Goal: Task Accomplishment & Management: Complete application form

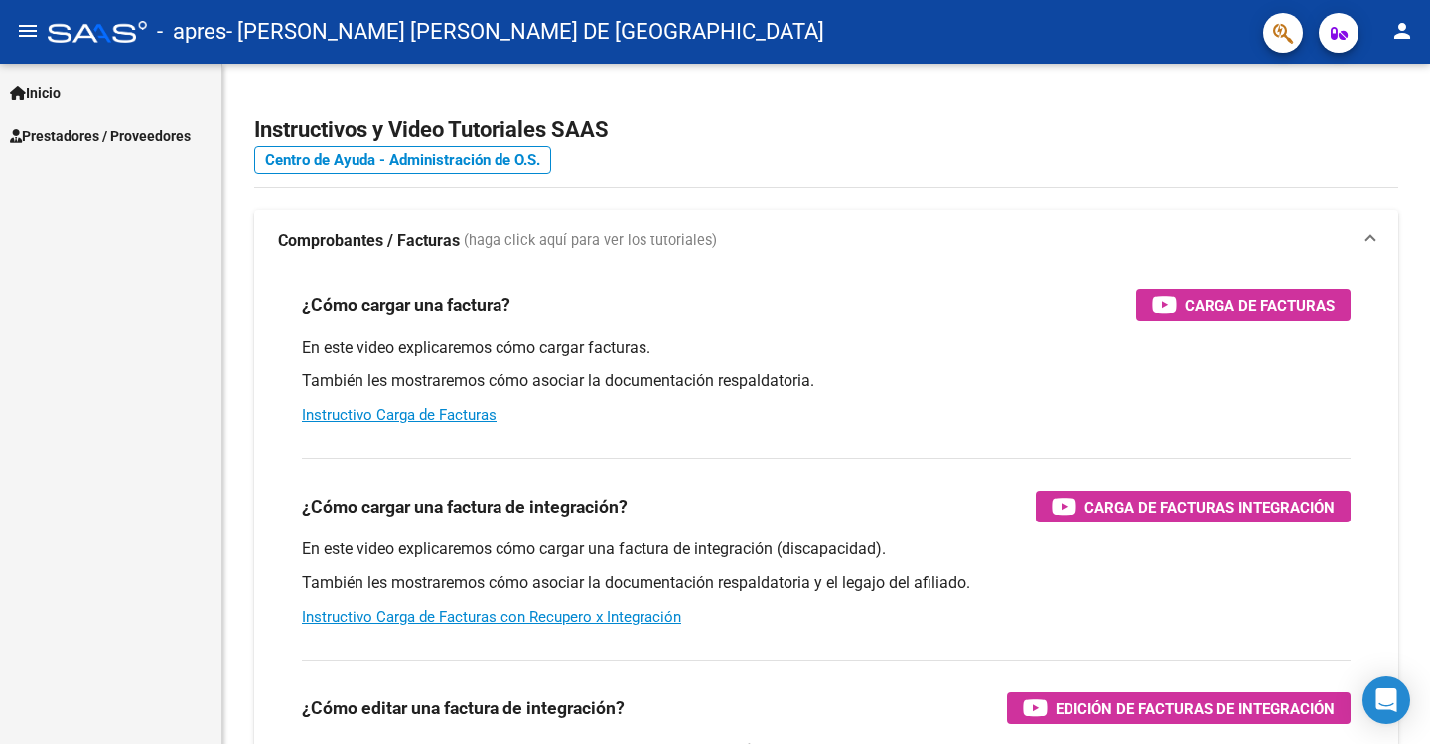
click at [46, 94] on span "Inicio" at bounding box center [35, 93] width 51 height 22
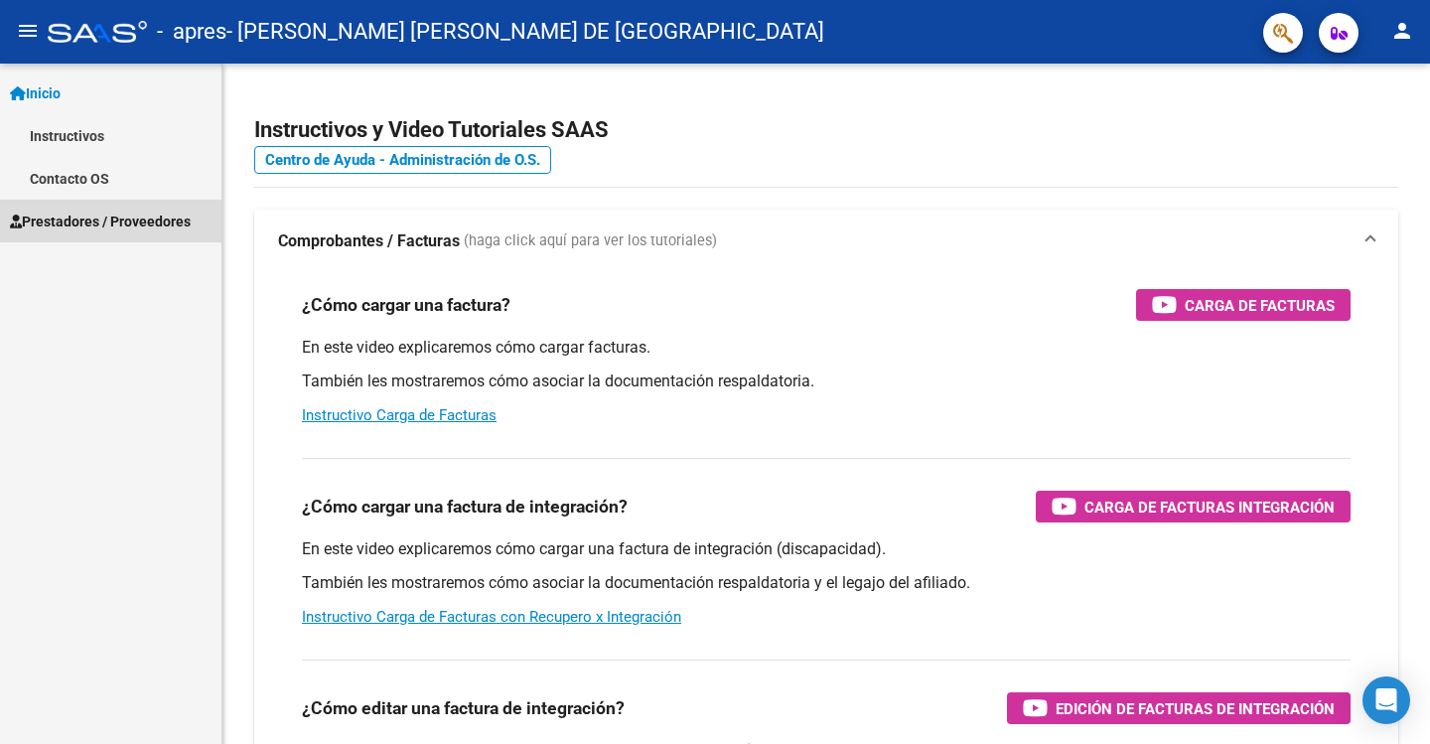
click at [101, 224] on span "Prestadores / Proveedores" at bounding box center [100, 221] width 181 height 22
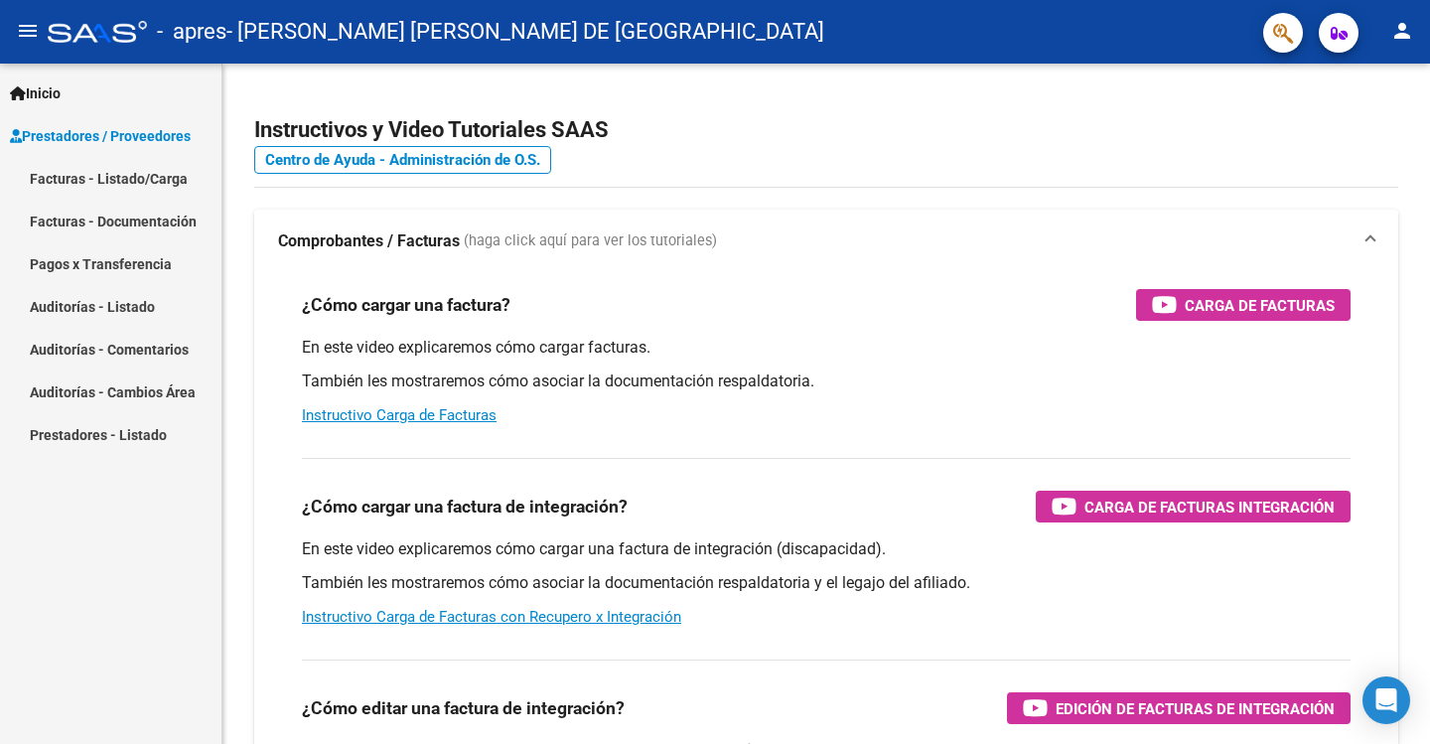
click at [108, 178] on link "Facturas - Listado/Carga" at bounding box center [110, 178] width 221 height 43
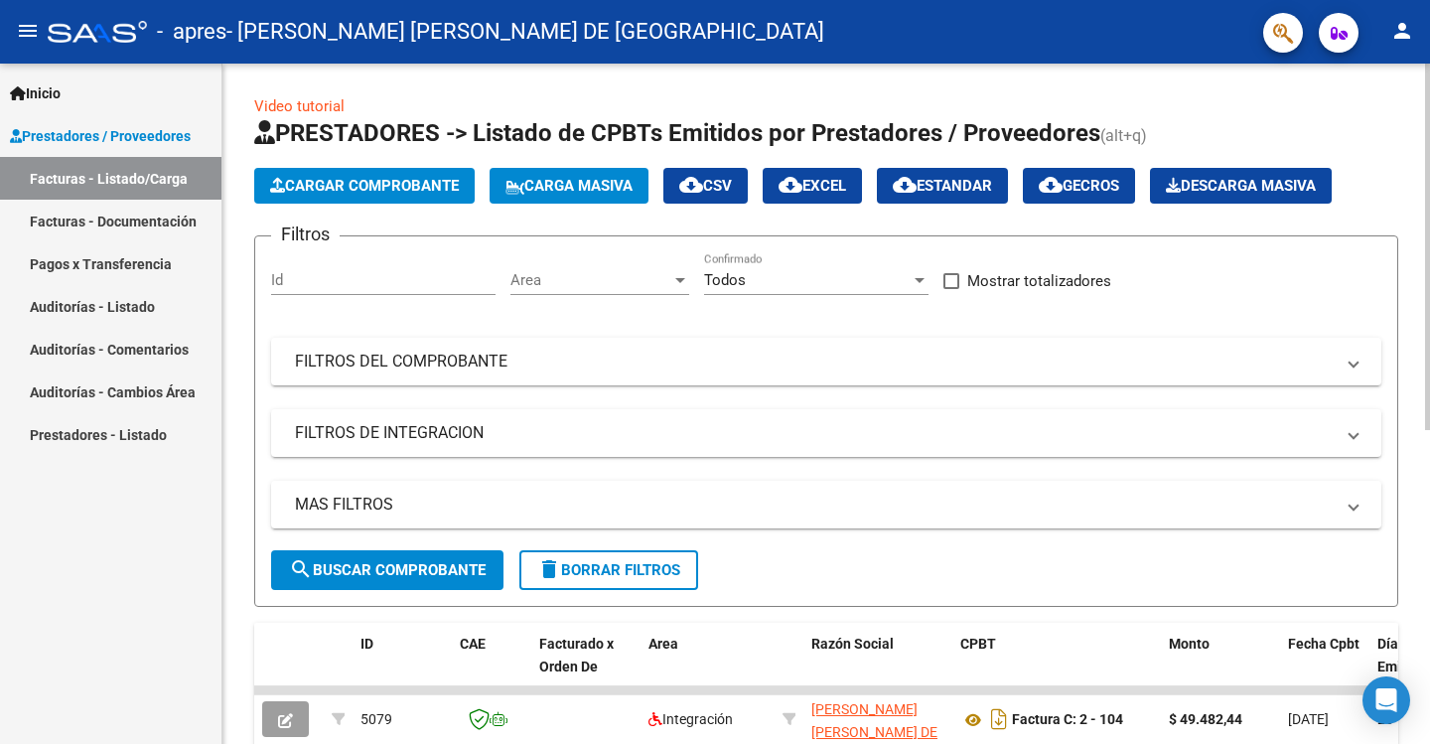
click at [357, 183] on span "Cargar Comprobante" at bounding box center [364, 186] width 189 height 18
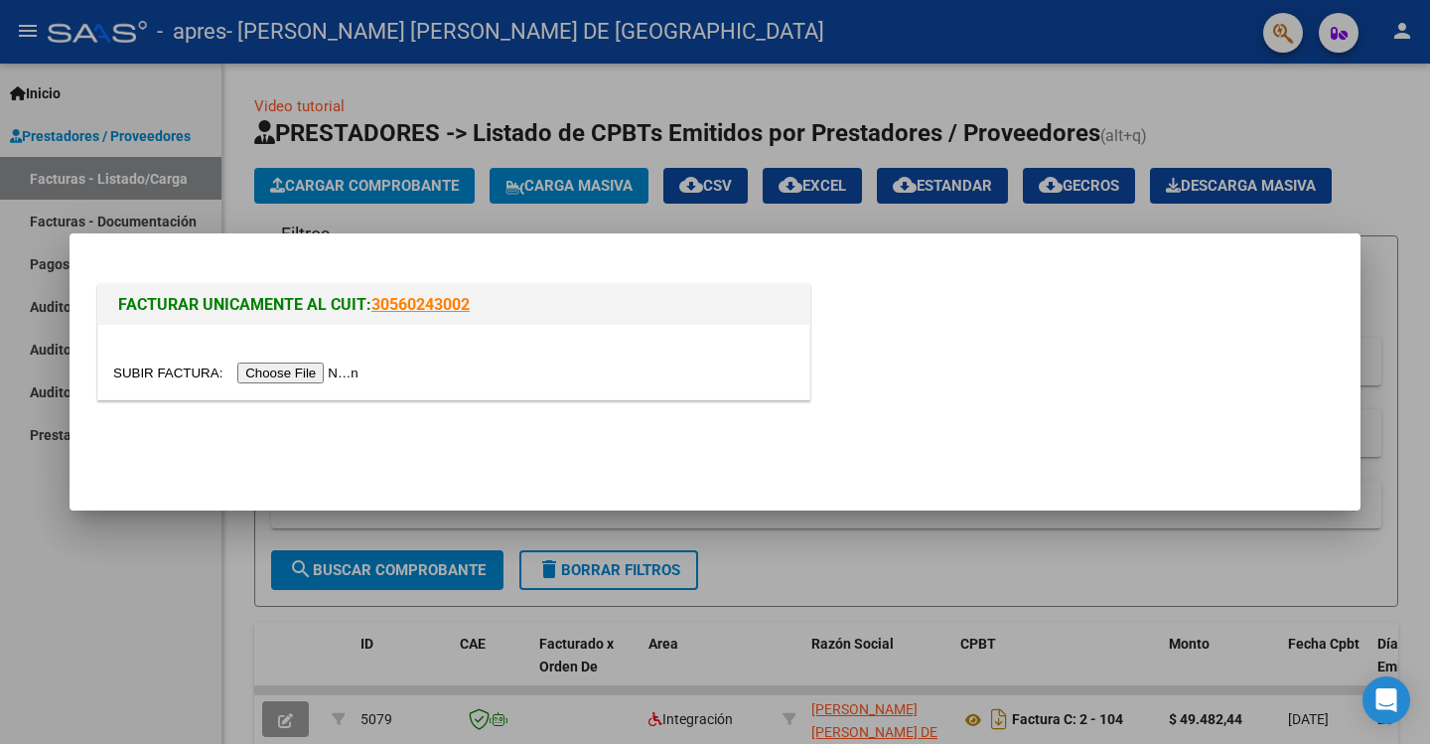
click at [293, 370] on input "file" at bounding box center [238, 372] width 251 height 21
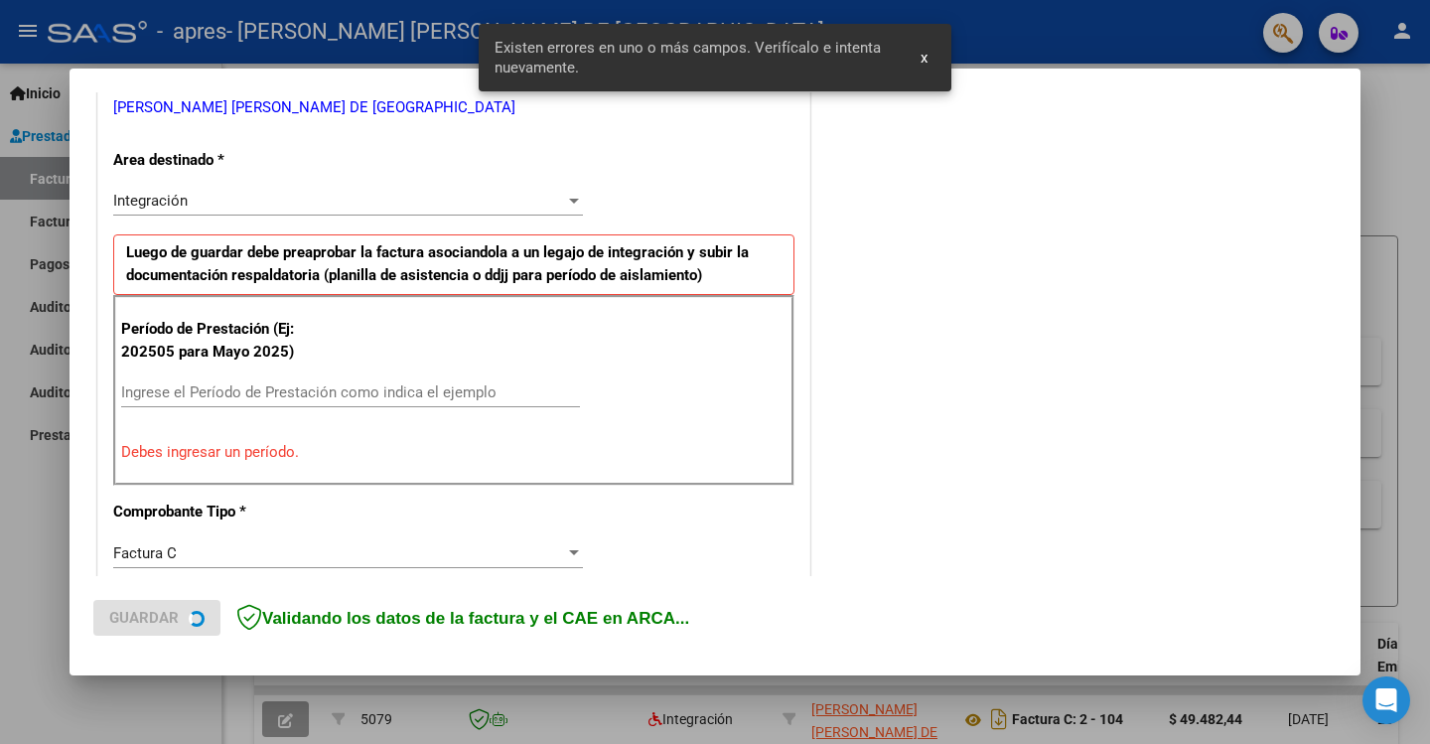
scroll to position [450, 0]
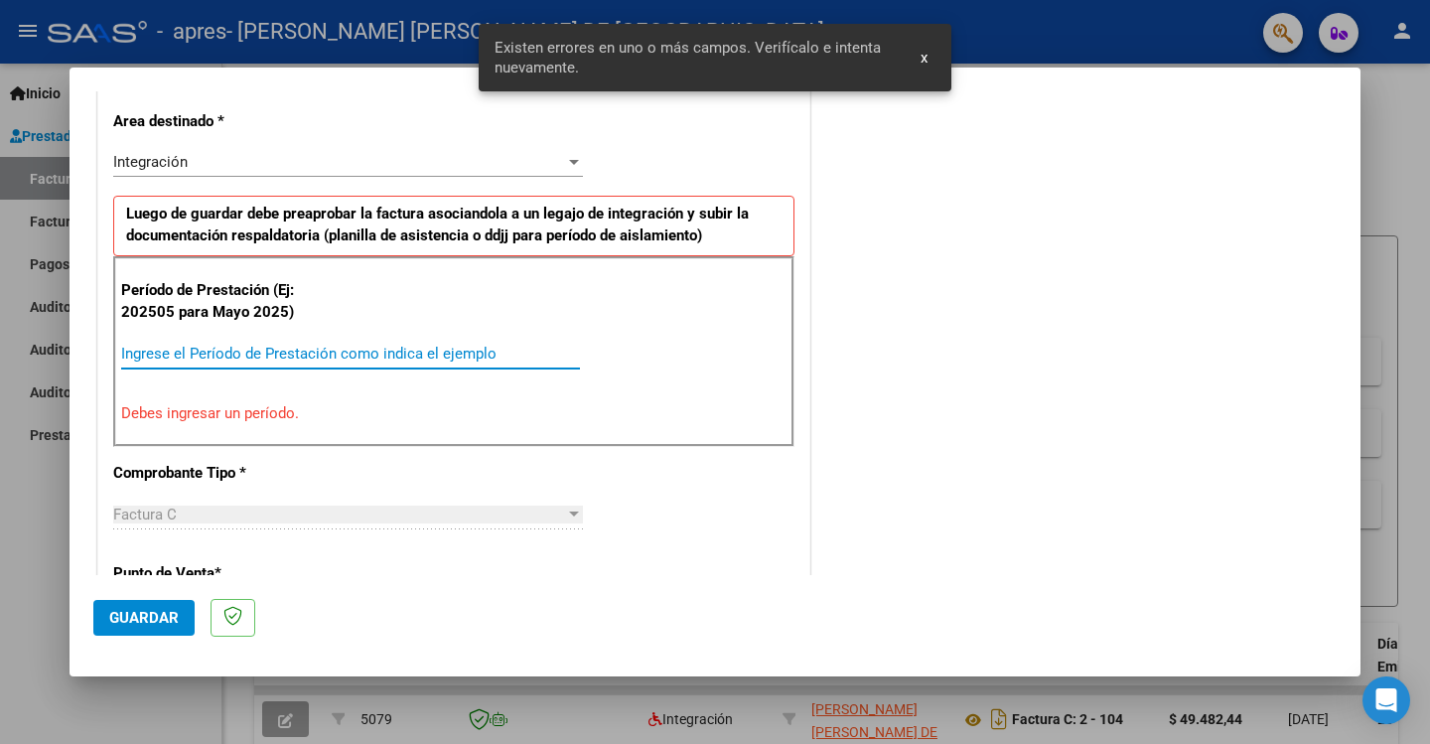
click at [174, 354] on input "Ingrese el Período de Prestación como indica el ejemplo" at bounding box center [350, 354] width 459 height 18
type input "-2"
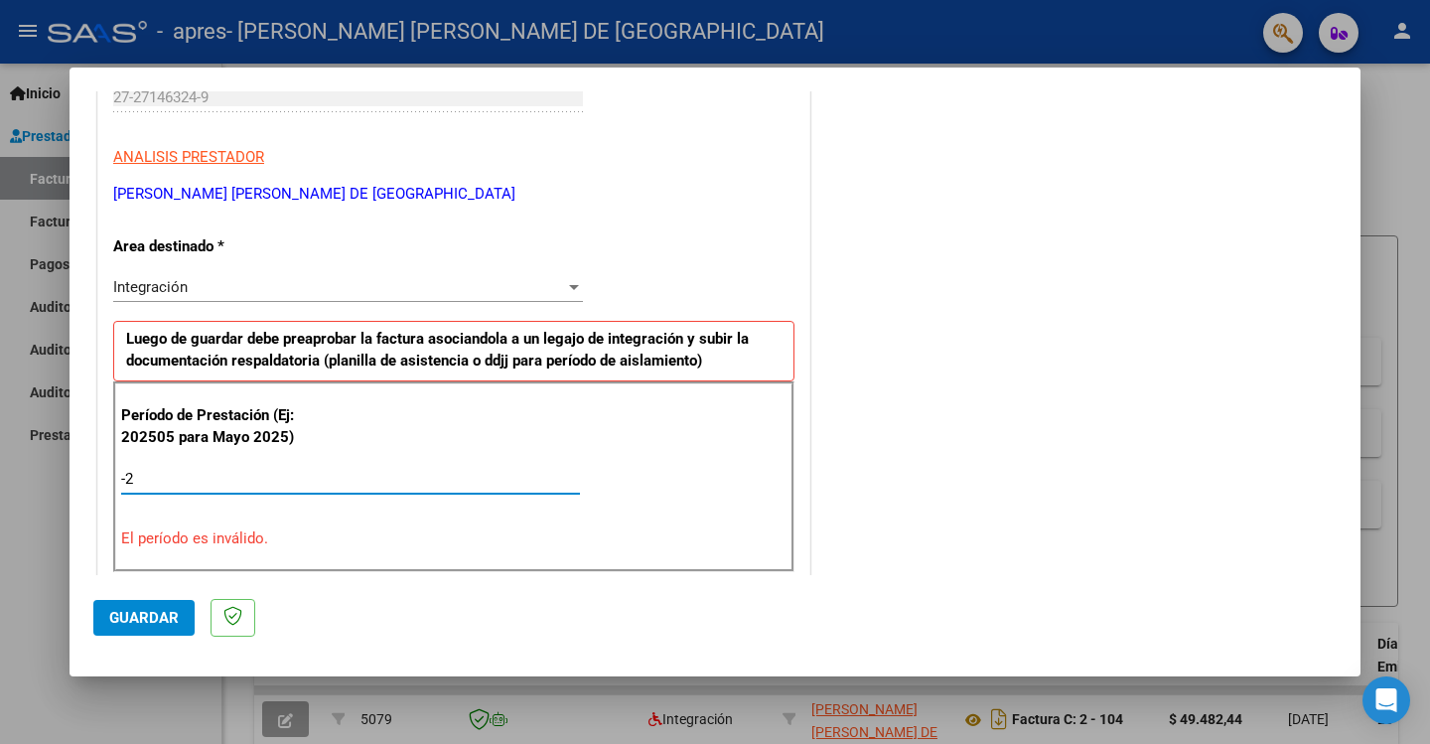
scroll to position [424, 0]
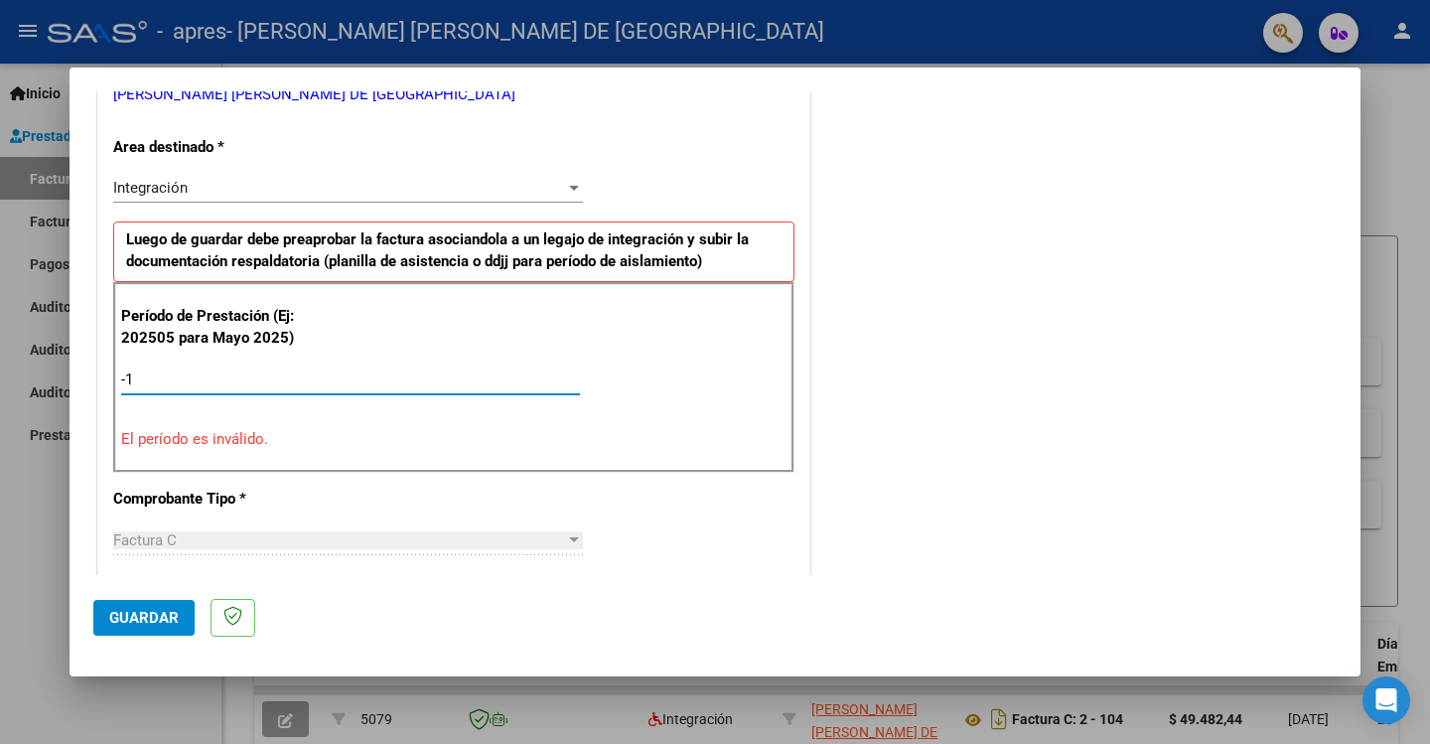
type input "-2"
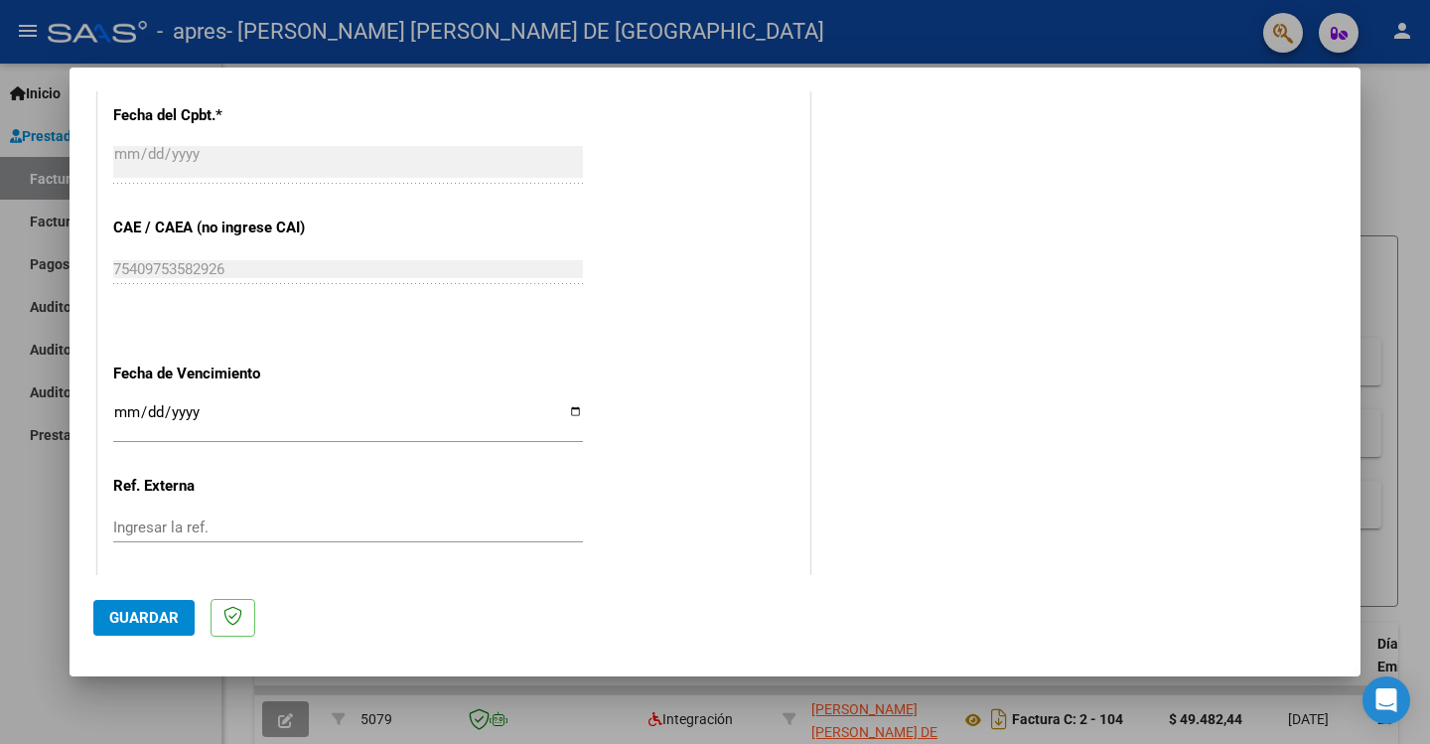
scroll to position [1218, 0]
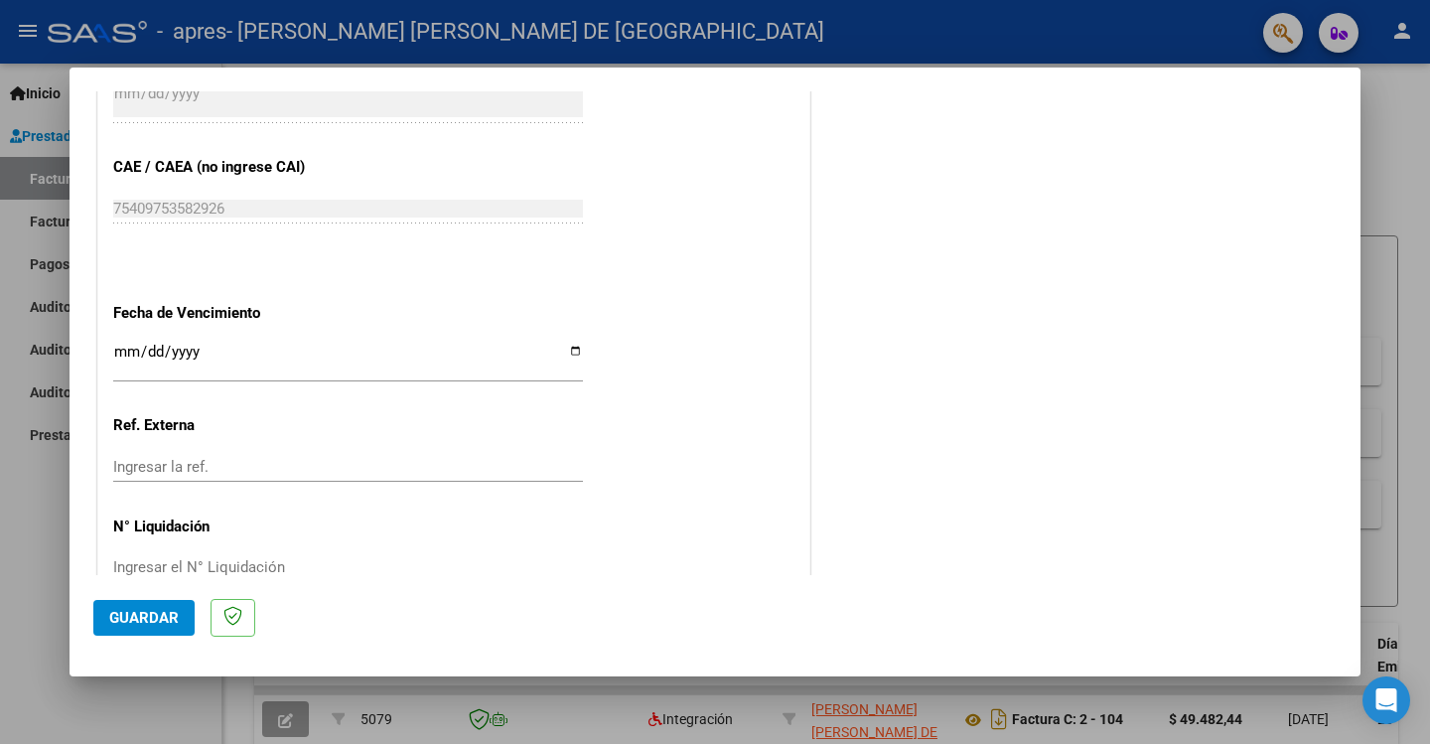
type input "202509"
click at [568, 356] on input "Ingresar la fecha" at bounding box center [348, 360] width 470 height 32
type input "[DATE]"
click at [143, 616] on span "Guardar" at bounding box center [143, 618] width 69 height 18
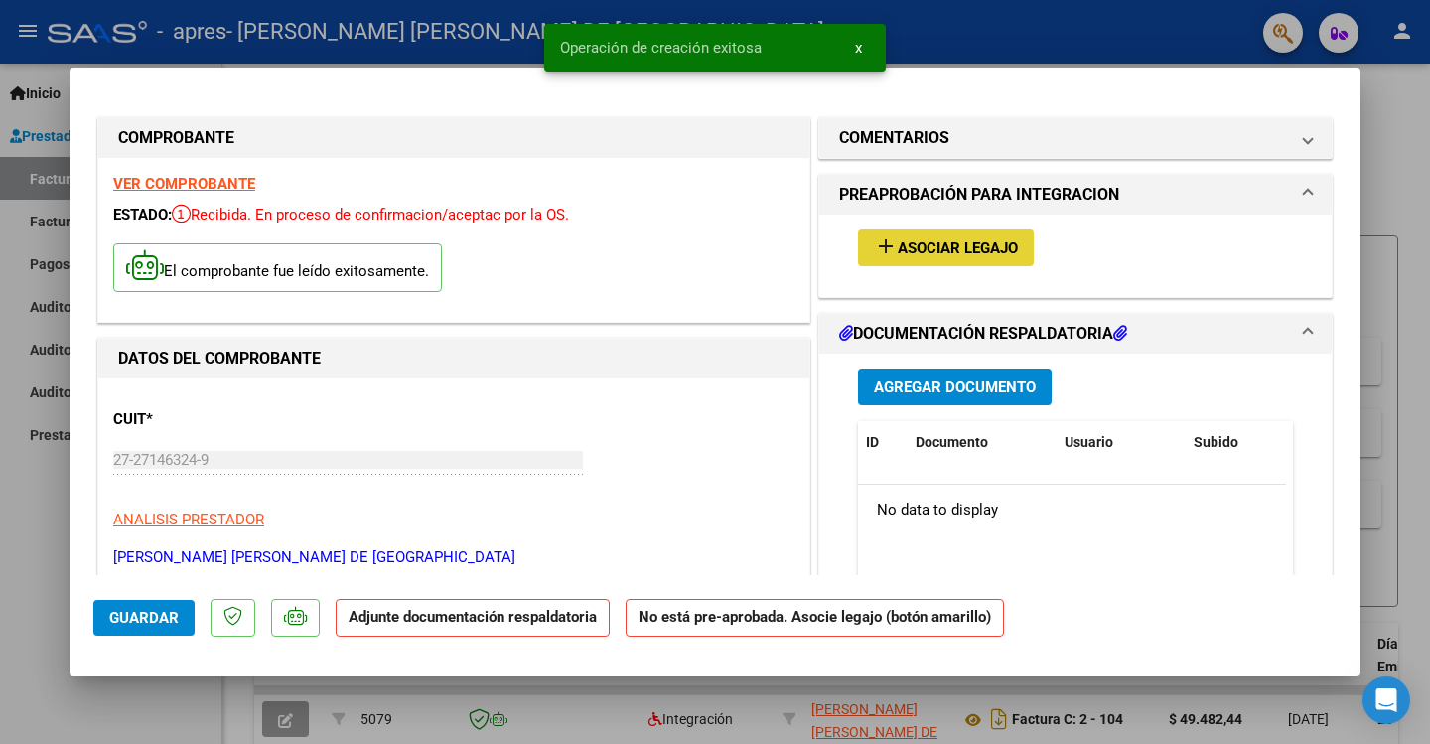
click at [977, 252] on span "Asociar Legajo" at bounding box center [958, 248] width 120 height 18
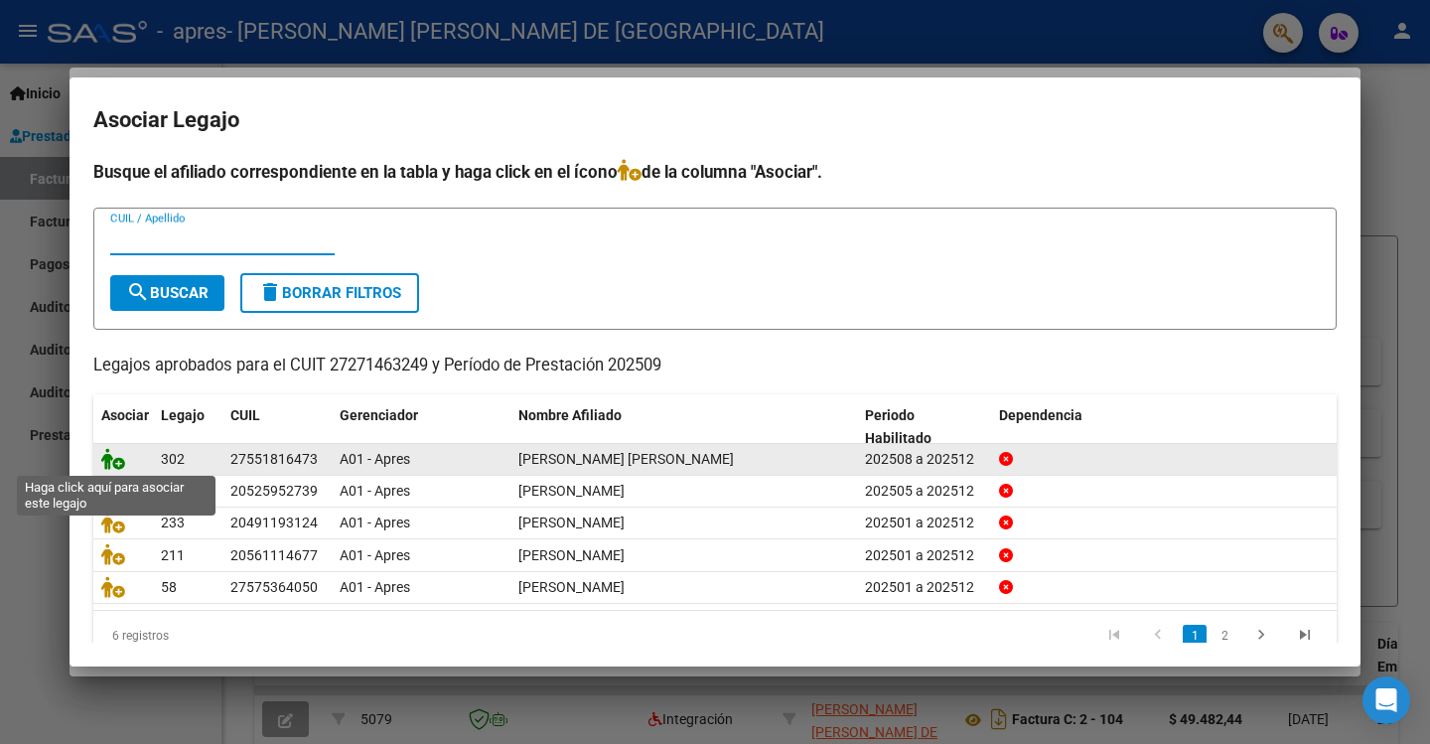
click at [110, 465] on icon at bounding box center [113, 459] width 24 height 22
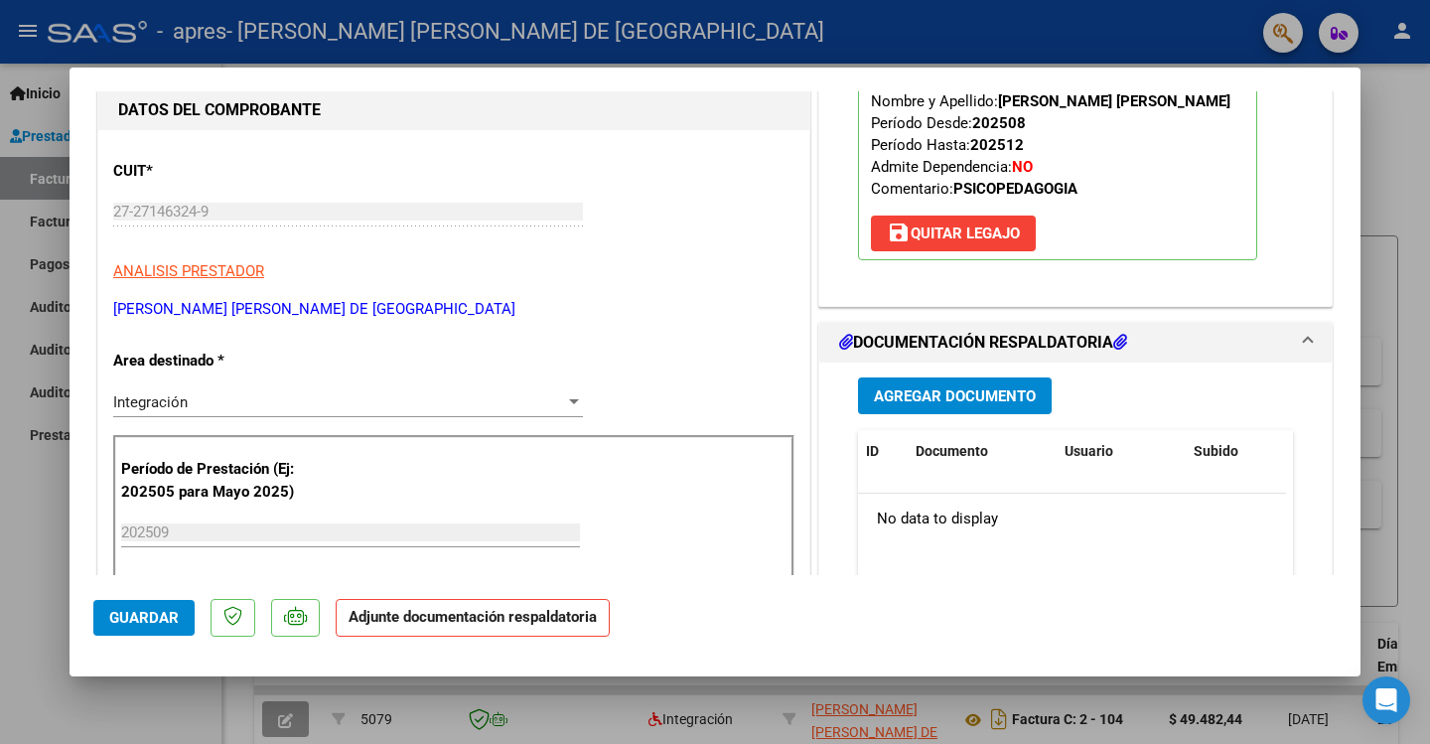
scroll to position [298, 0]
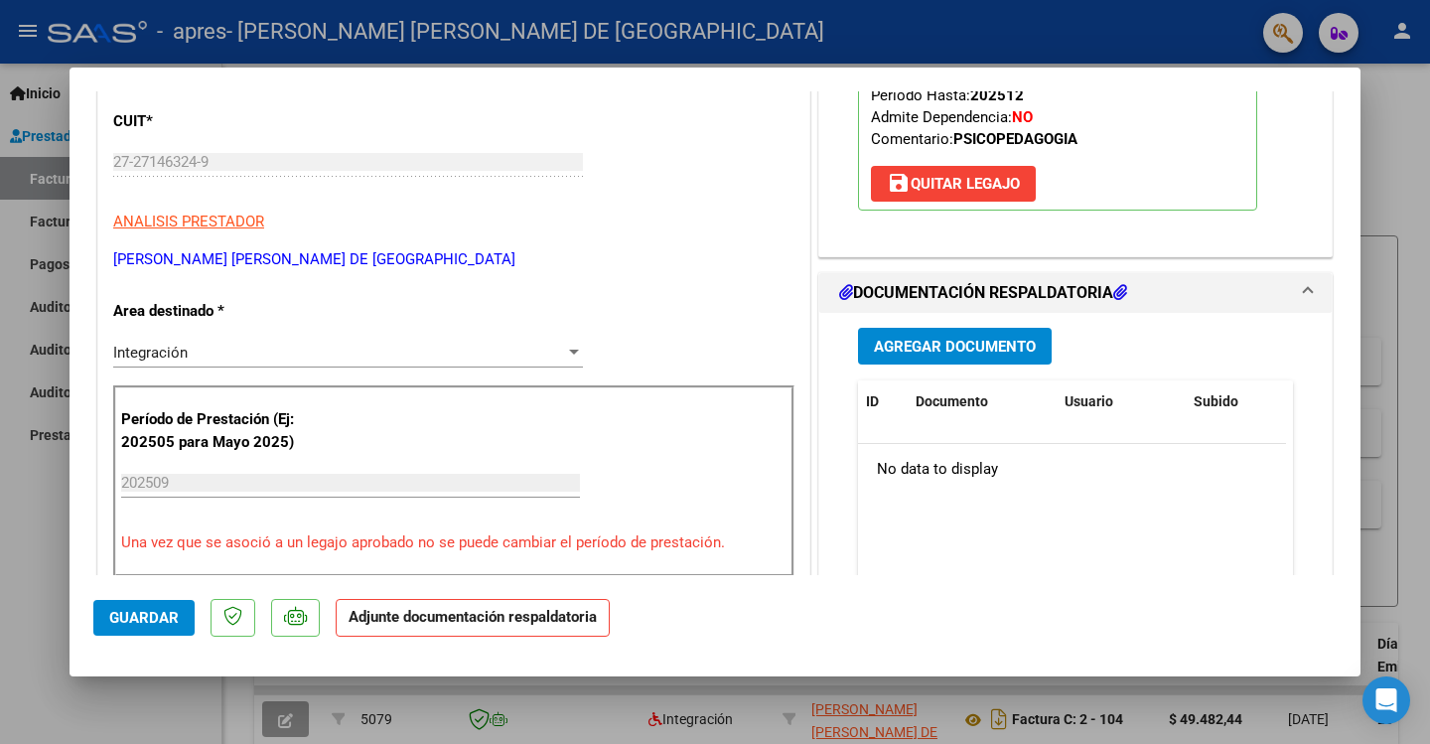
click at [934, 355] on span "Agregar Documento" at bounding box center [955, 347] width 162 height 18
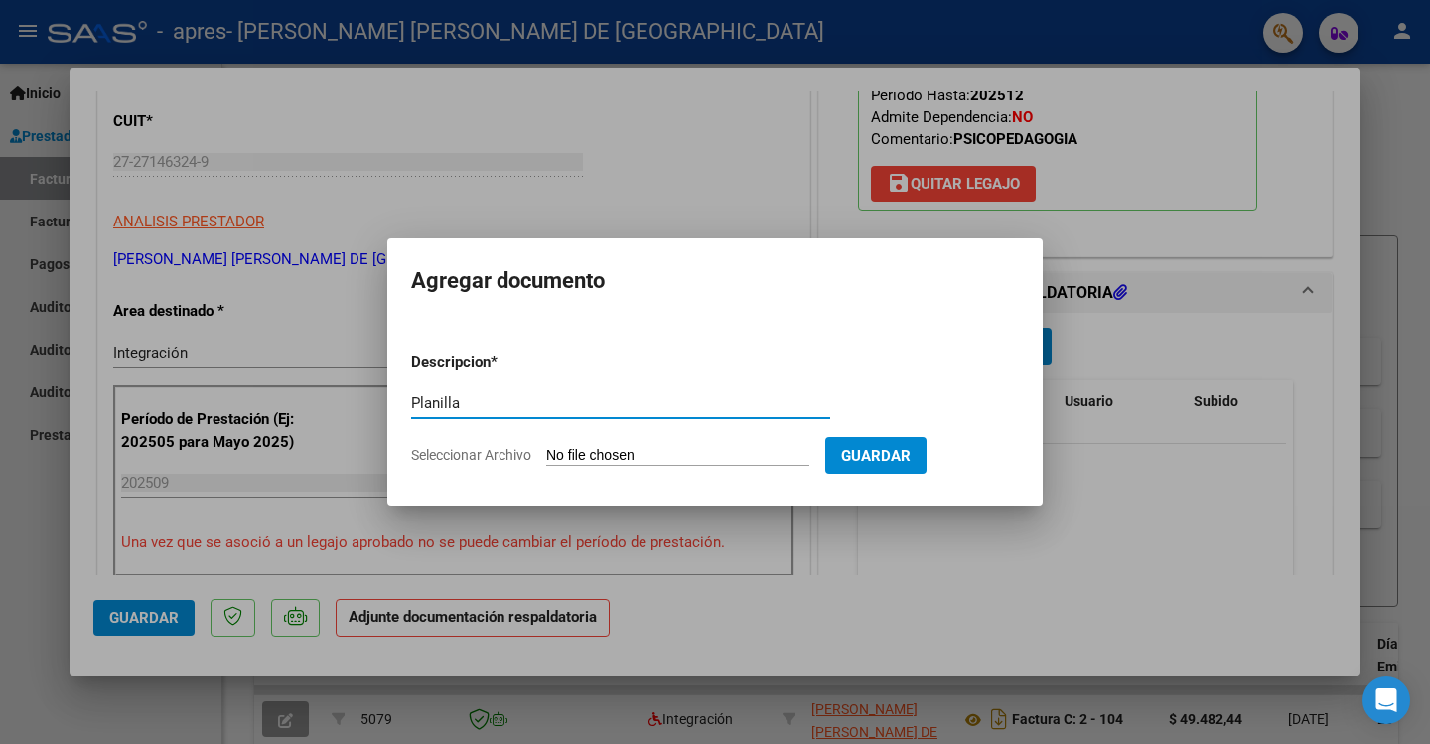
type input "Planilla"
click at [694, 455] on input "Seleccionar Archivo" at bounding box center [677, 456] width 263 height 19
type input "C:\fakepath\[PERSON_NAME].jpg"
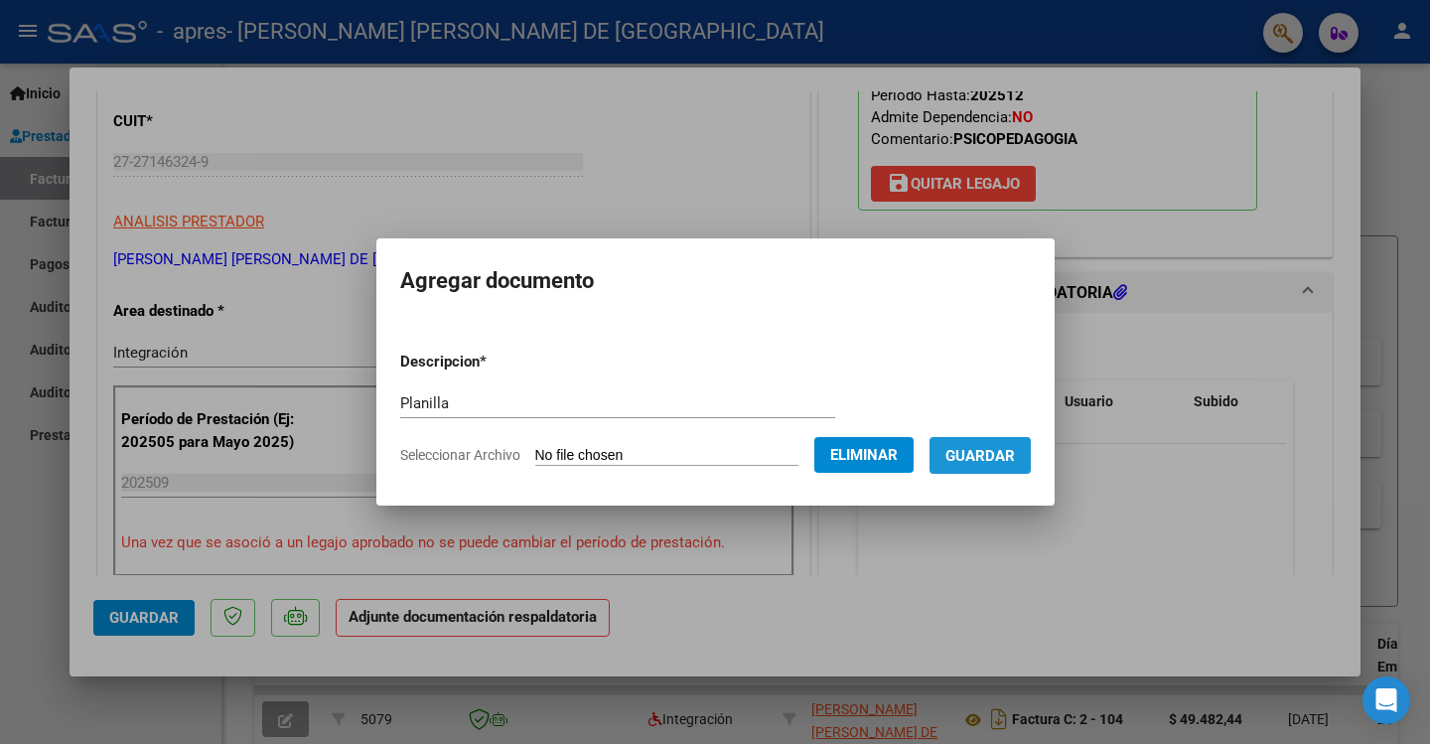
click at [1011, 447] on span "Guardar" at bounding box center [979, 456] width 69 height 18
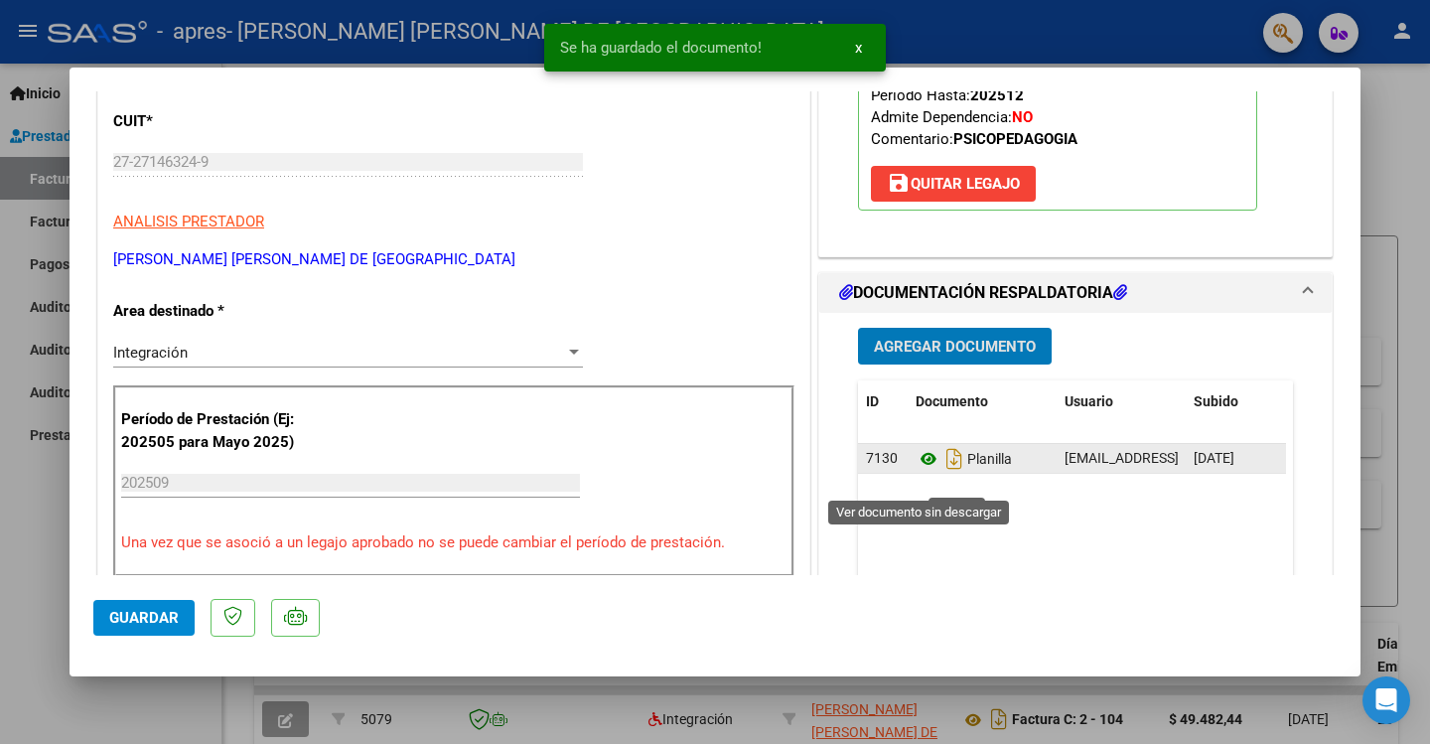
click at [915, 471] on icon at bounding box center [928, 459] width 26 height 24
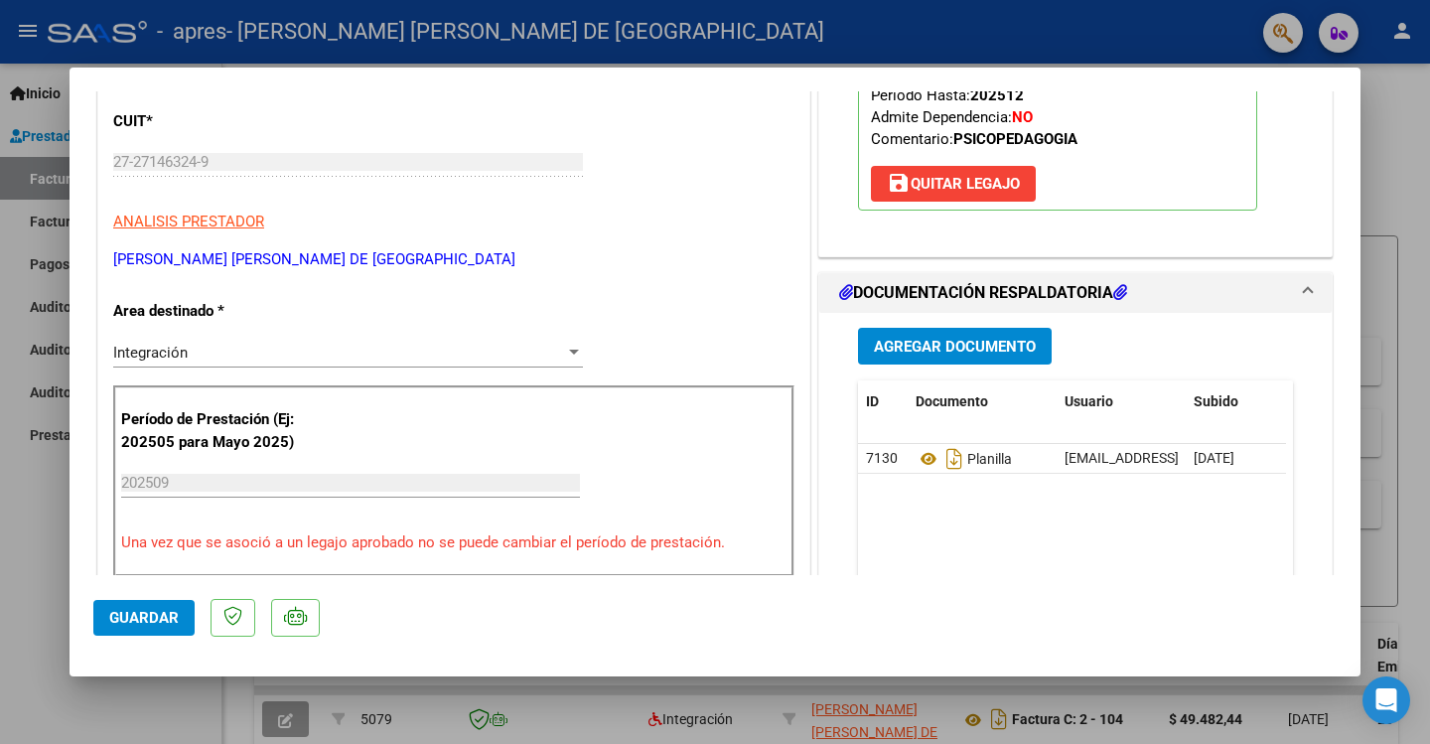
click at [151, 622] on span "Guardar" at bounding box center [143, 618] width 69 height 18
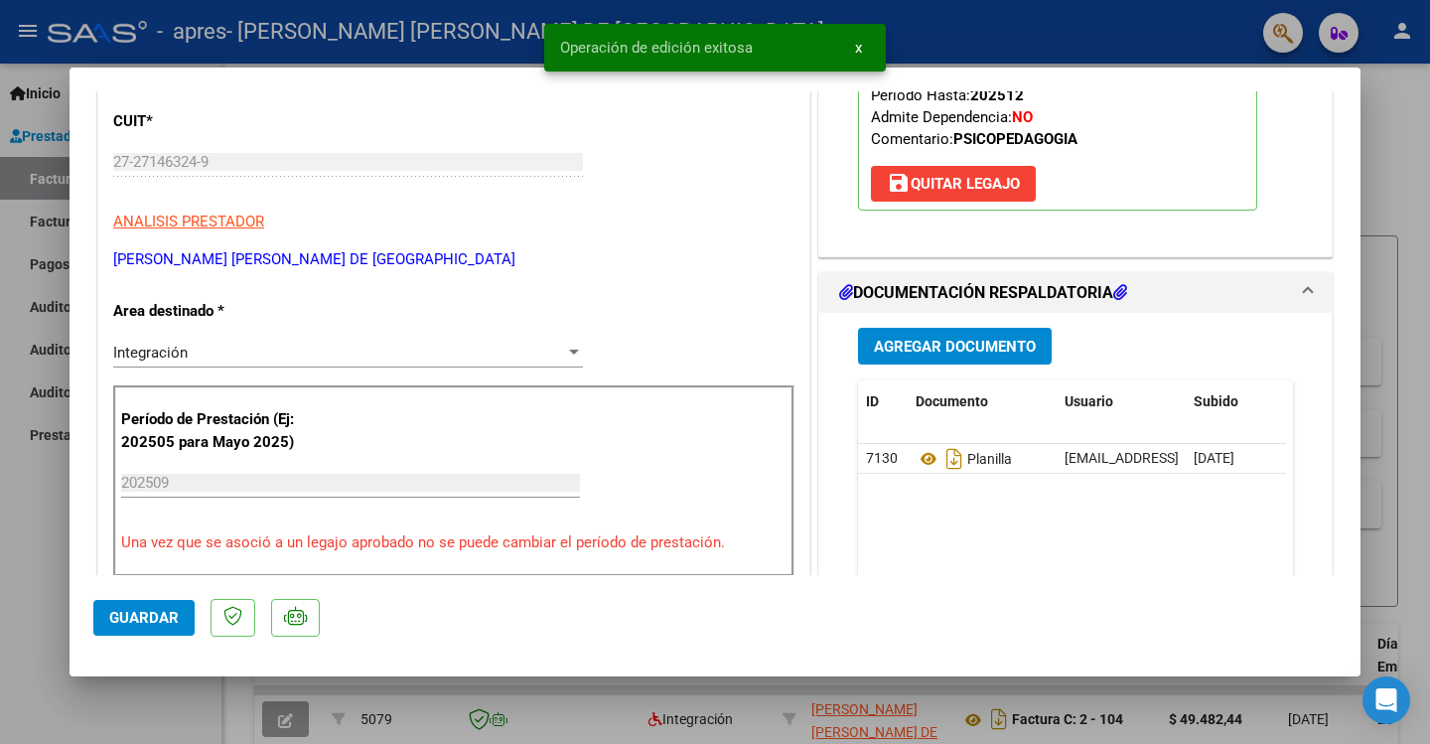
click at [1394, 168] on div at bounding box center [715, 372] width 1430 height 744
type input "$ 0,00"
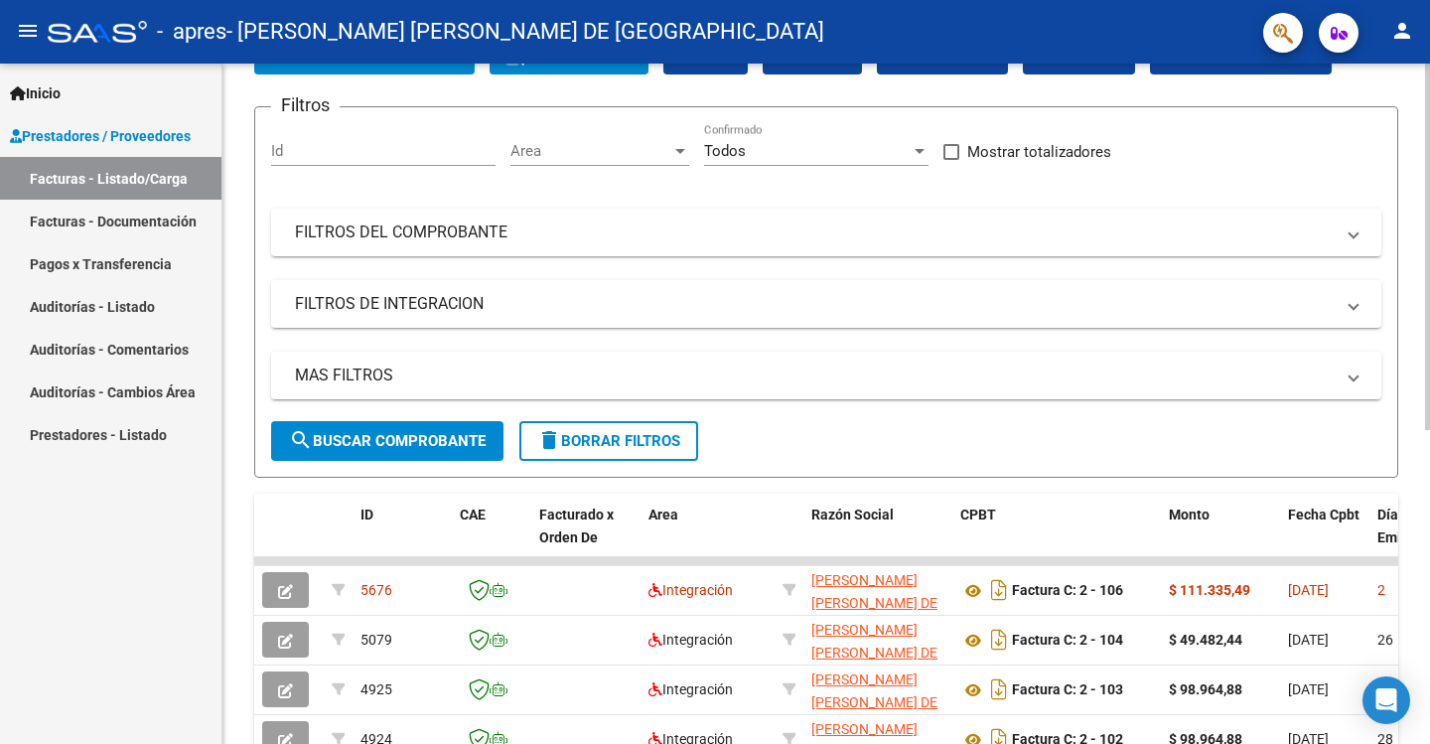
scroll to position [133, 0]
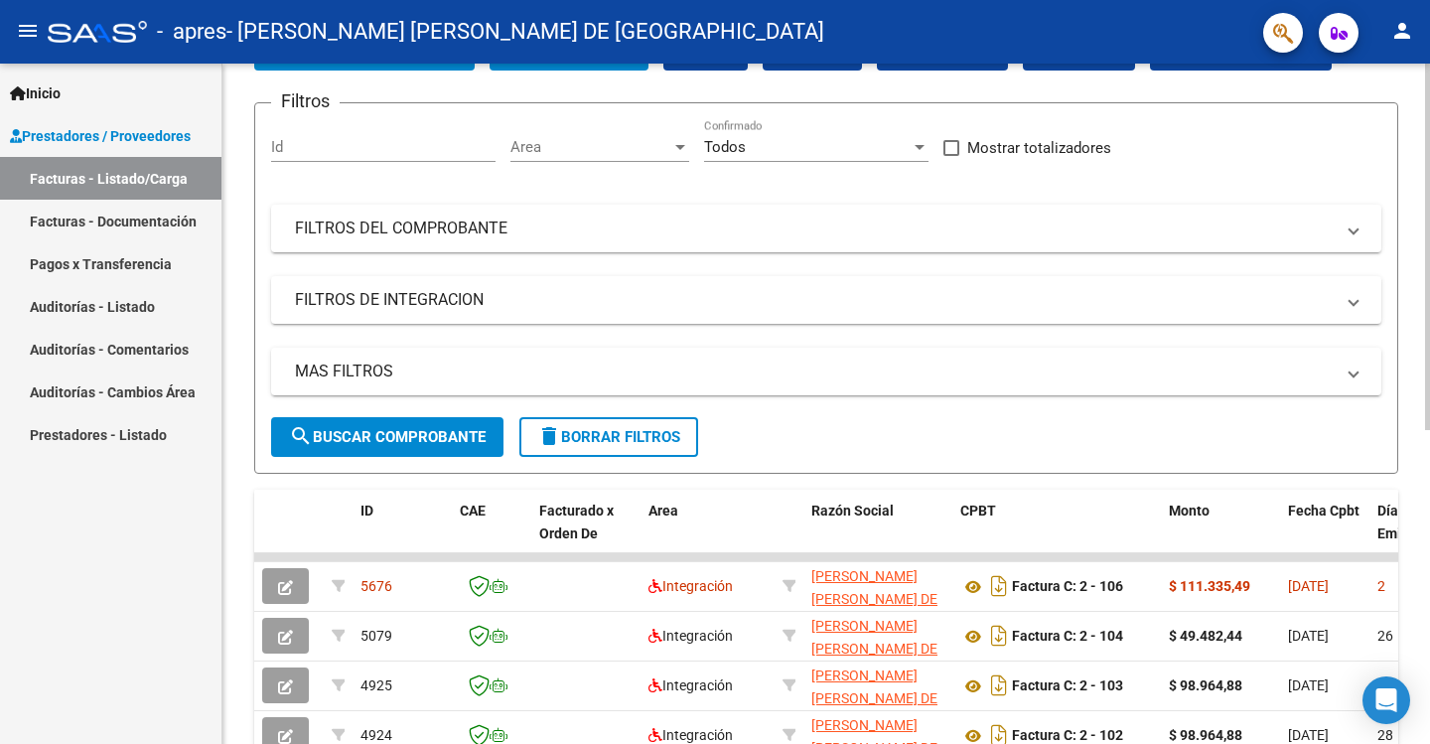
click at [1429, 315] on div at bounding box center [1427, 320] width 5 height 366
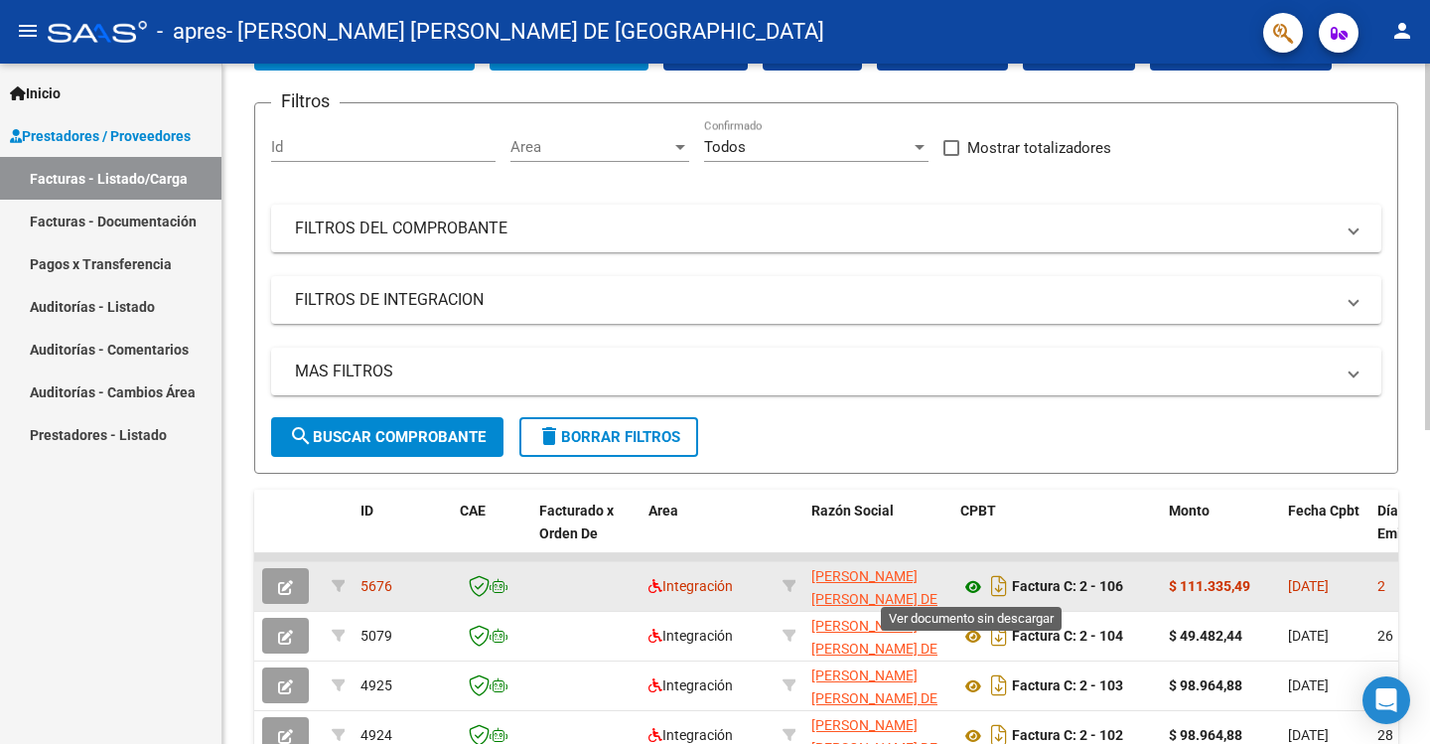
click at [974, 581] on icon at bounding box center [973, 587] width 26 height 24
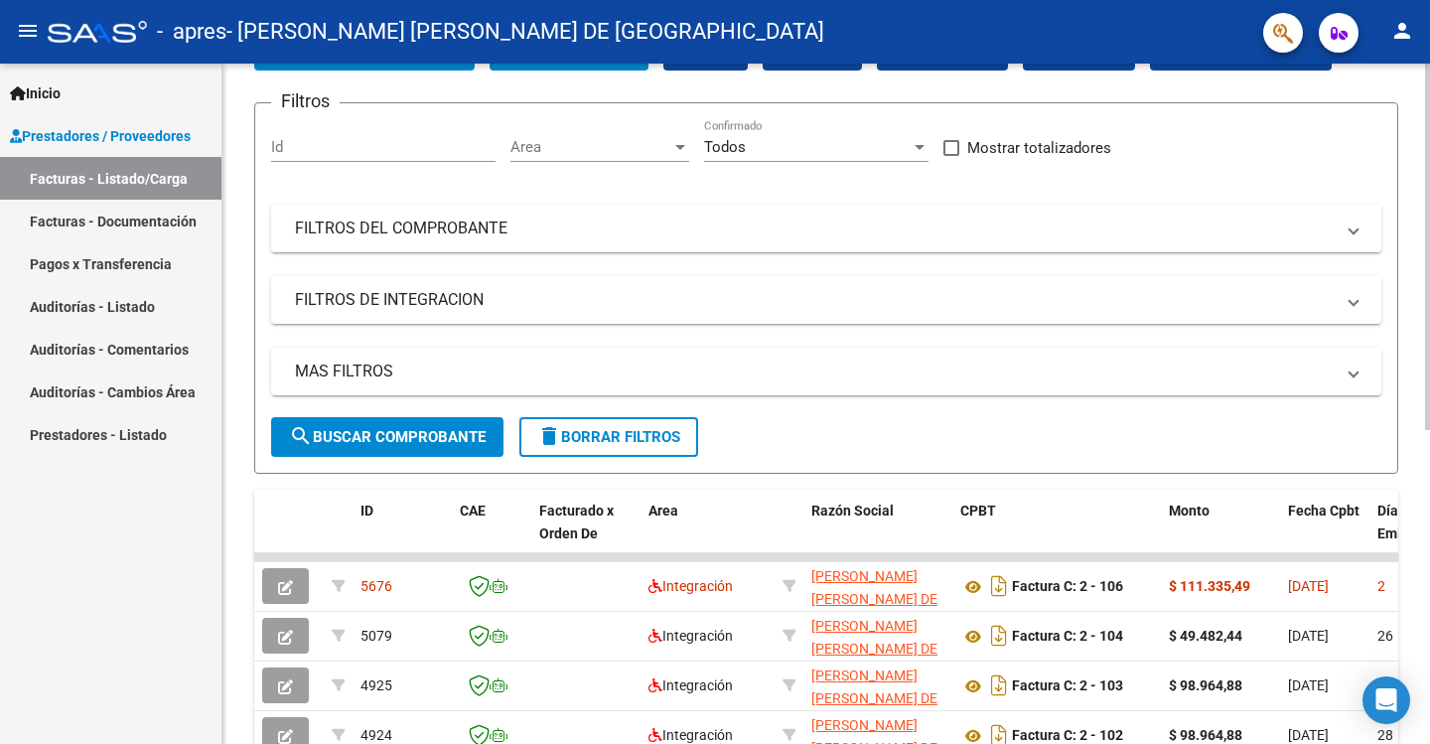
drag, startPoint x: 1413, startPoint y: 263, endPoint x: 1409, endPoint y: 224, distance: 38.9
click at [1409, 224] on div "Video tutorial PRESTADORES -> Listado de CPBTs Emitidos por Prestadores / Prove…" at bounding box center [825, 555] width 1207 height 1248
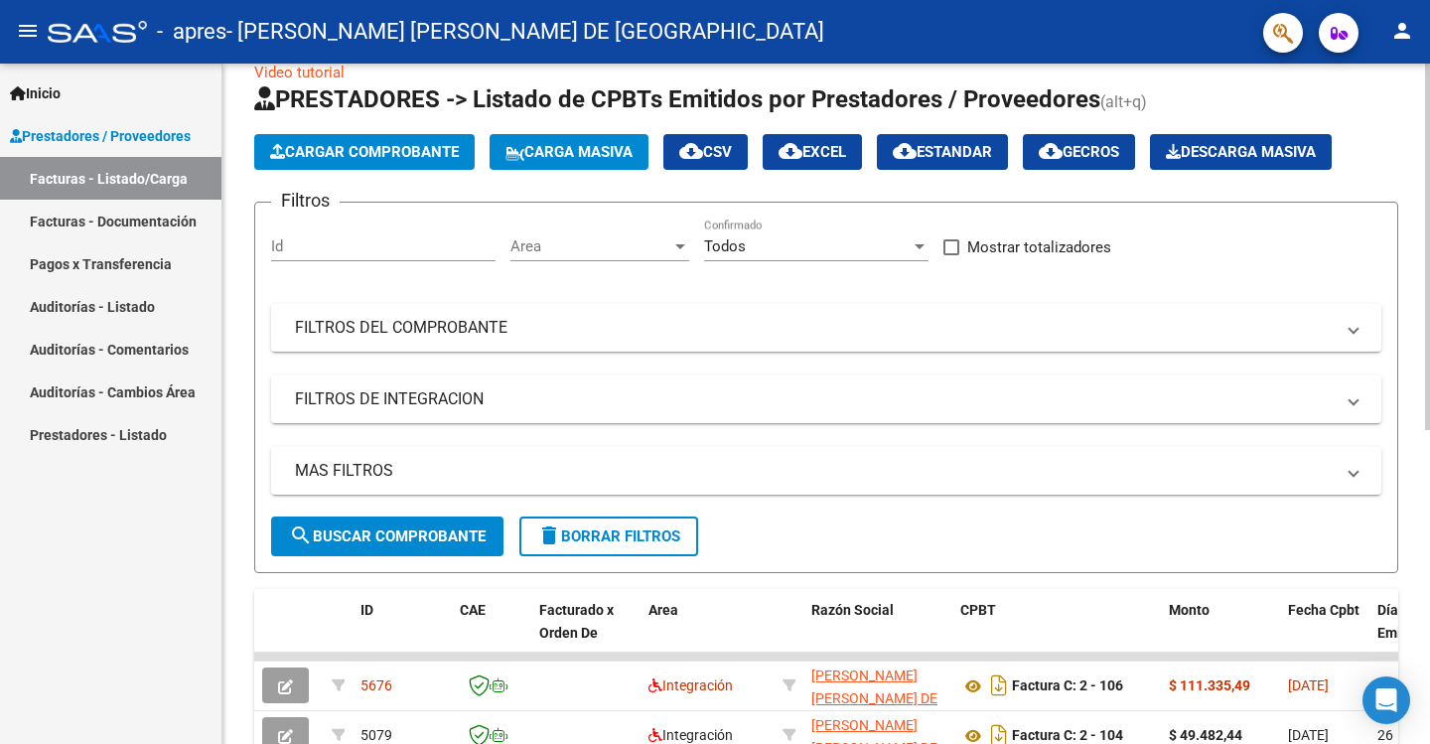
click at [298, 146] on span "Cargar Comprobante" at bounding box center [364, 152] width 189 height 18
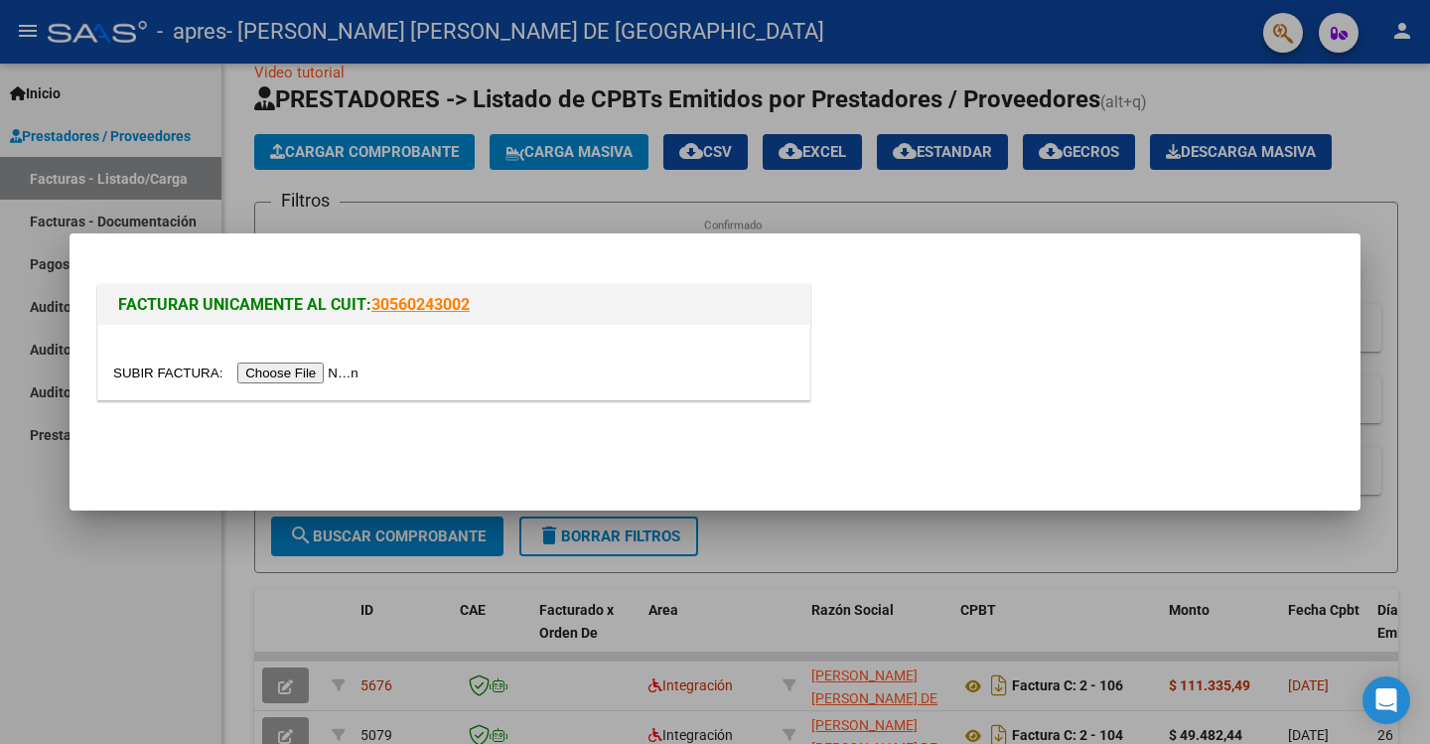
click at [322, 371] on input "file" at bounding box center [238, 372] width 251 height 21
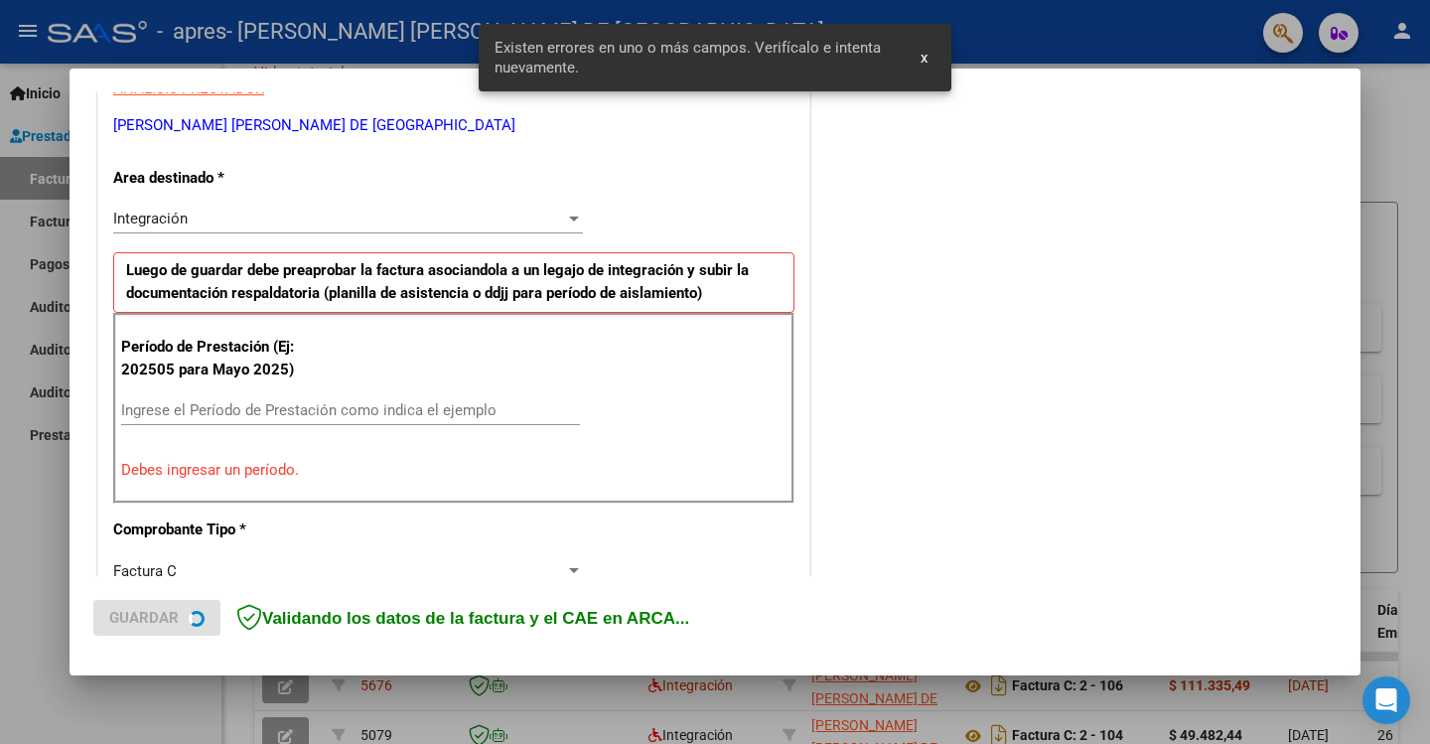
scroll to position [412, 0]
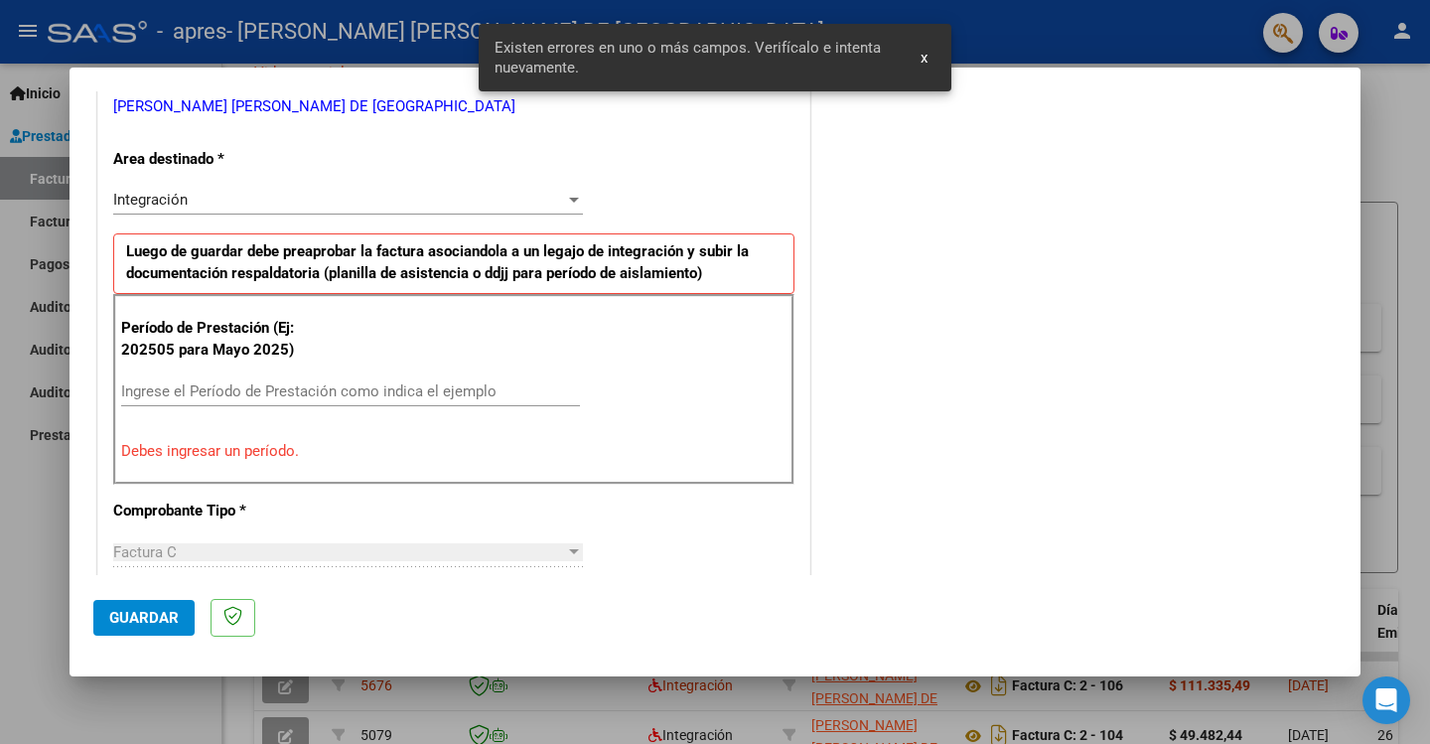
click at [209, 392] on input "Ingrese el Período de Prestación como indica el ejemplo" at bounding box center [350, 391] width 459 height 18
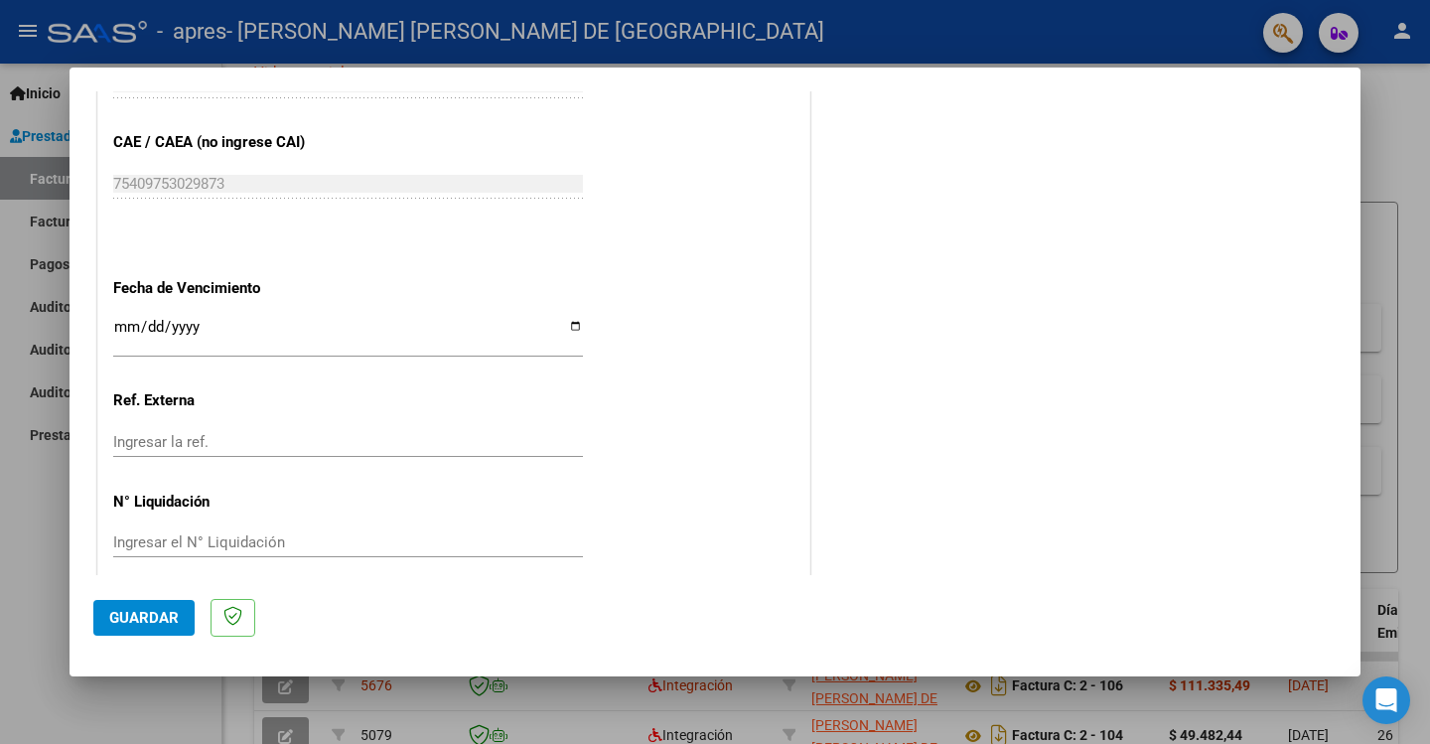
scroll to position [1264, 0]
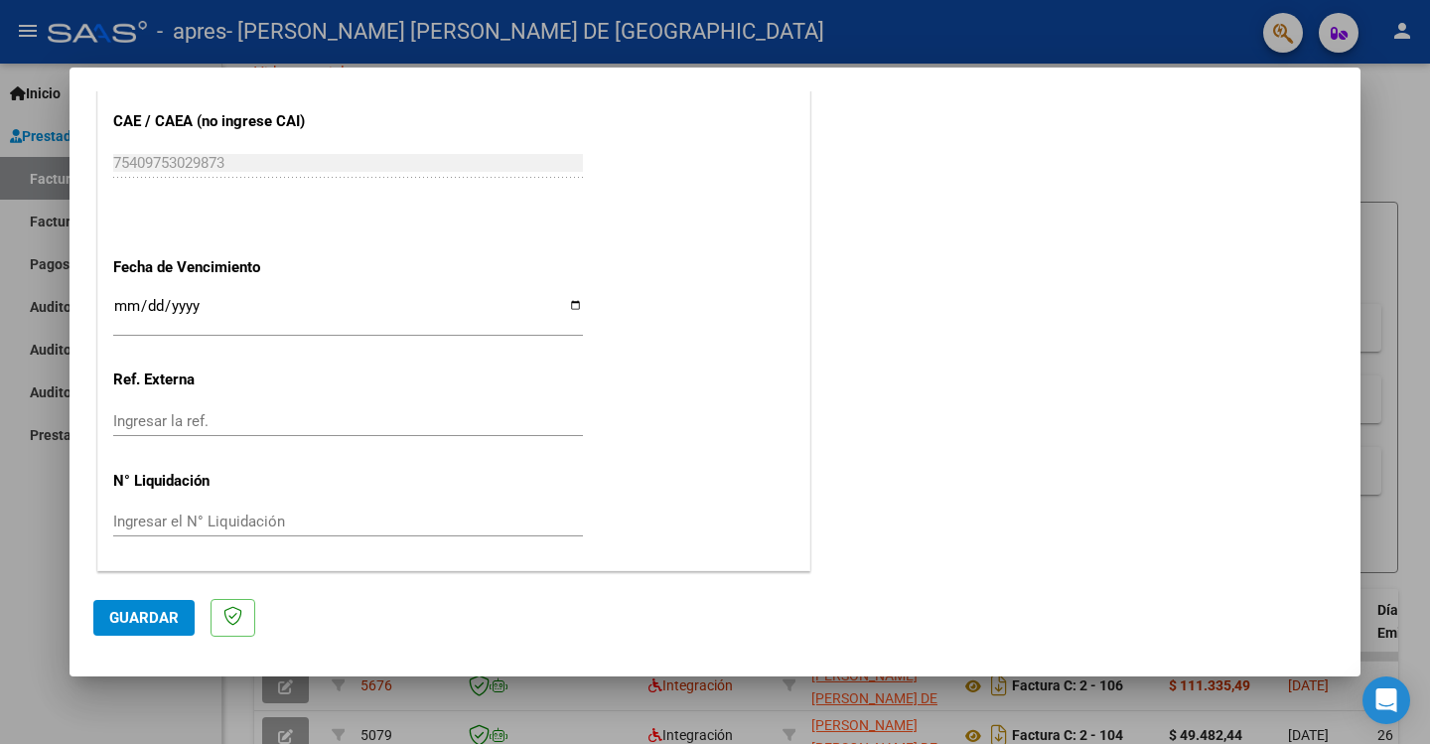
type input "202509"
click at [564, 309] on input "Ingresar la fecha" at bounding box center [348, 314] width 470 height 32
type input "[DATE]"
click at [124, 624] on span "Guardar" at bounding box center [143, 618] width 69 height 18
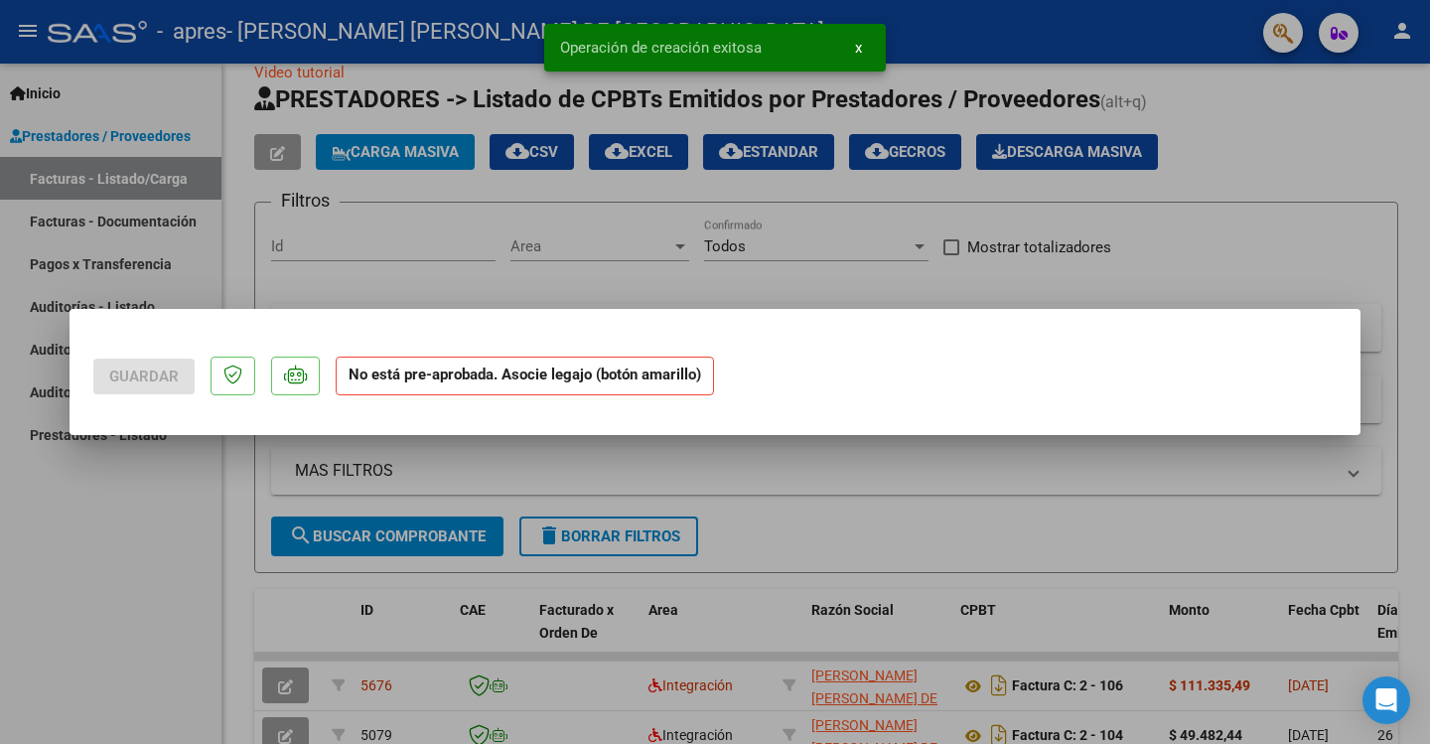
scroll to position [0, 0]
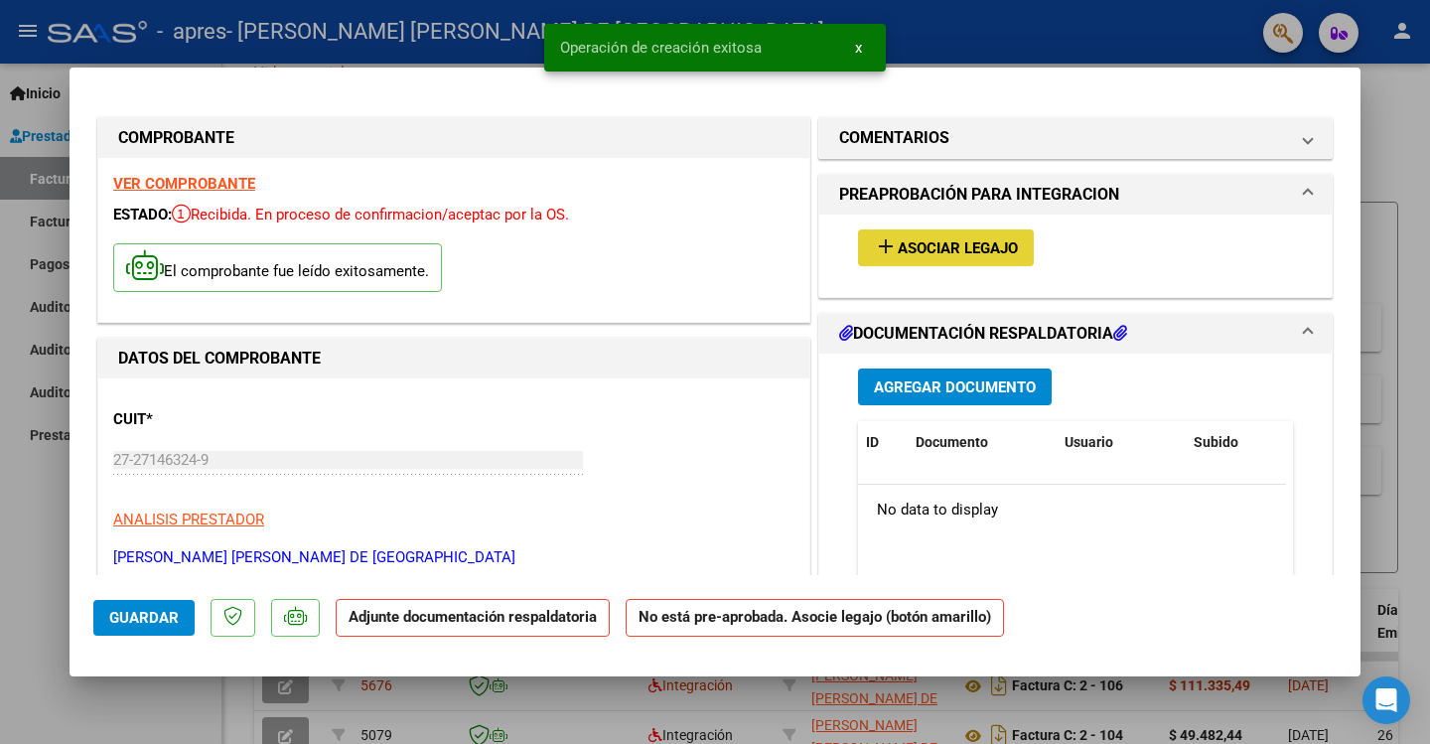
click at [917, 247] on span "Asociar Legajo" at bounding box center [958, 248] width 120 height 18
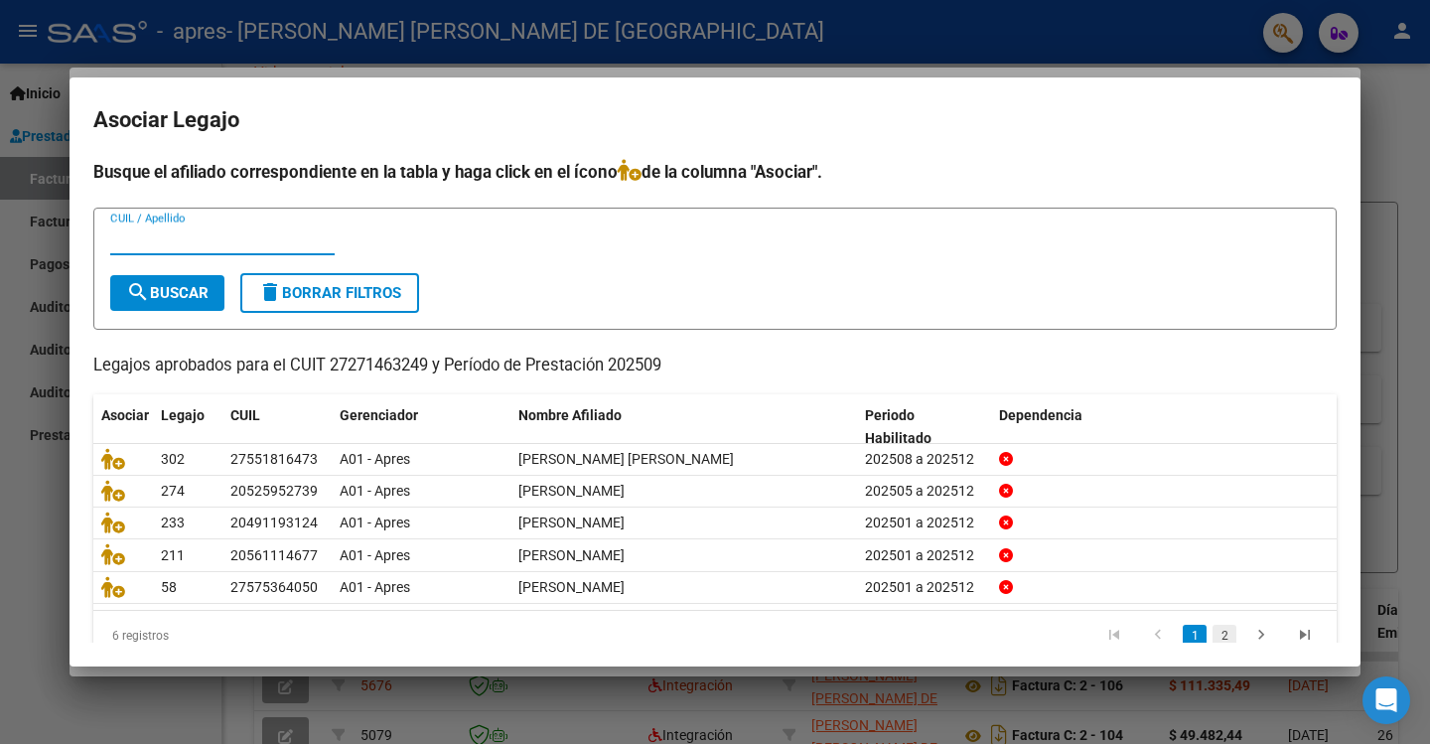
click at [1212, 639] on link "2" at bounding box center [1224, 636] width 24 height 22
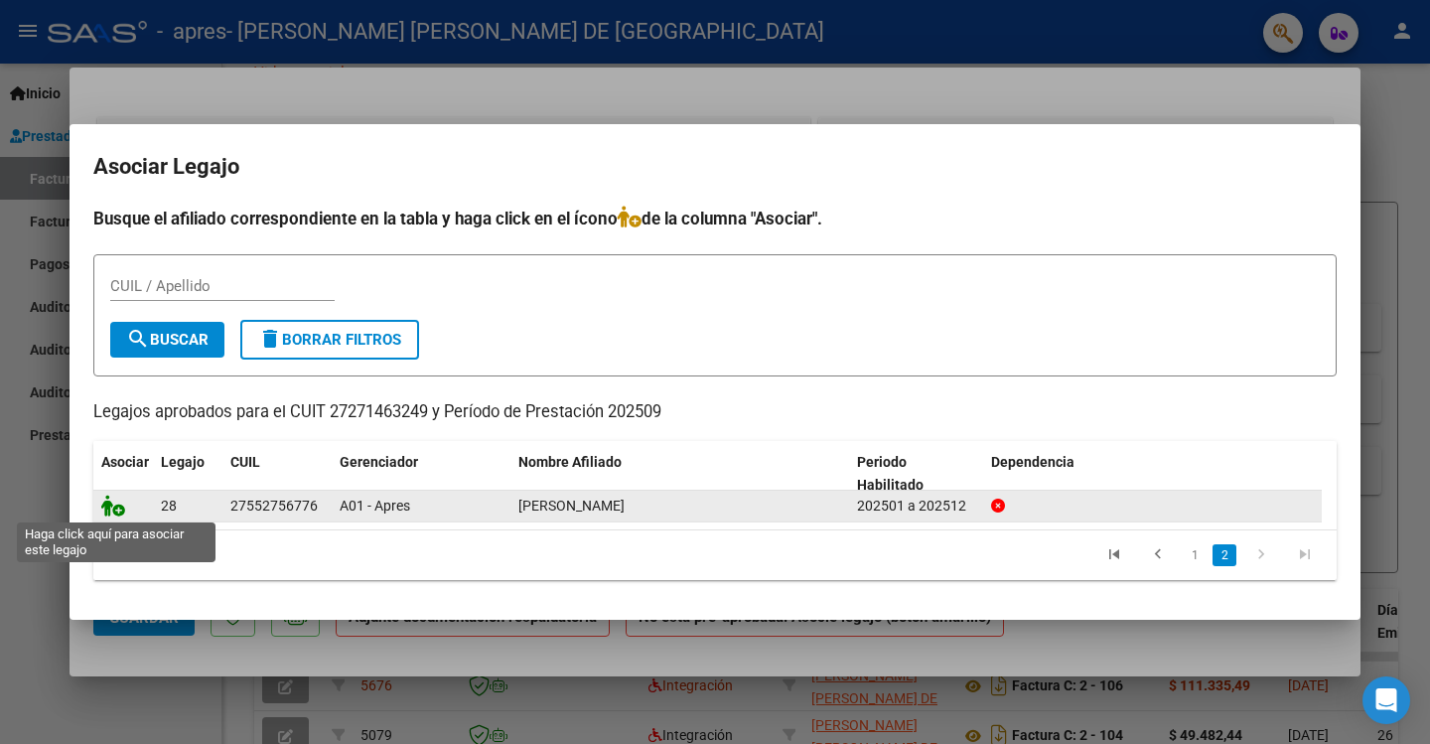
click at [118, 509] on icon at bounding box center [113, 505] width 24 height 22
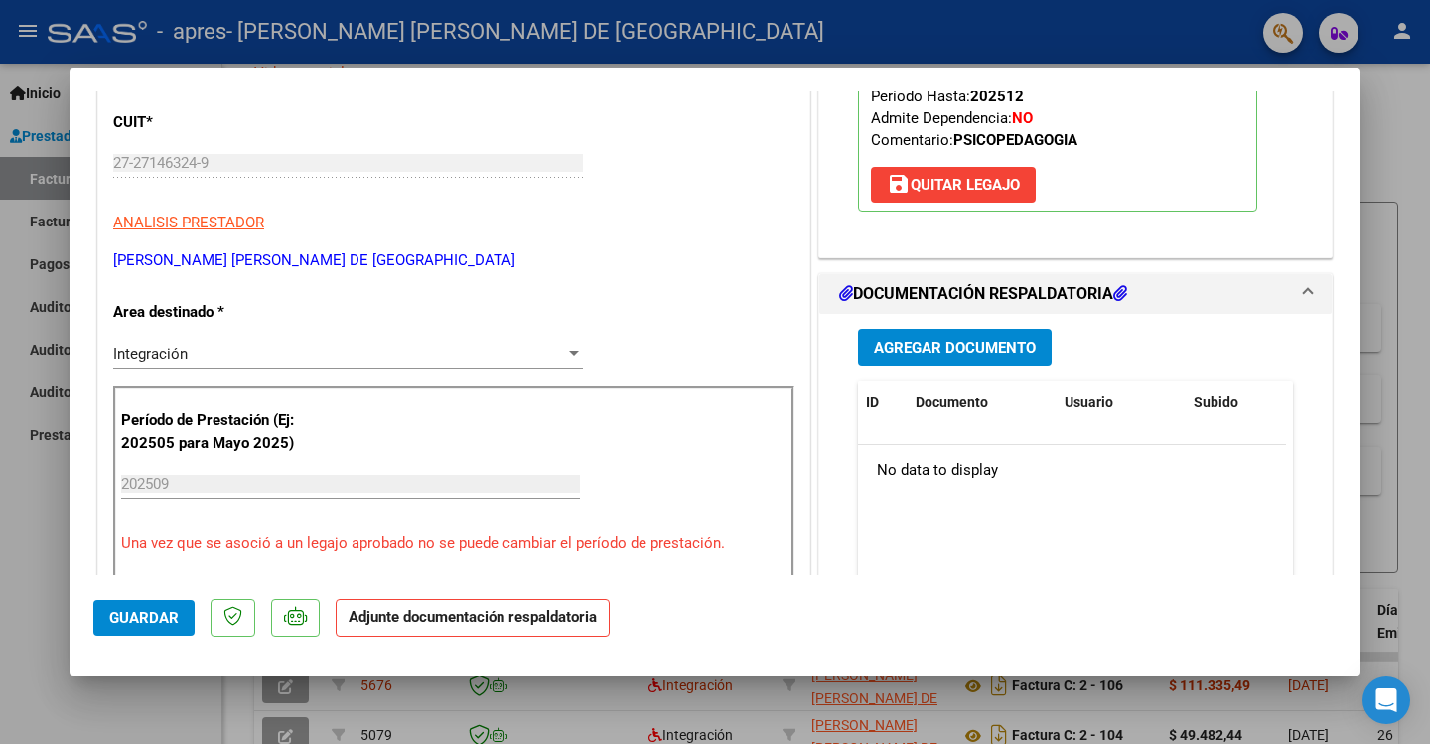
scroll to position [298, 0]
click at [948, 347] on span "Agregar Documento" at bounding box center [955, 347] width 162 height 18
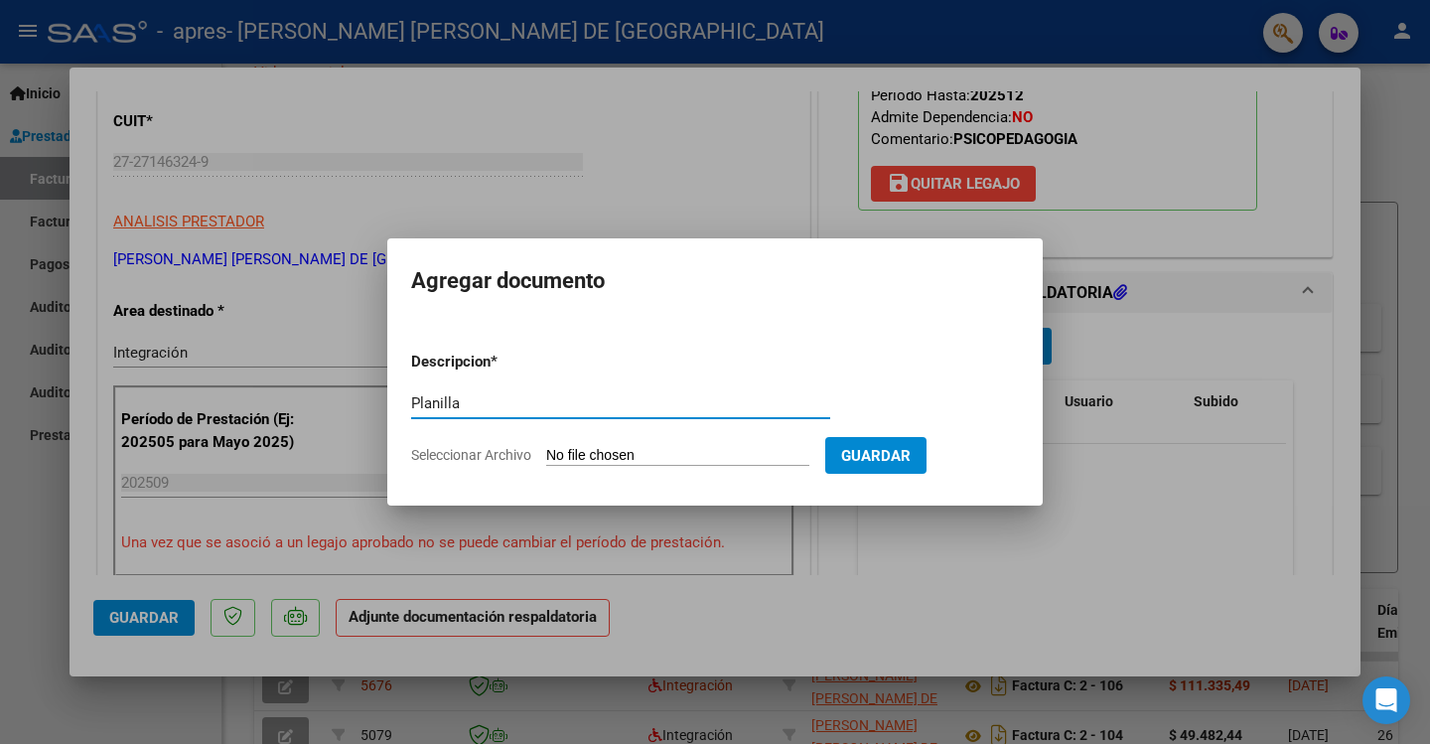
type input "Planilla"
click at [599, 453] on input "Seleccionar Archivo" at bounding box center [677, 456] width 263 height 19
type input "C:\fakepath\Agosto.jpg"
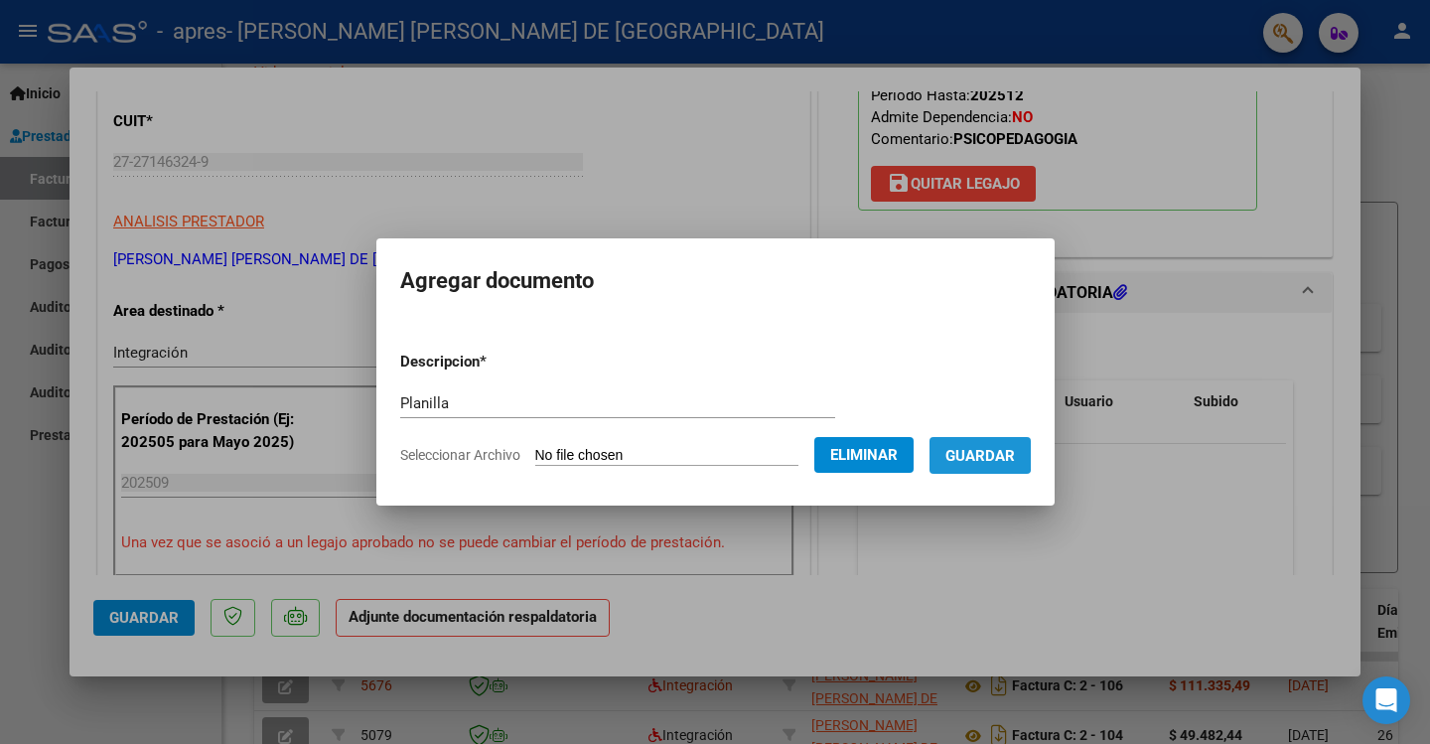
click at [997, 450] on span "Guardar" at bounding box center [979, 456] width 69 height 18
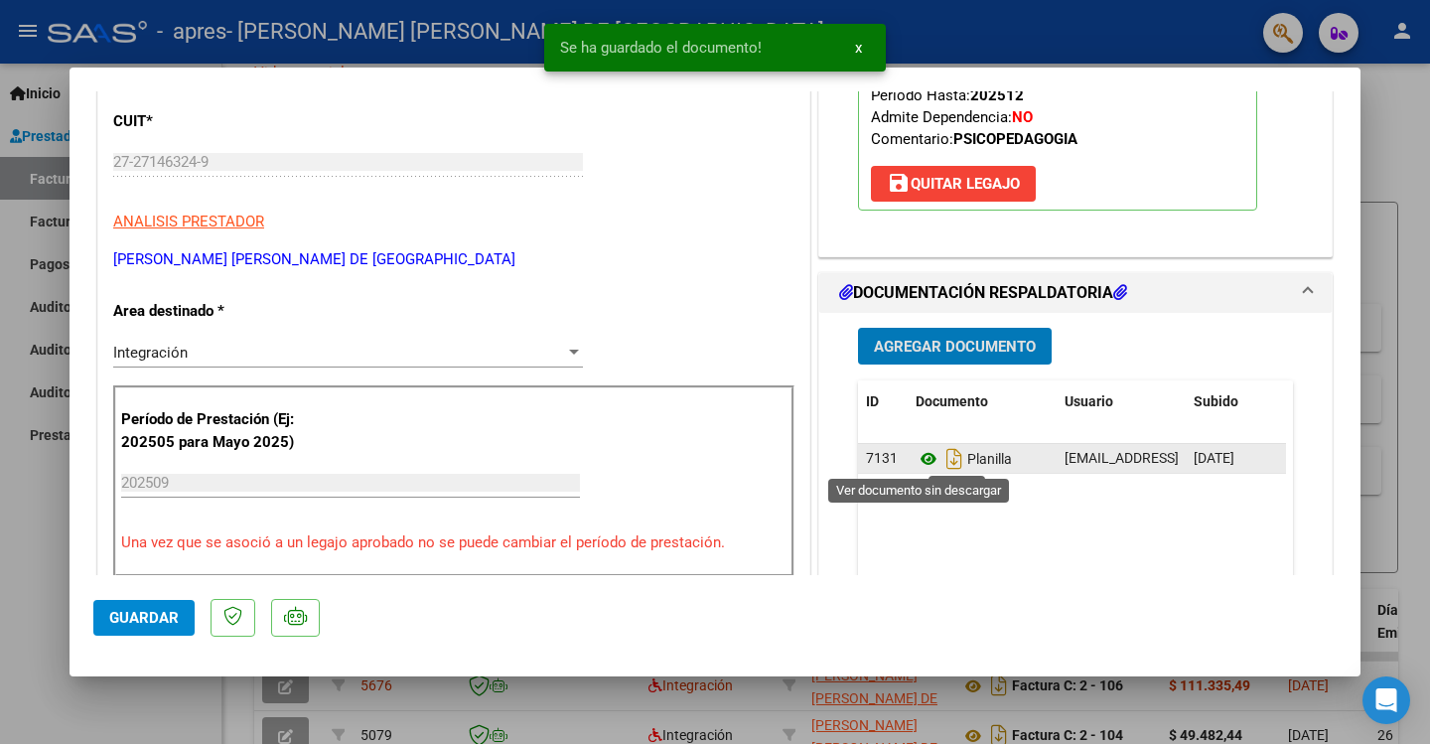
click at [915, 459] on icon at bounding box center [928, 459] width 26 height 24
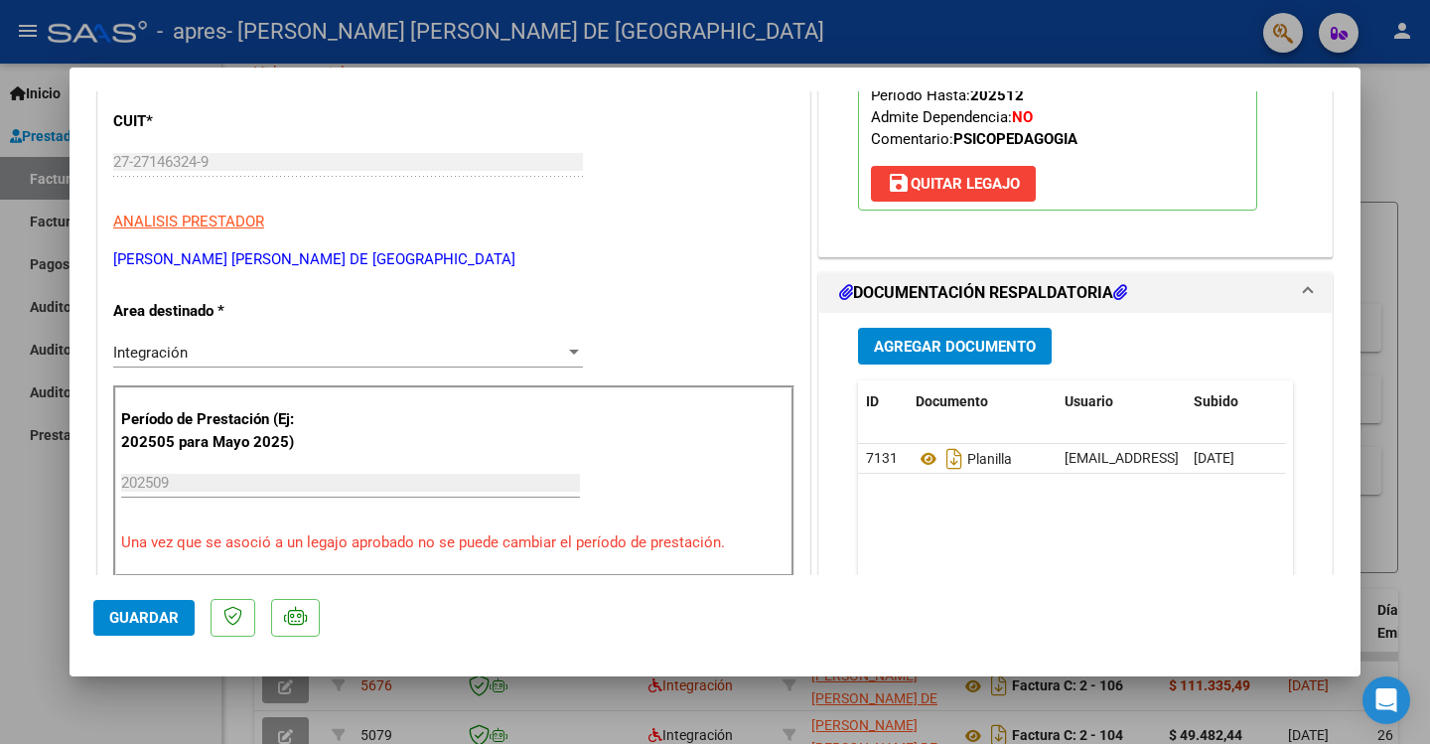
click at [139, 616] on span "Guardar" at bounding box center [143, 618] width 69 height 18
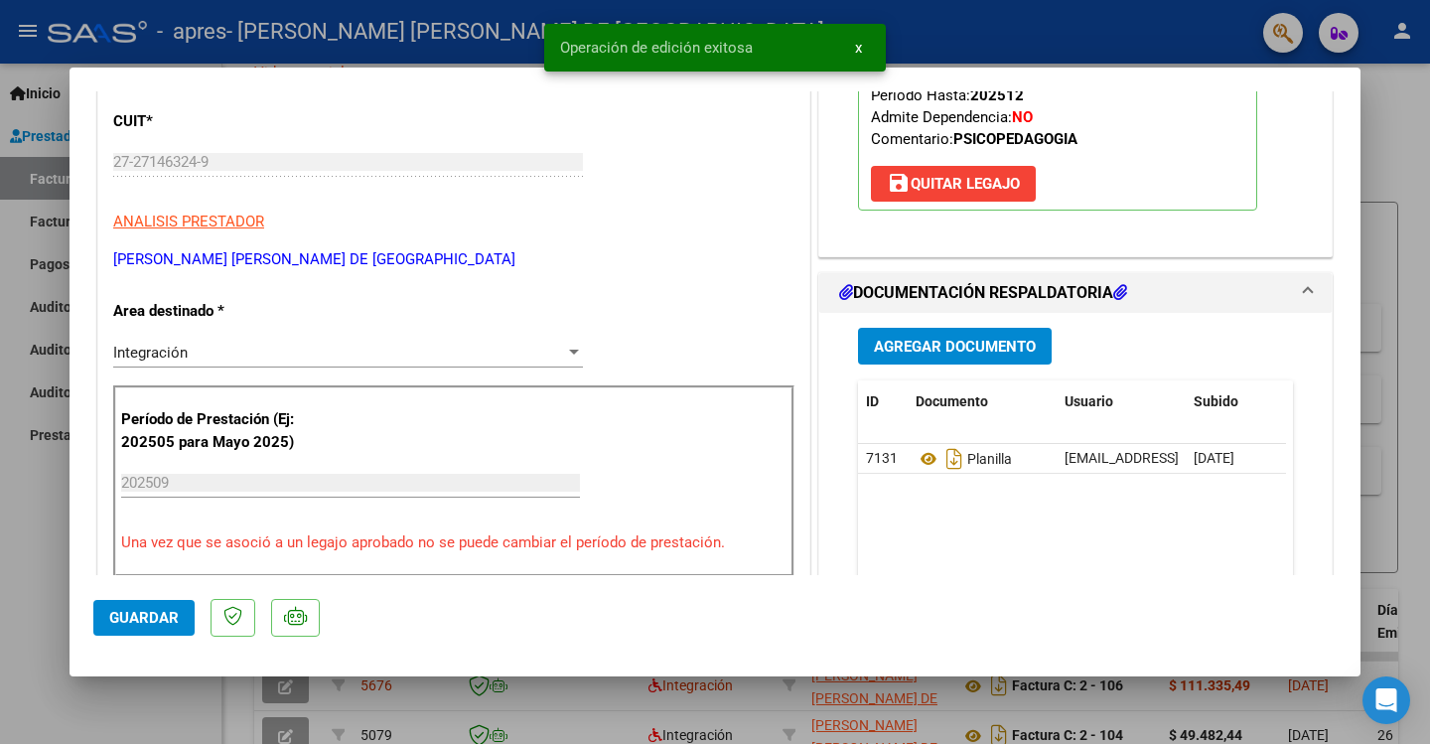
click at [1385, 148] on div at bounding box center [715, 372] width 1430 height 744
type input "$ 0,00"
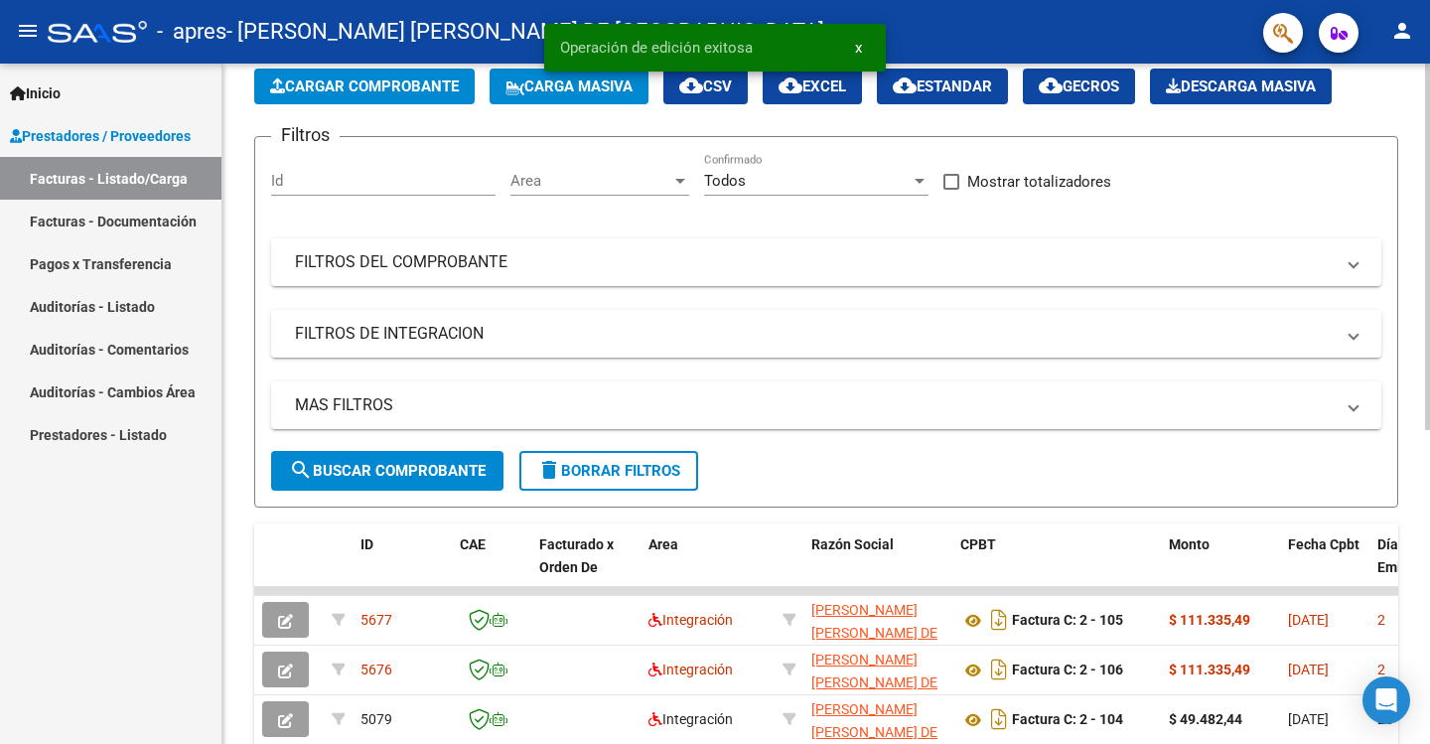
scroll to position [133, 0]
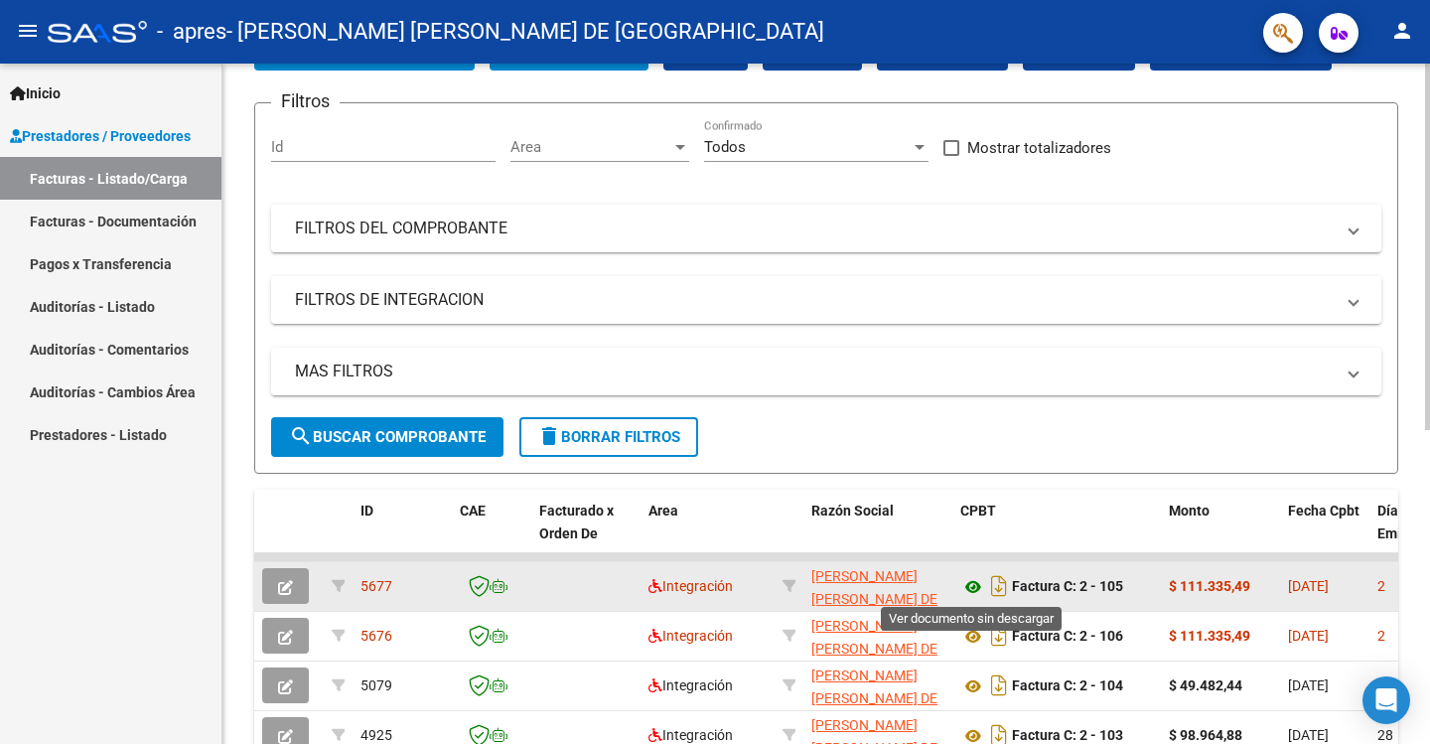
click at [979, 586] on icon at bounding box center [973, 587] width 26 height 24
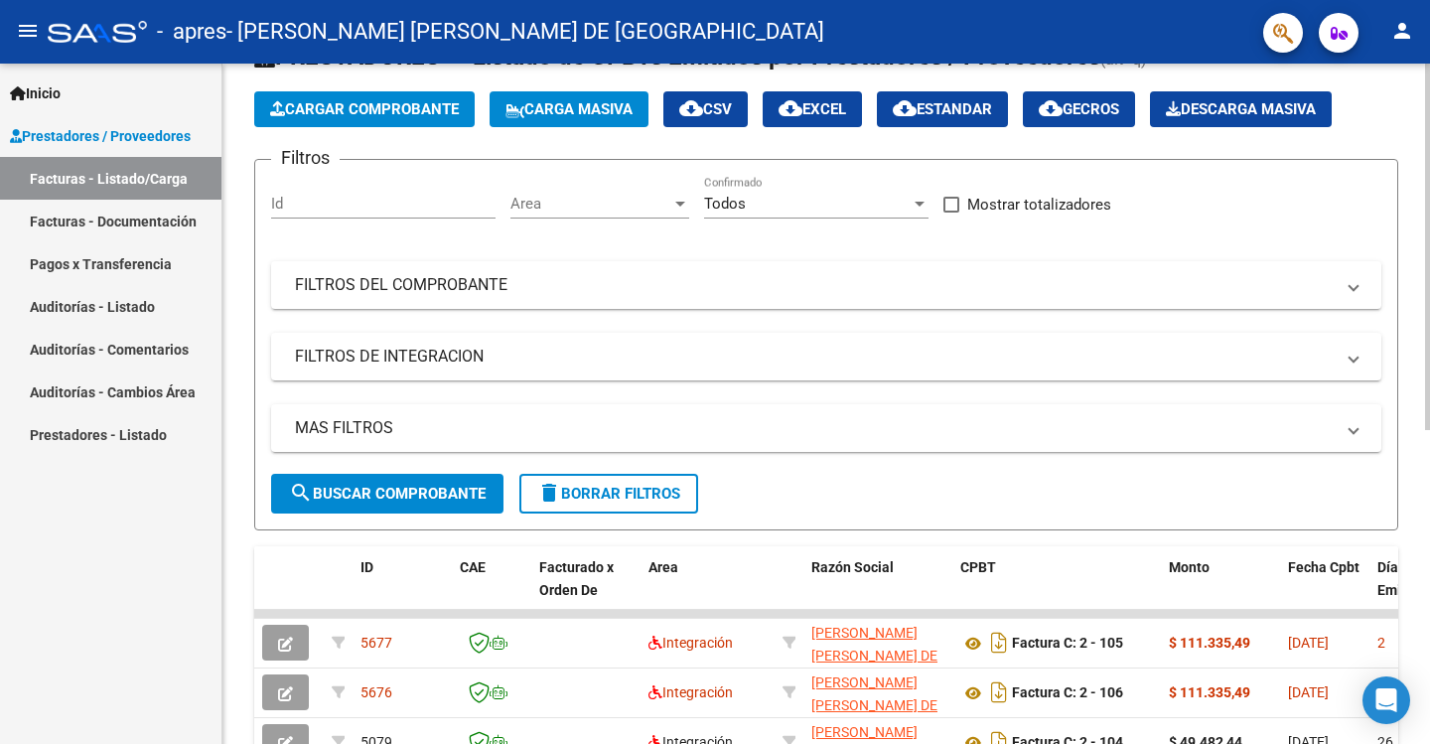
scroll to position [34, 0]
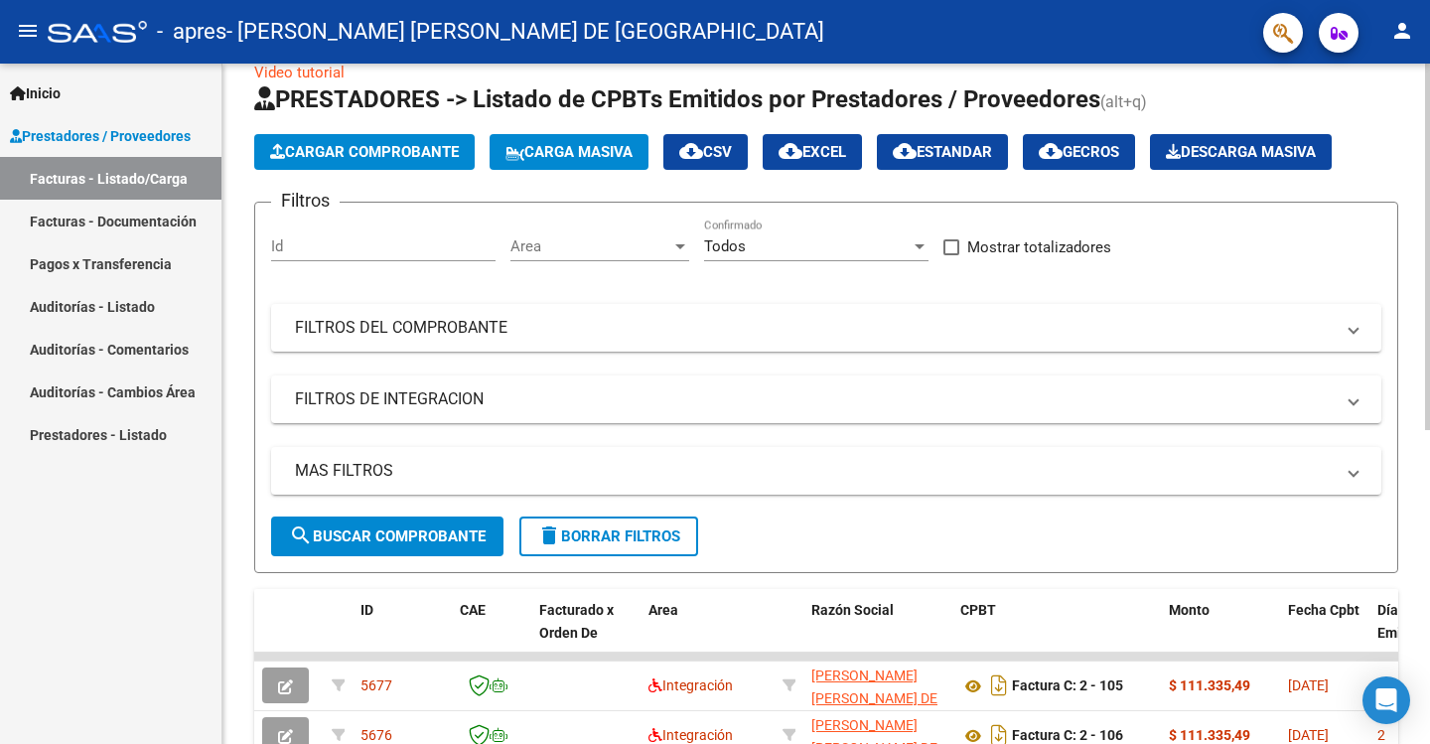
click at [394, 145] on span "Cargar Comprobante" at bounding box center [364, 152] width 189 height 18
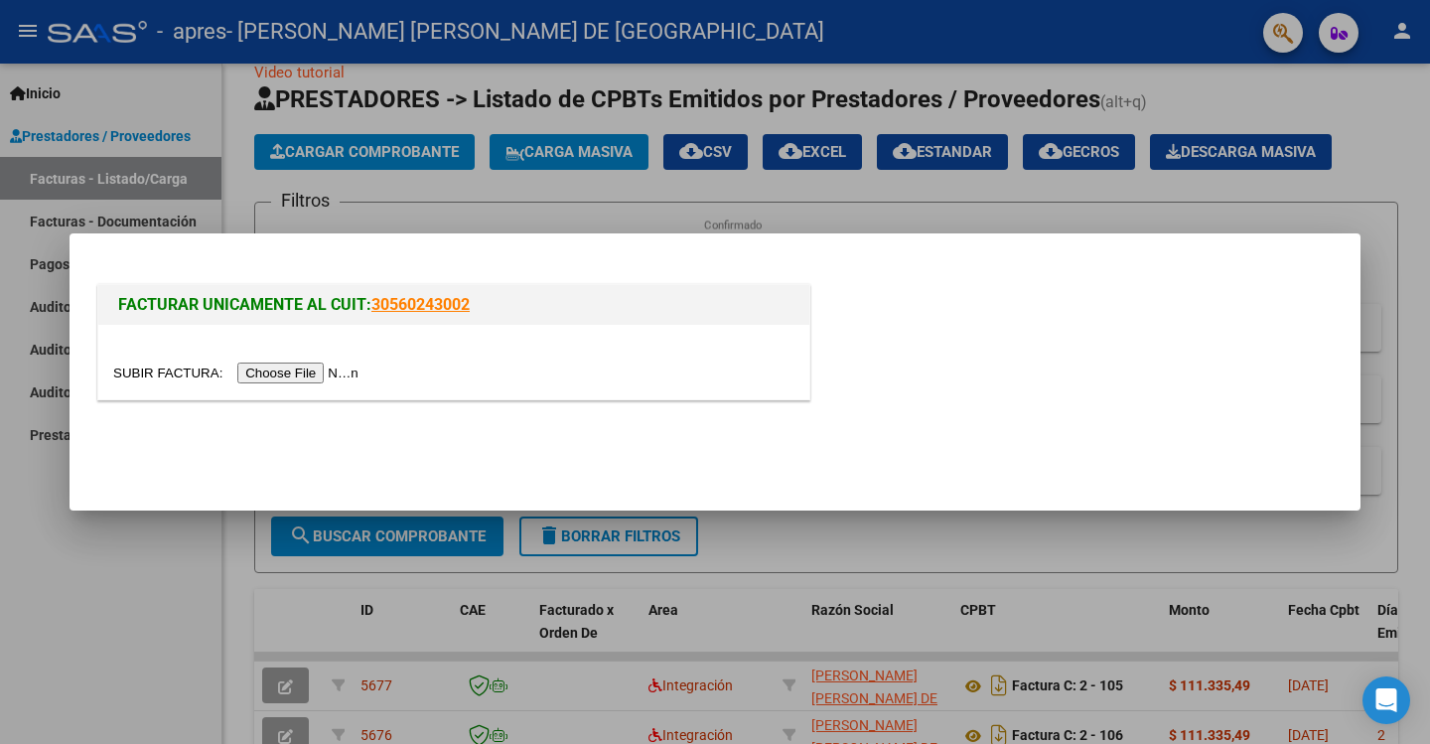
click at [307, 372] on input "file" at bounding box center [238, 372] width 251 height 21
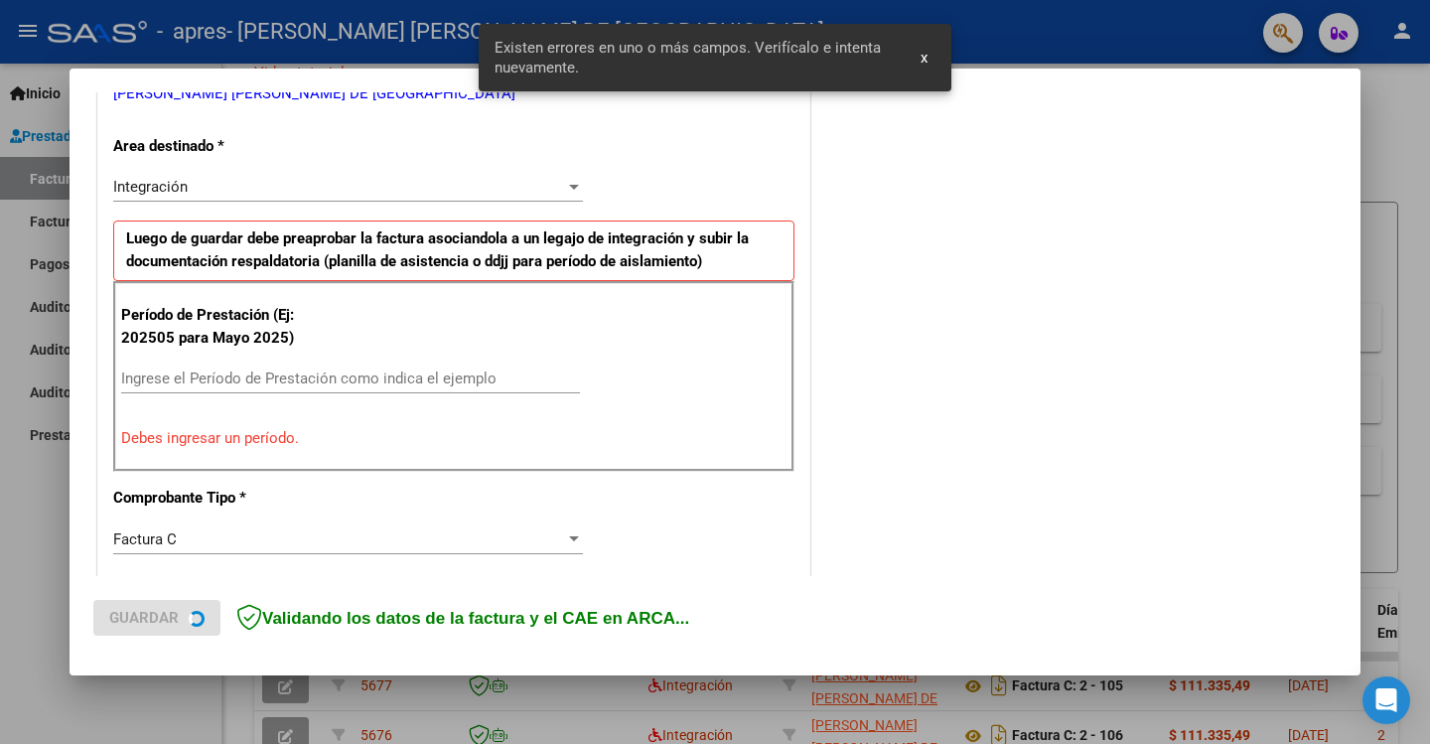
scroll to position [450, 0]
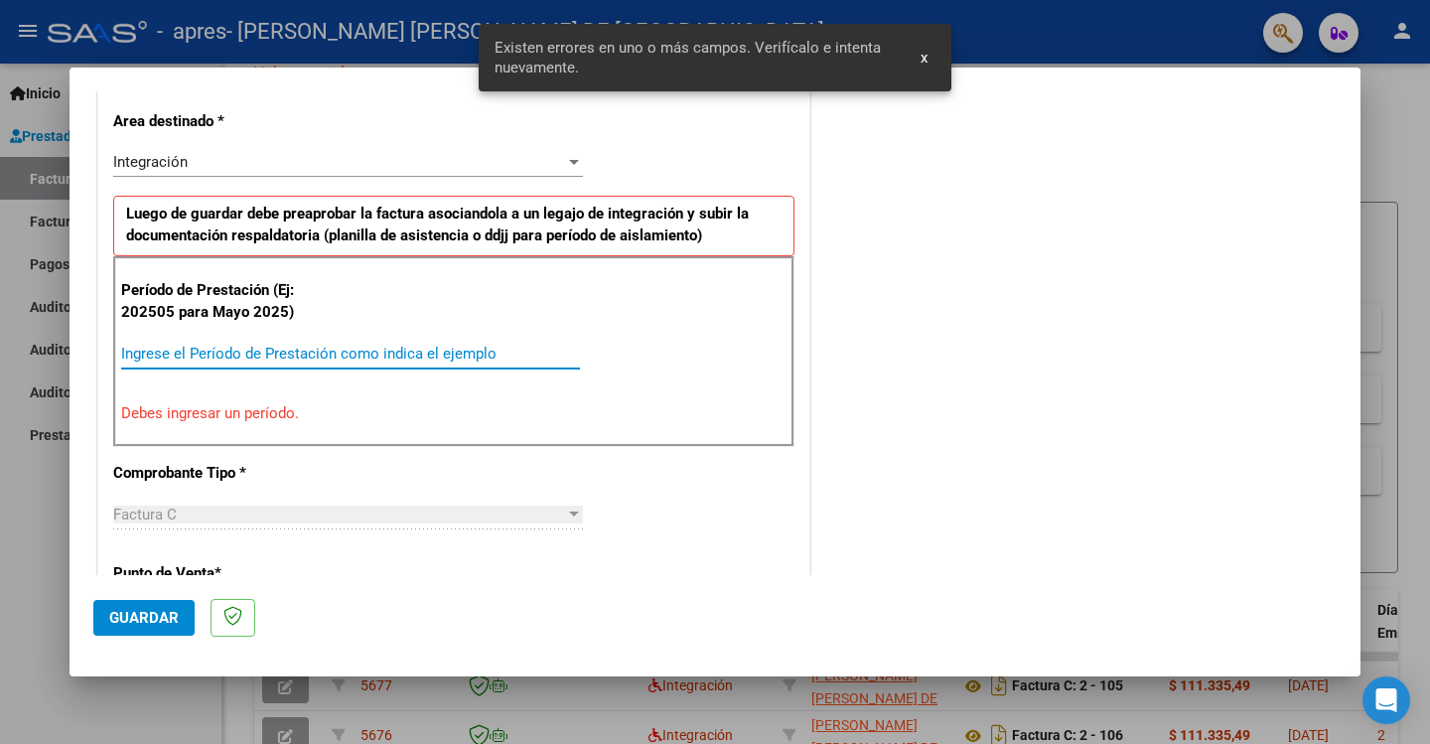
click at [202, 352] on input "Ingrese el Período de Prestación como indica el ejemplo" at bounding box center [350, 354] width 459 height 18
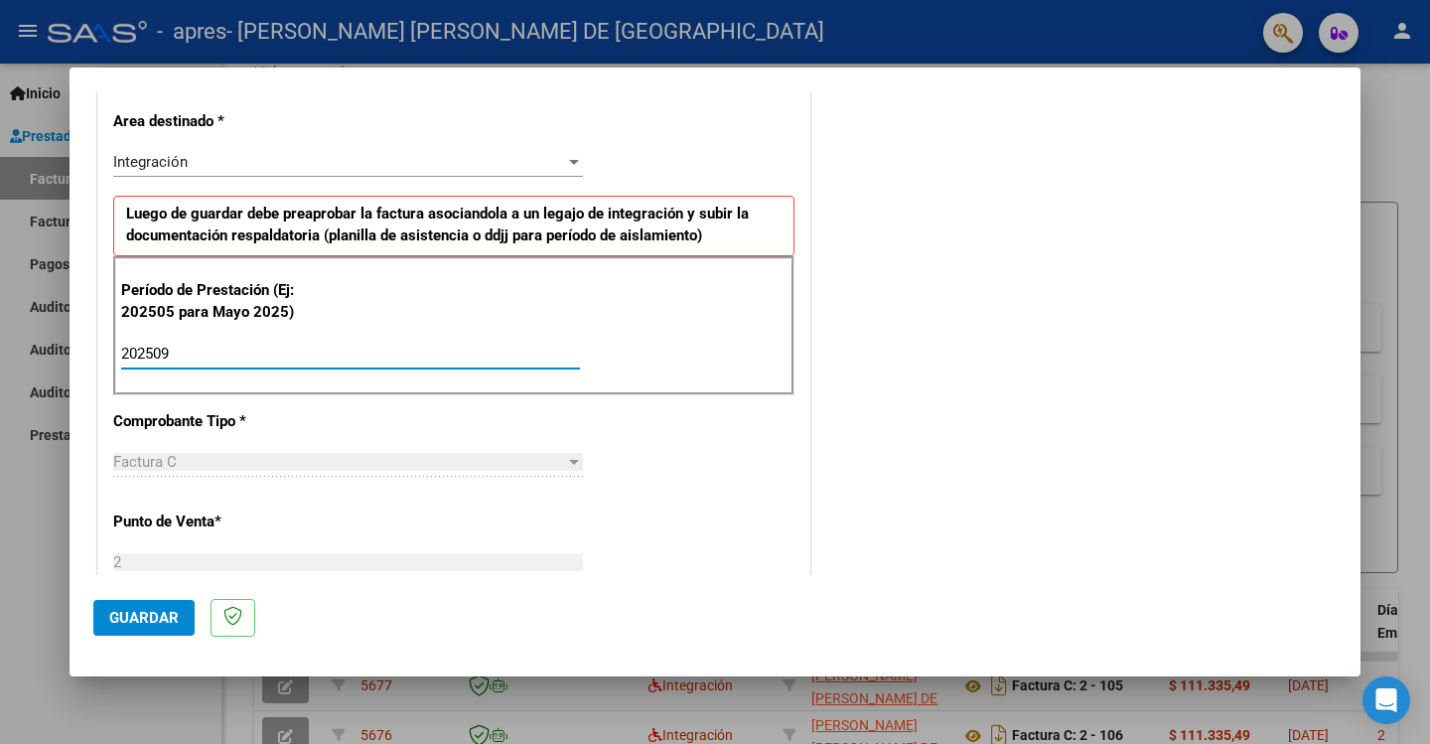
type input "202509"
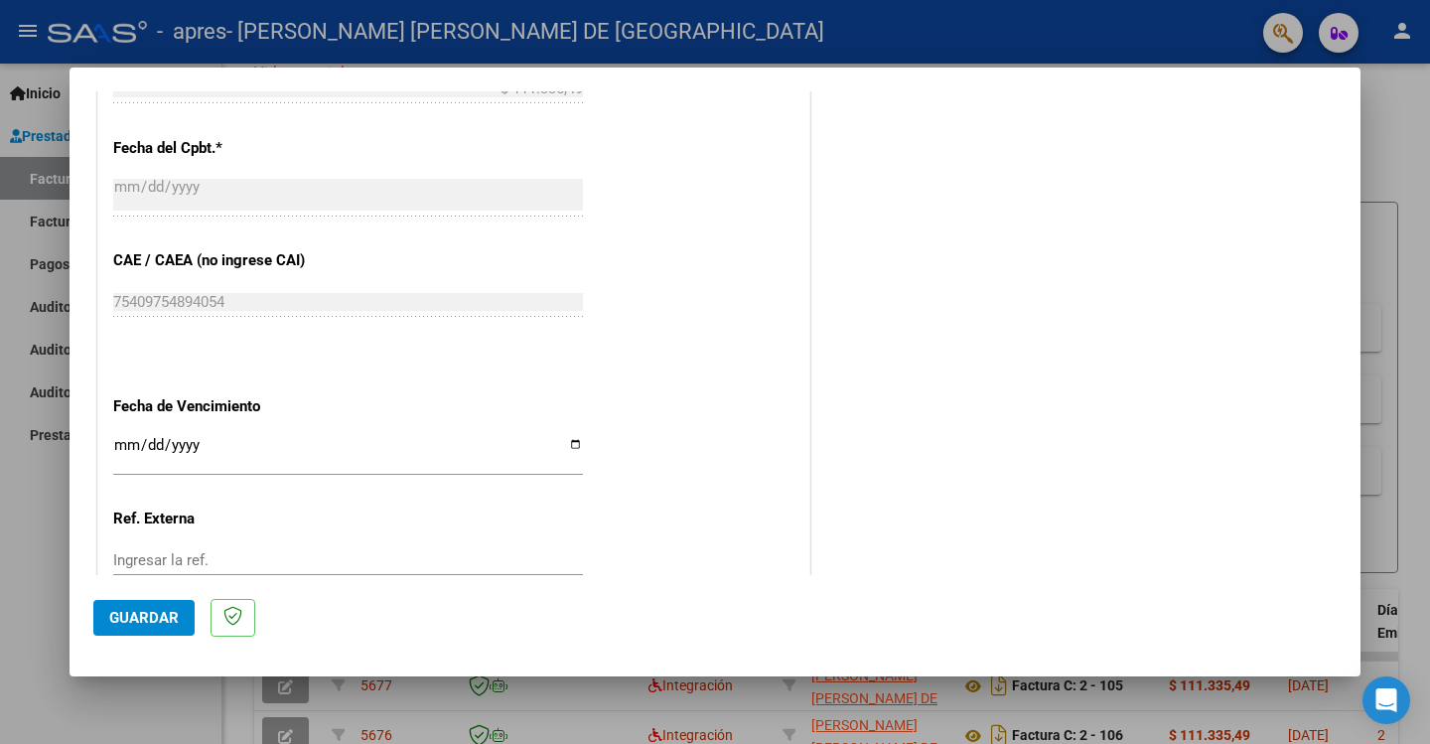
scroll to position [1145, 0]
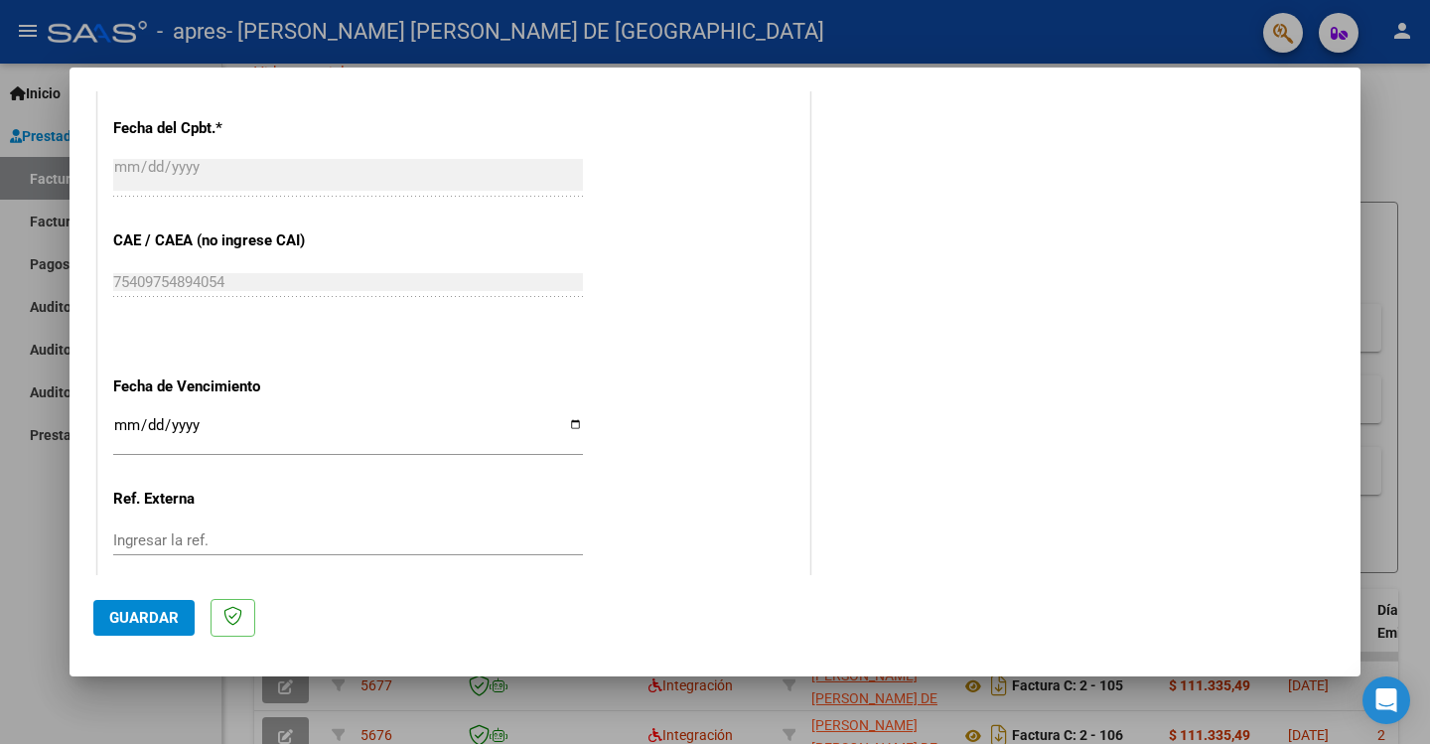
click at [570, 426] on input "Ingresar la fecha" at bounding box center [348, 433] width 470 height 32
type input "[DATE]"
click at [174, 622] on span "Guardar" at bounding box center [143, 618] width 69 height 18
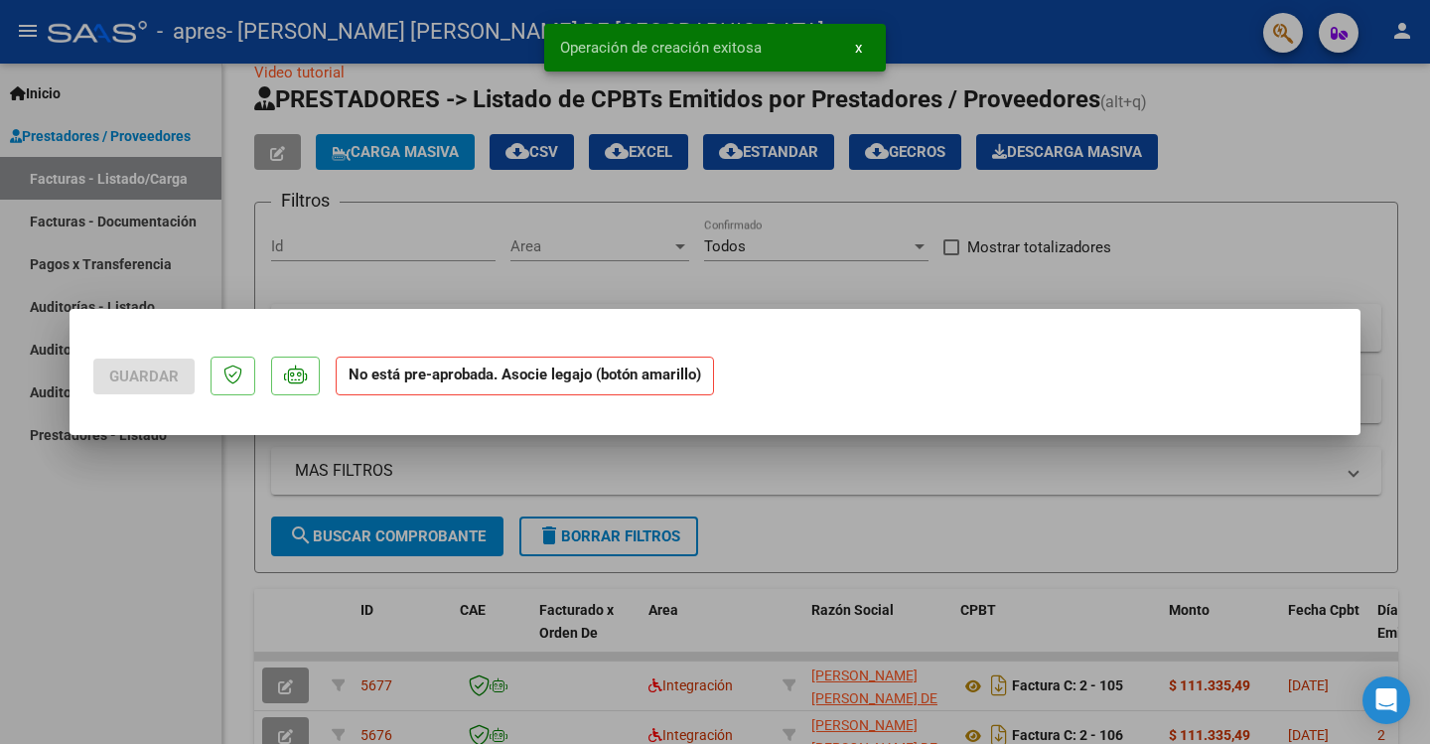
scroll to position [0, 0]
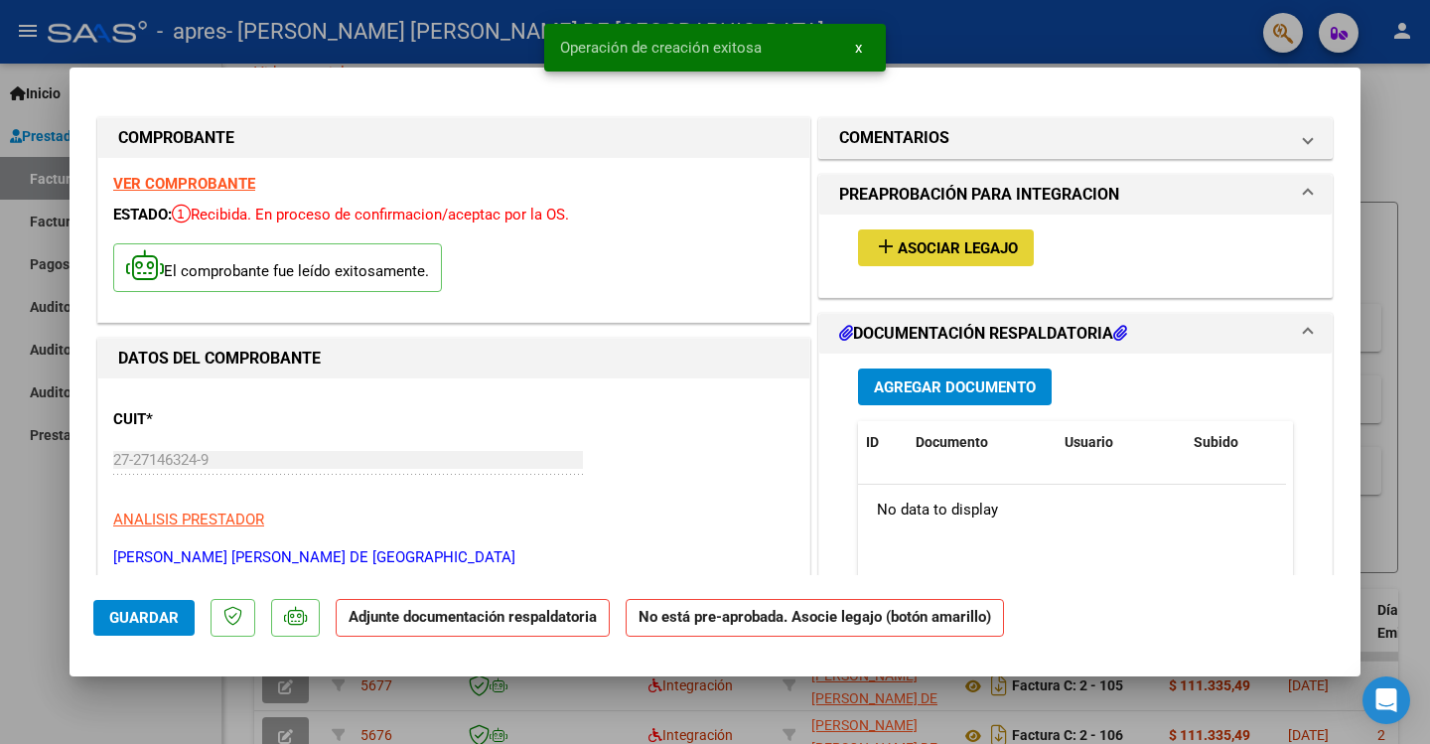
click at [978, 246] on span "Asociar Legajo" at bounding box center [958, 248] width 120 height 18
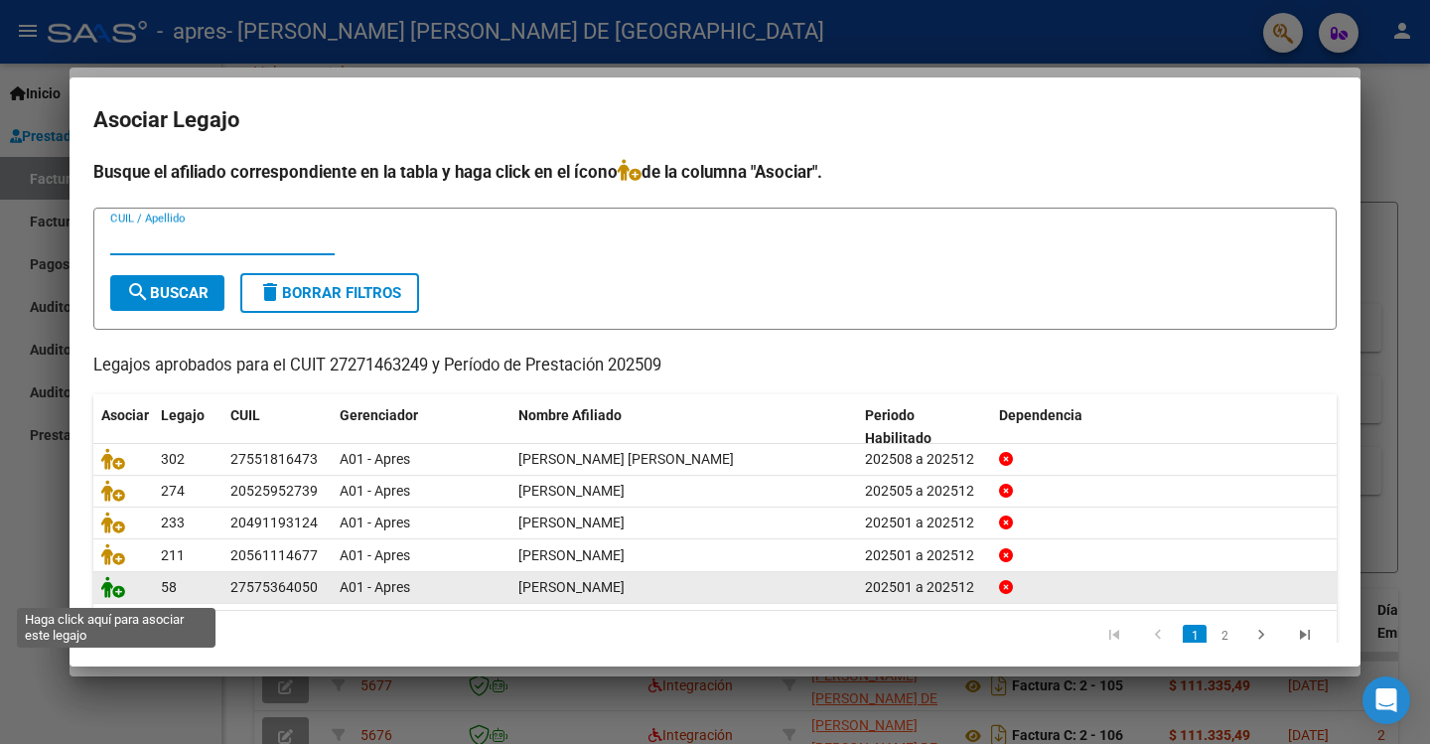
click at [119, 596] on icon at bounding box center [113, 587] width 24 height 22
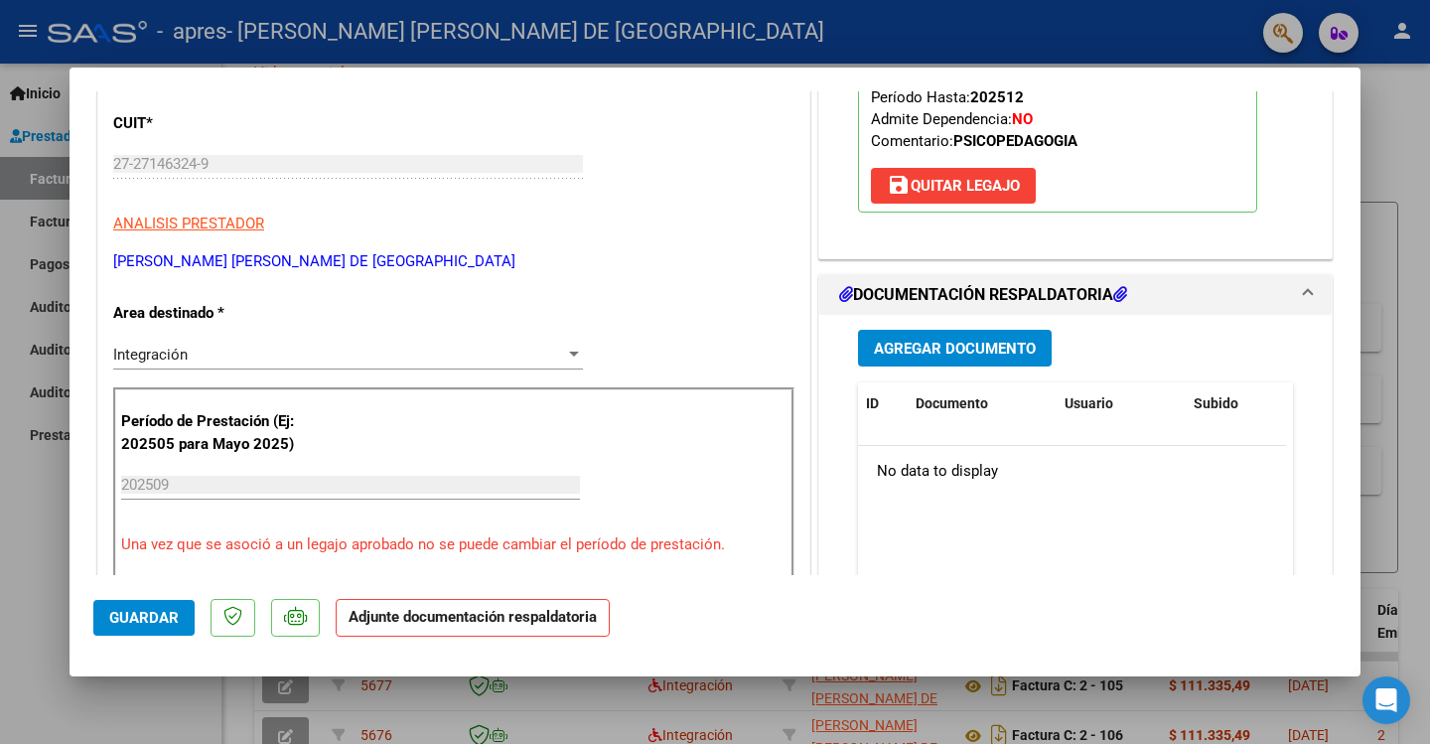
scroll to position [298, 0]
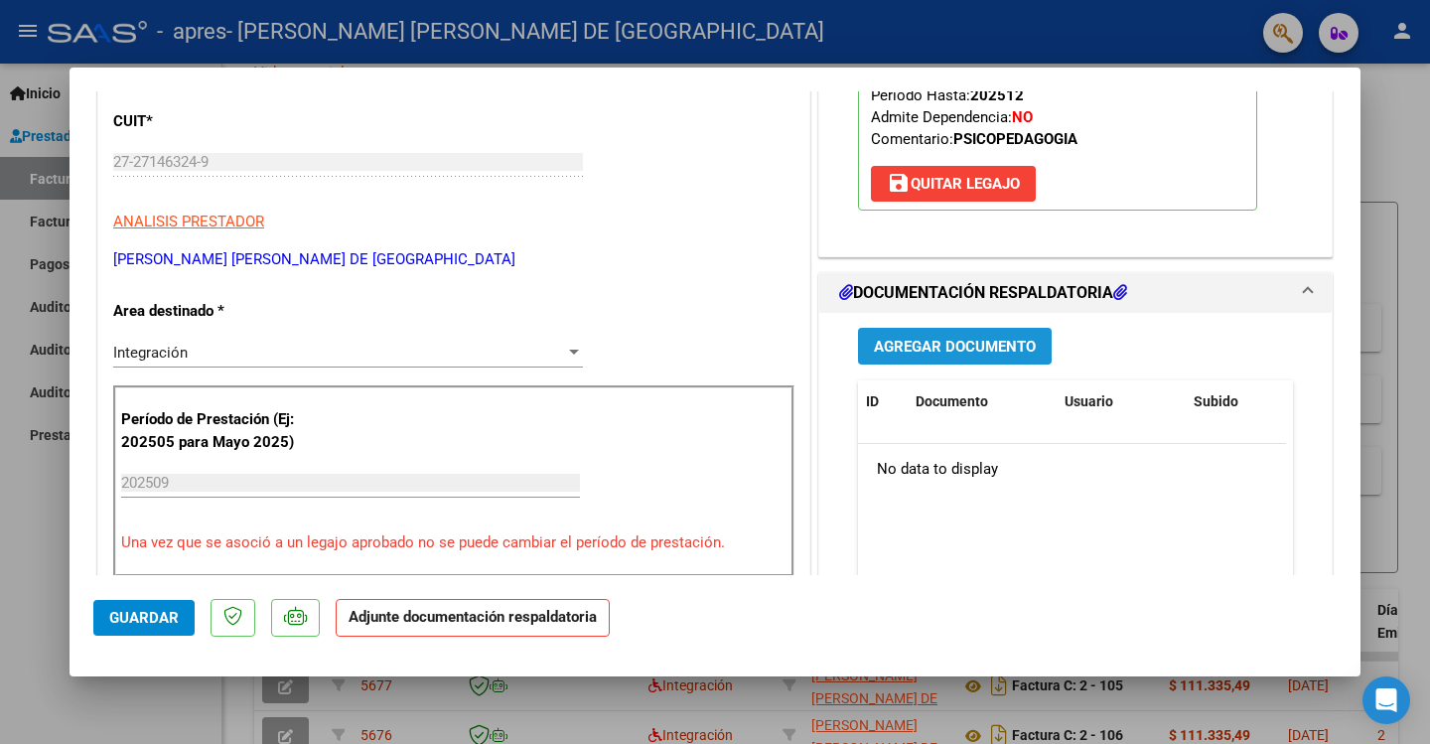
click at [946, 343] on span "Agregar Documento" at bounding box center [955, 347] width 162 height 18
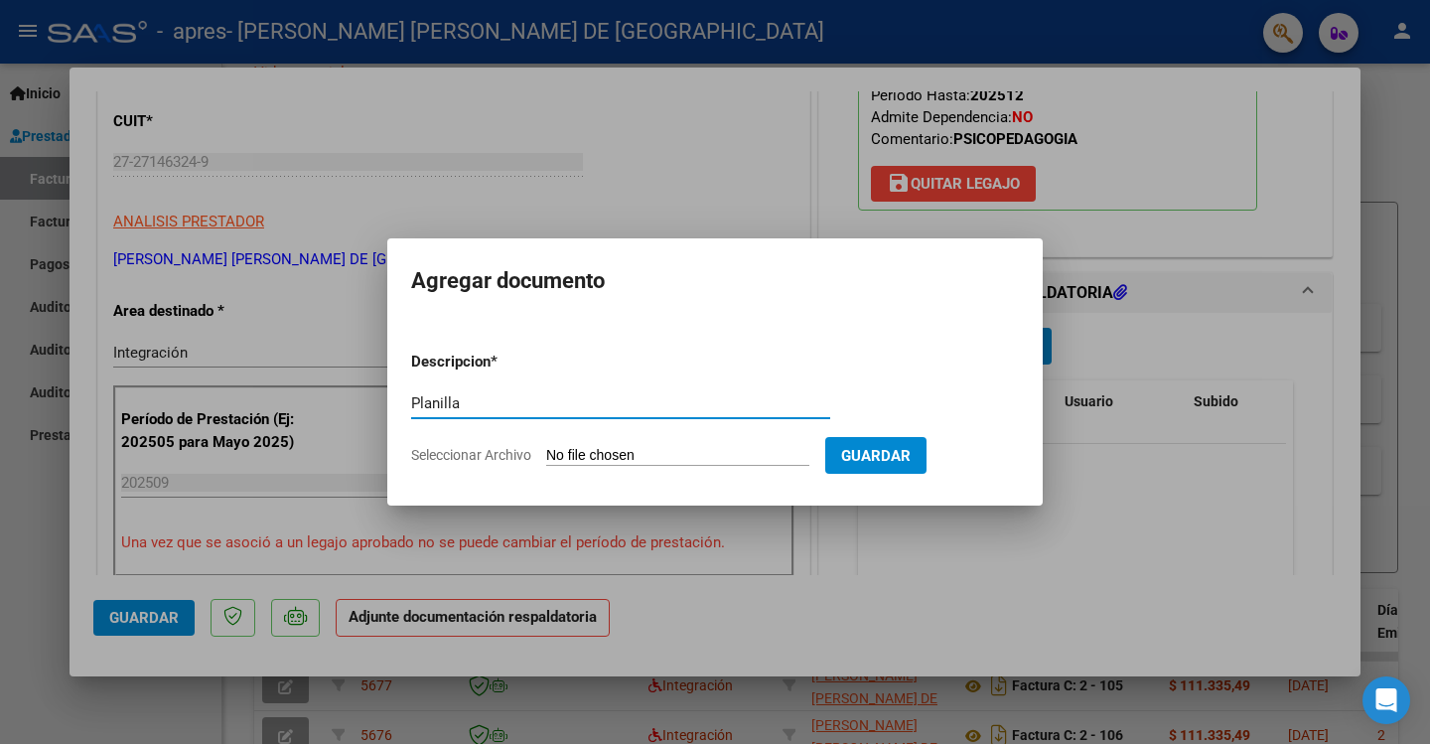
type input "Planilla"
click at [550, 452] on input "Seleccionar Archivo" at bounding box center [677, 456] width 263 height 19
type input "C:\fakepath\[PERSON_NAME].jpg"
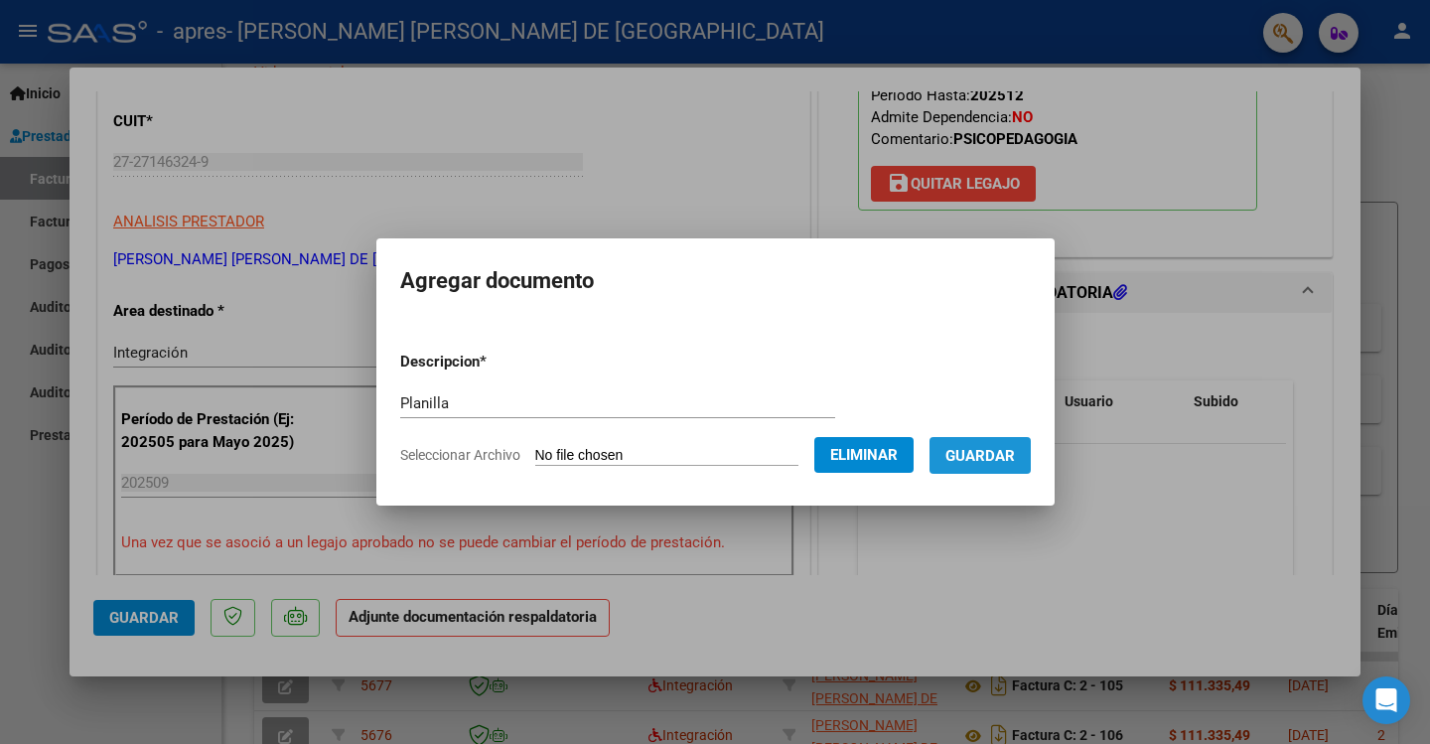
click at [1010, 459] on span "Guardar" at bounding box center [979, 456] width 69 height 18
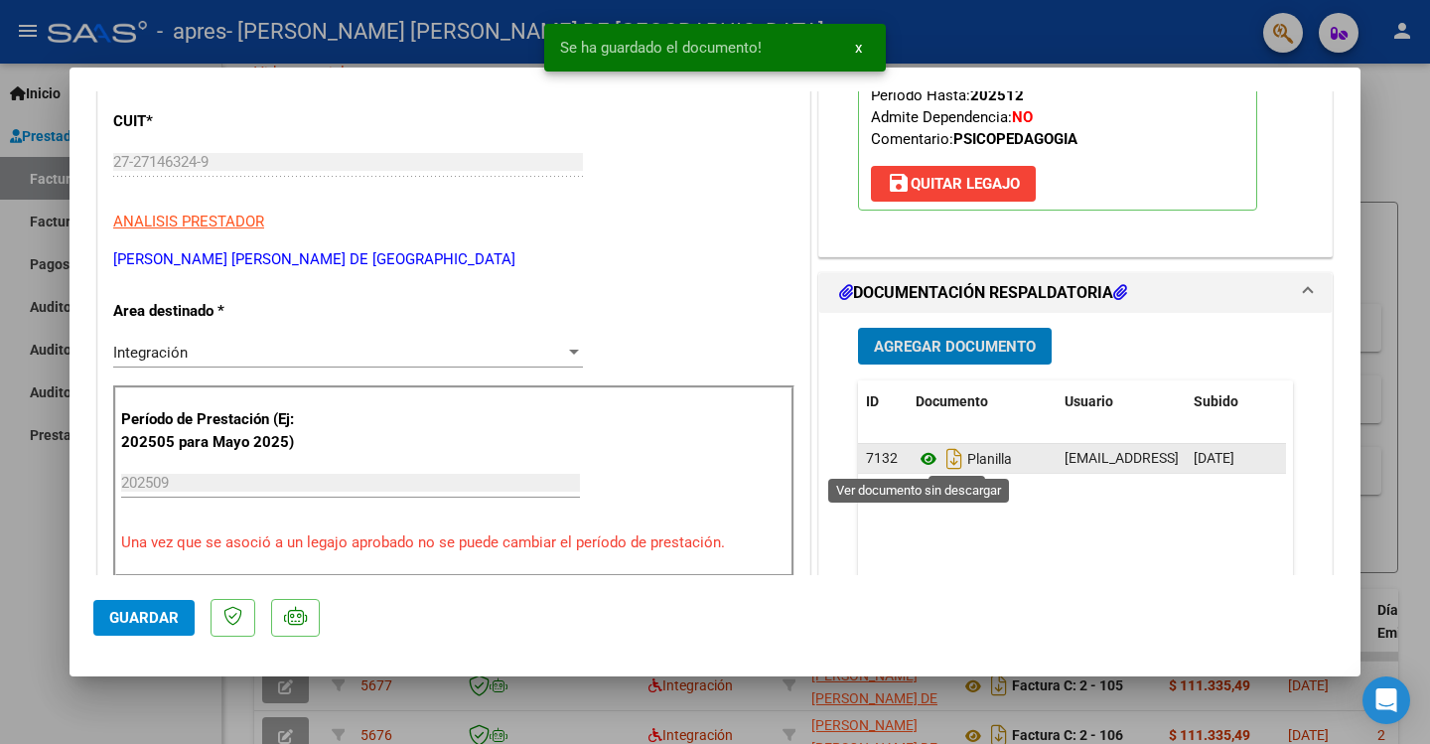
click at [916, 456] on icon at bounding box center [928, 459] width 26 height 24
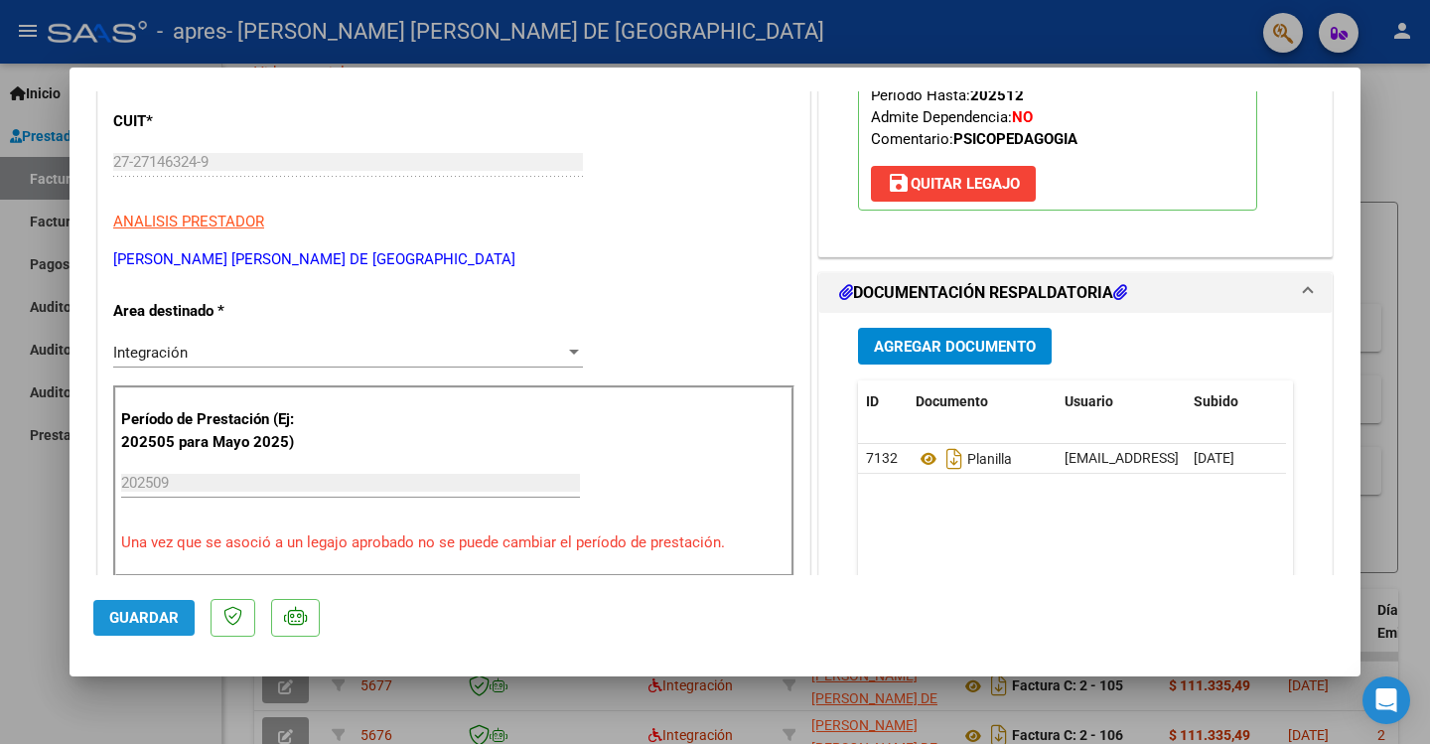
click at [157, 621] on span "Guardar" at bounding box center [143, 618] width 69 height 18
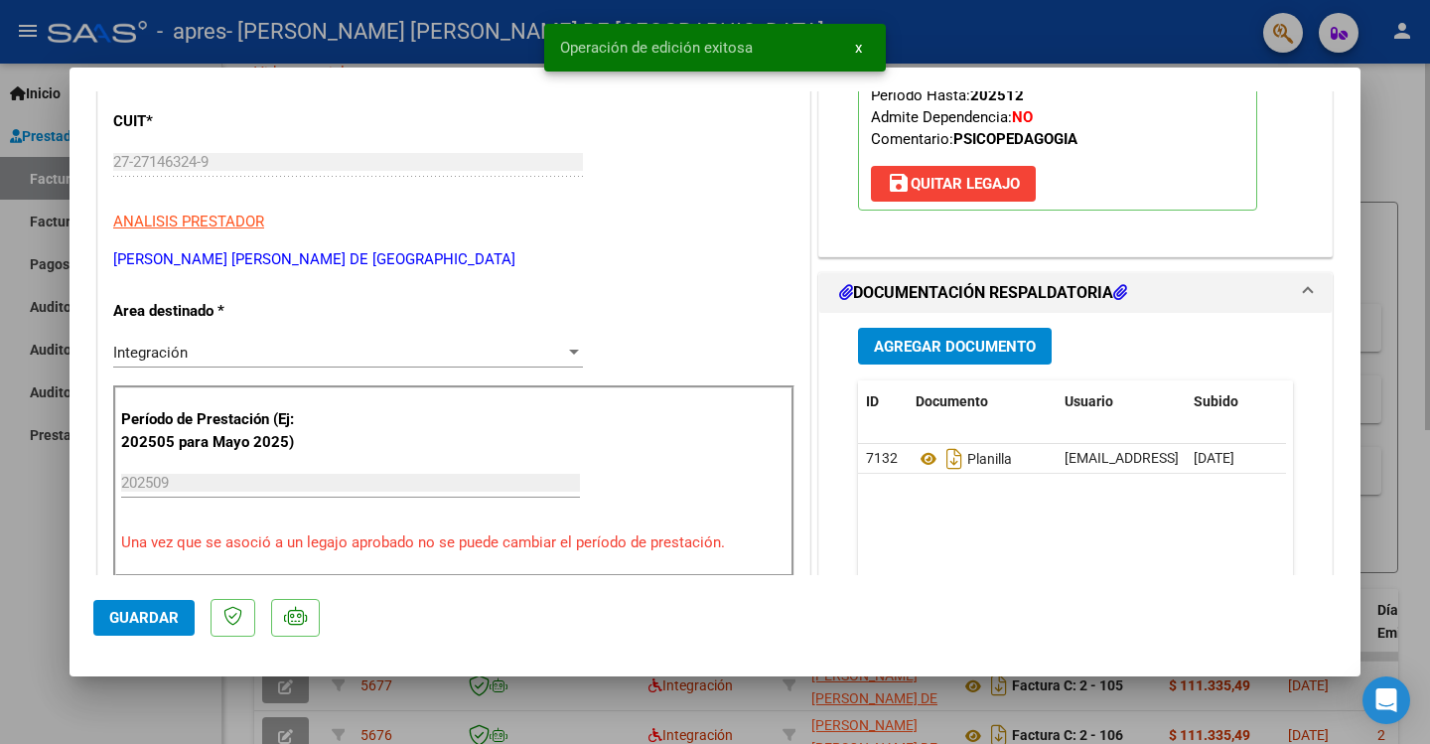
click at [1388, 120] on div at bounding box center [715, 372] width 1430 height 744
type input "$ 0,00"
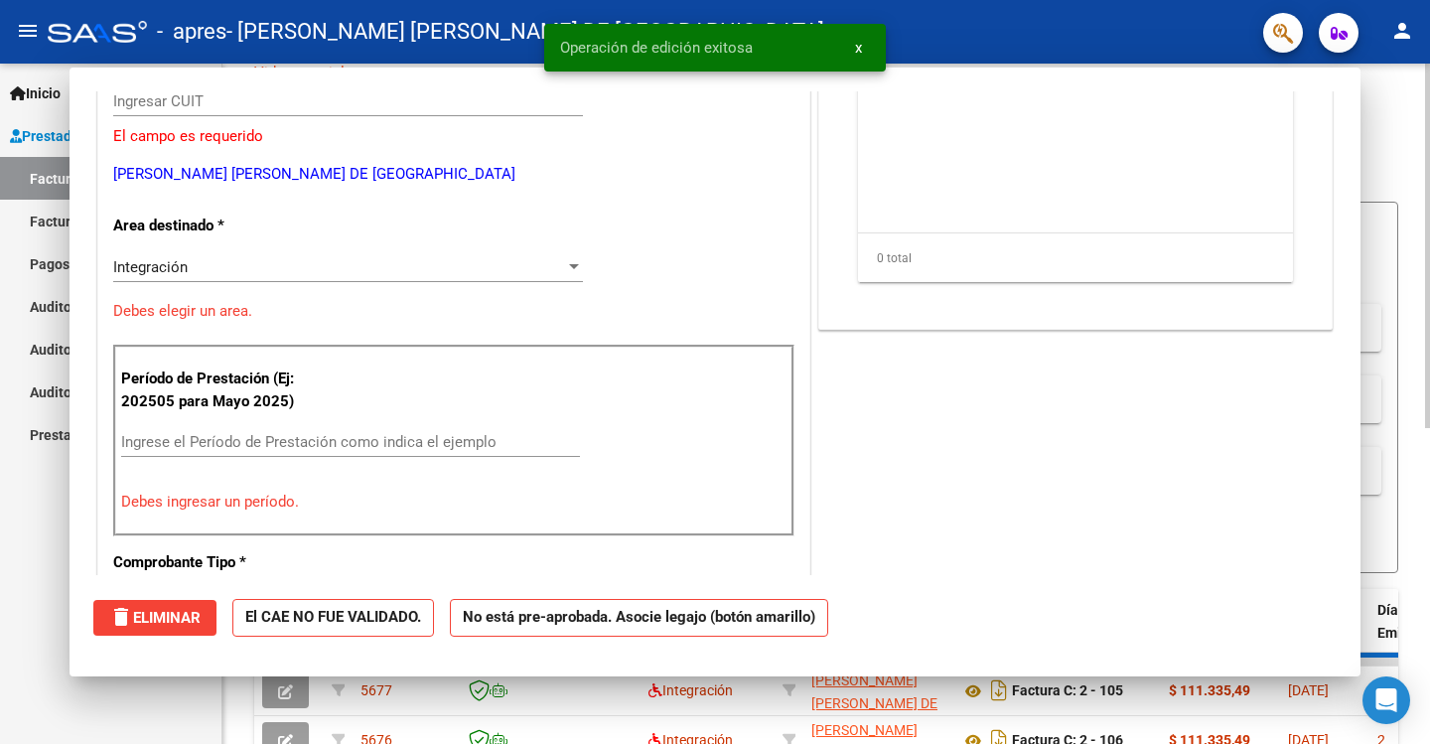
scroll to position [0, 0]
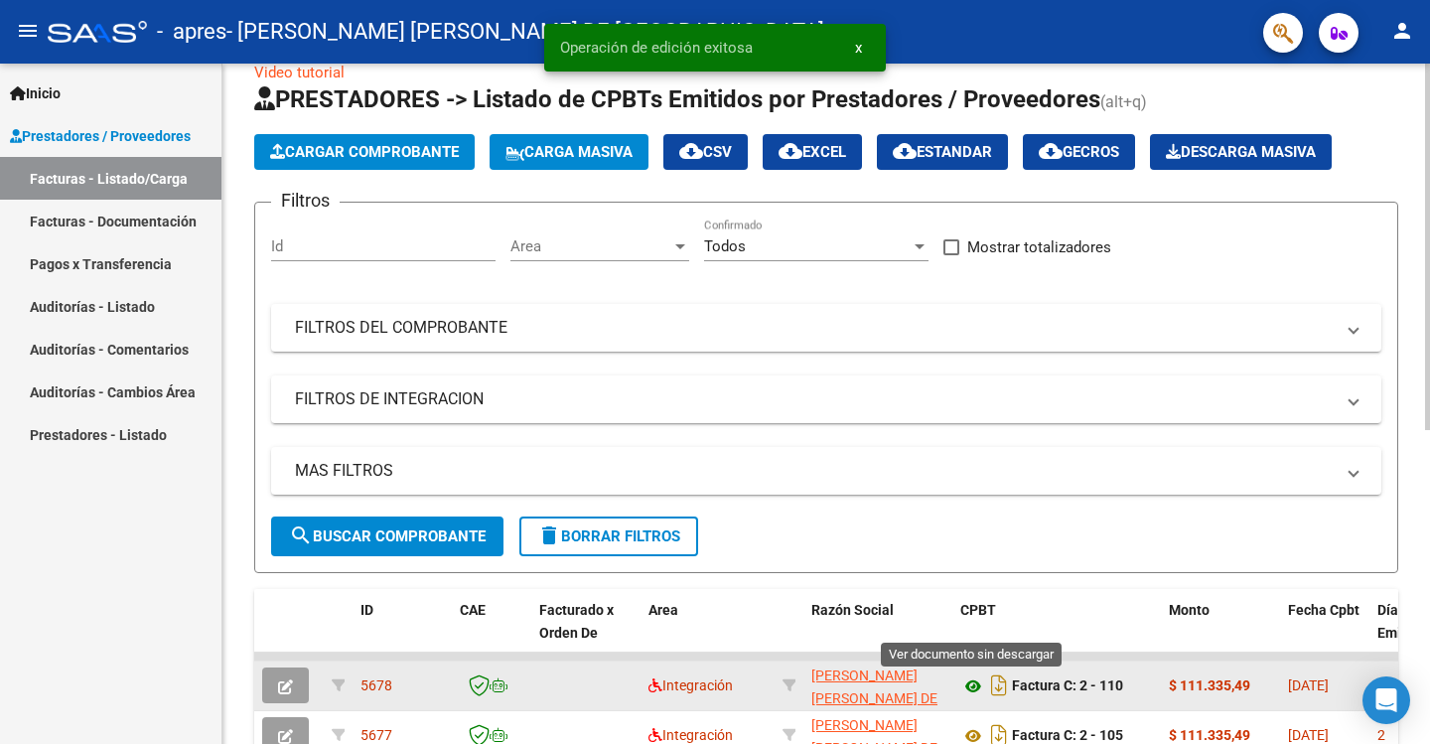
click at [971, 683] on icon at bounding box center [973, 686] width 26 height 24
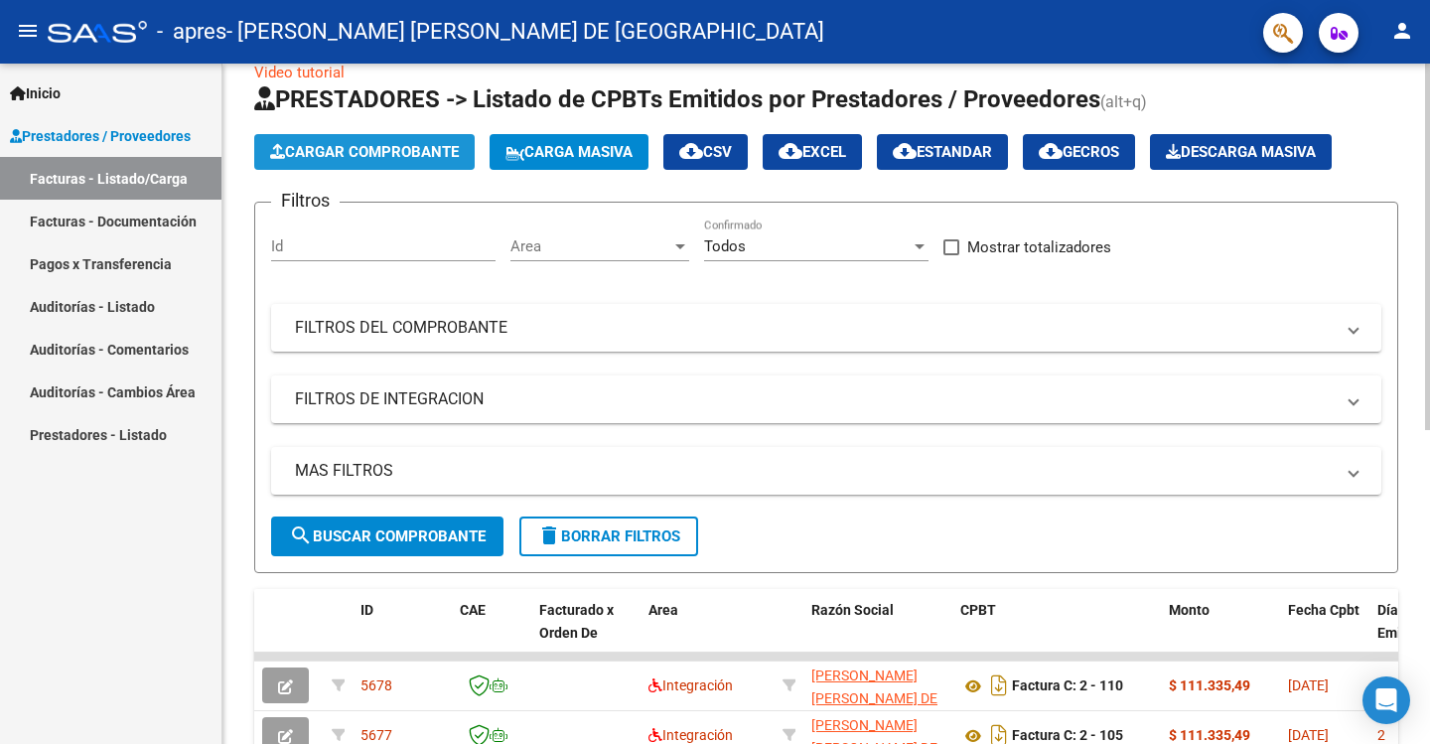
click at [373, 145] on span "Cargar Comprobante" at bounding box center [364, 152] width 189 height 18
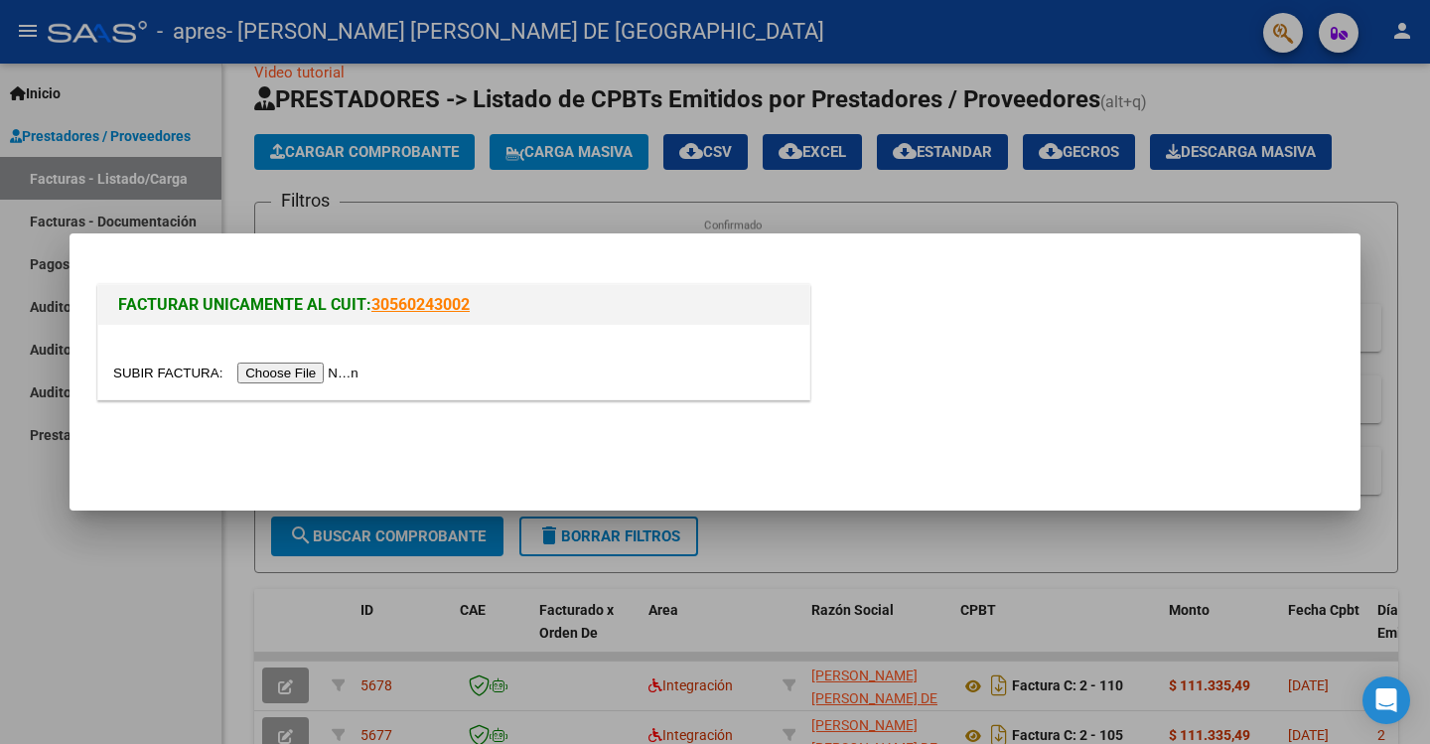
click at [279, 369] on input "file" at bounding box center [238, 372] width 251 height 21
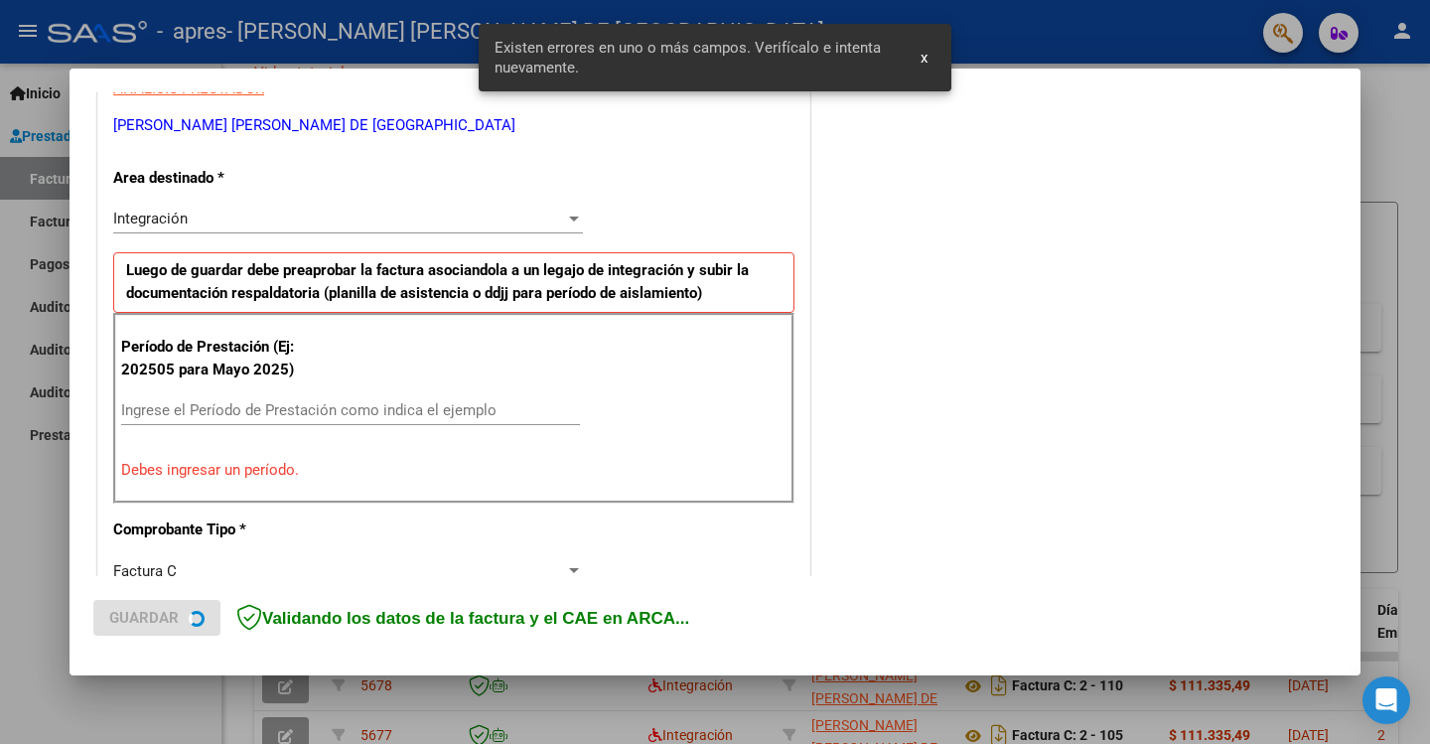
scroll to position [412, 0]
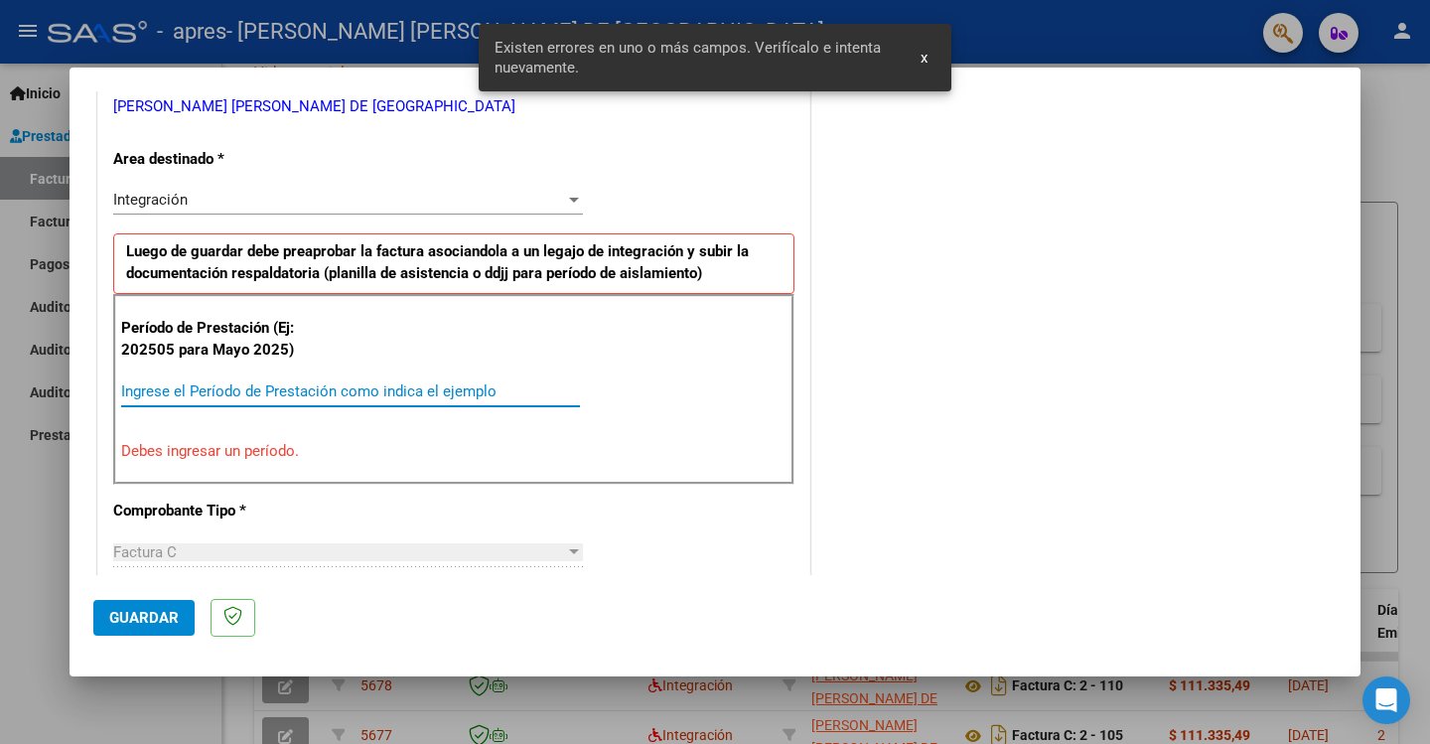
click at [287, 397] on input "Ingrese el Período de Prestación como indica el ejemplo" at bounding box center [350, 391] width 459 height 18
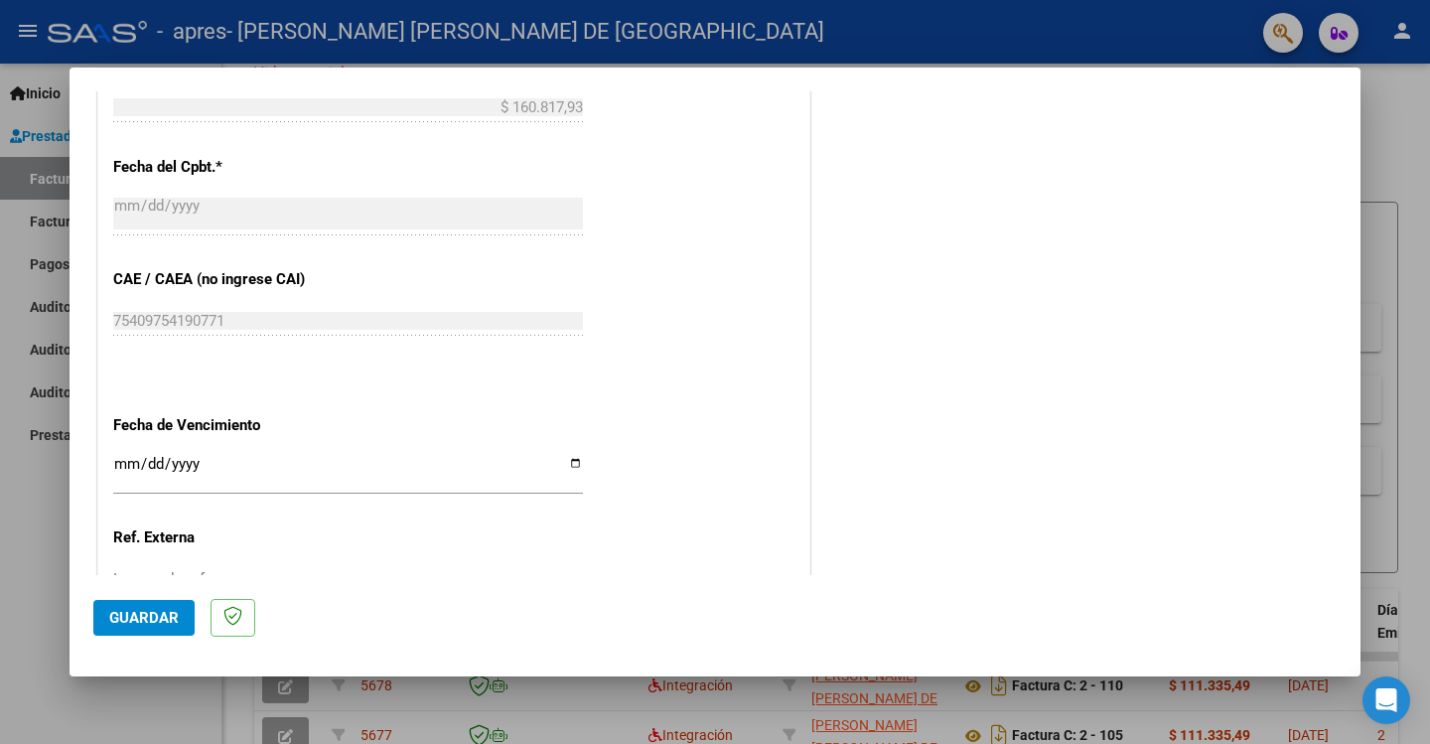
scroll to position [1107, 0]
type input "202509"
click at [571, 464] on input "Ingresar la fecha" at bounding box center [348, 471] width 470 height 32
type input "[DATE]"
click at [136, 619] on span "Guardar" at bounding box center [143, 618] width 69 height 18
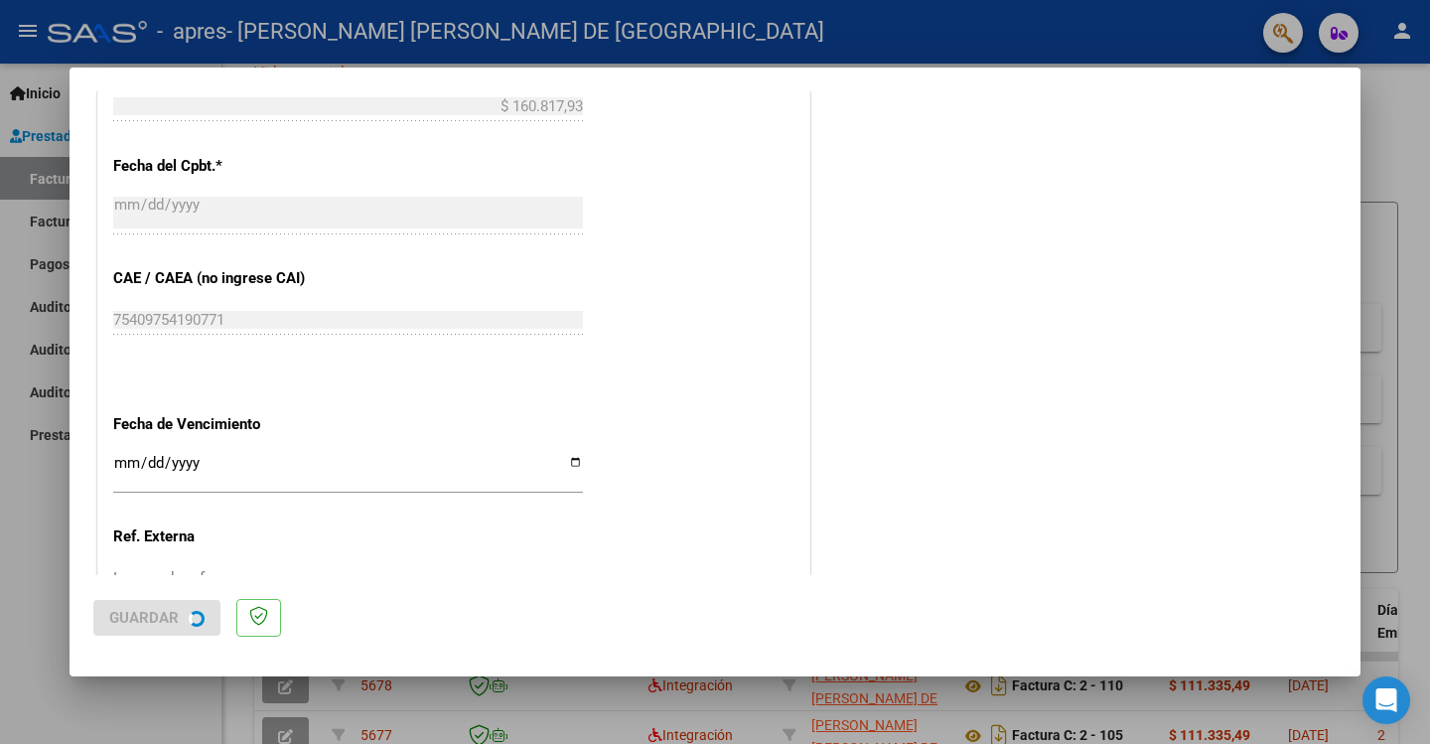
scroll to position [0, 0]
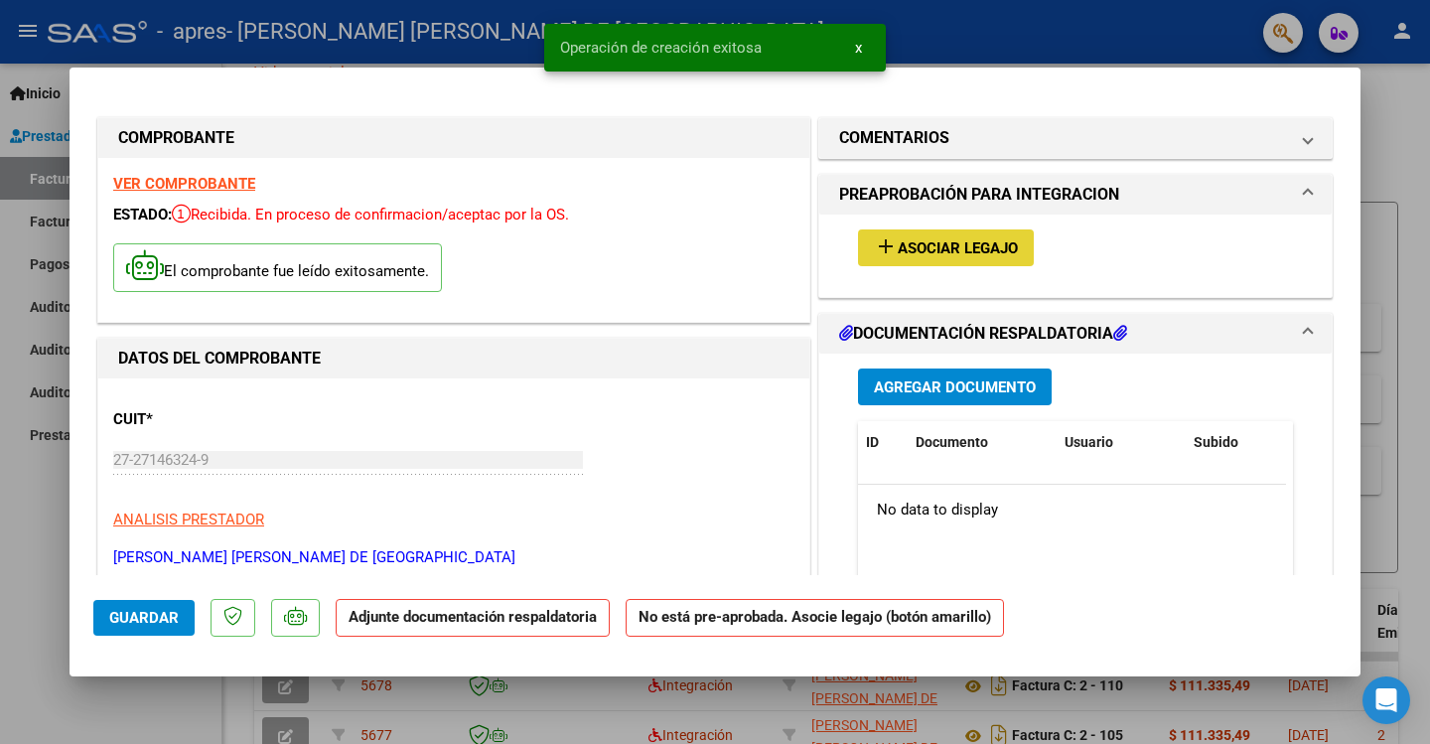
click at [976, 249] on span "Asociar Legajo" at bounding box center [958, 248] width 120 height 18
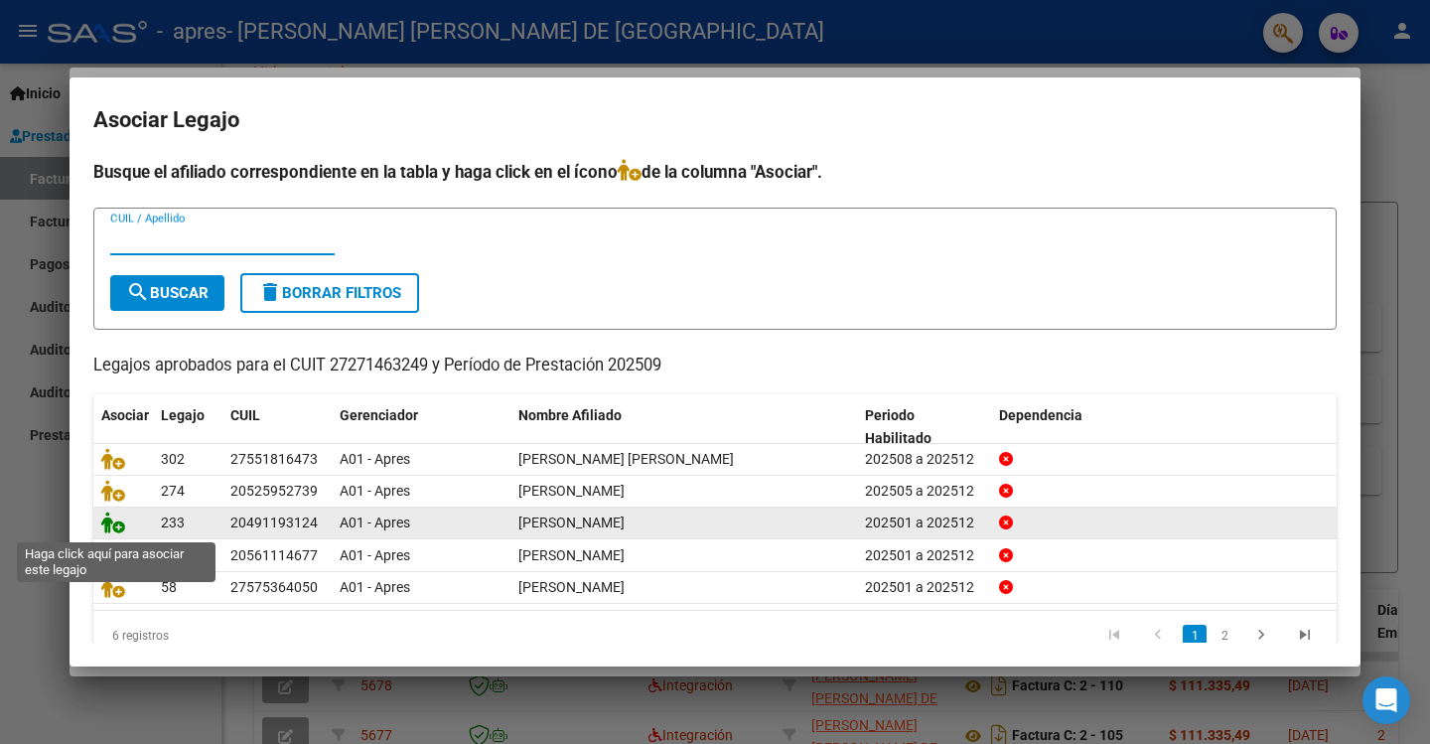
click at [122, 530] on icon at bounding box center [113, 522] width 24 height 22
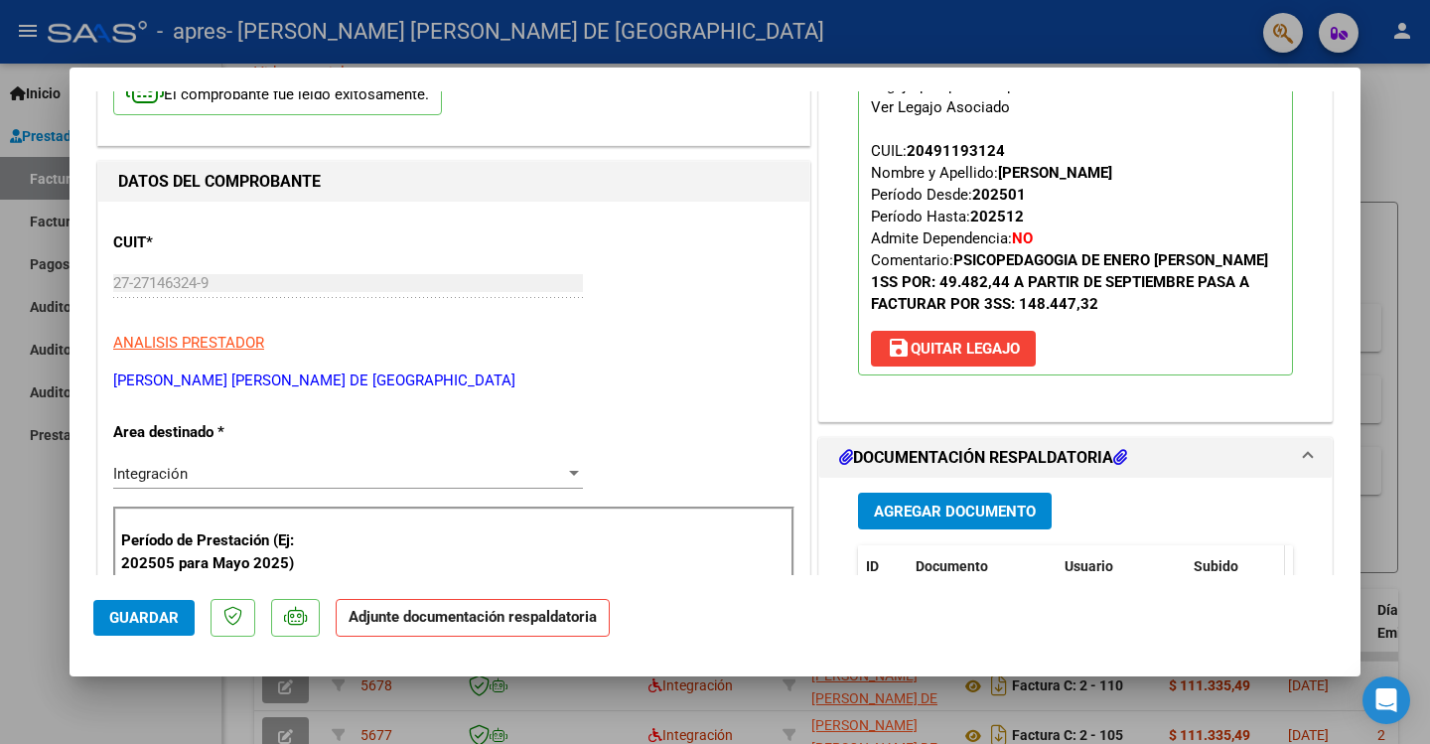
scroll to position [298, 0]
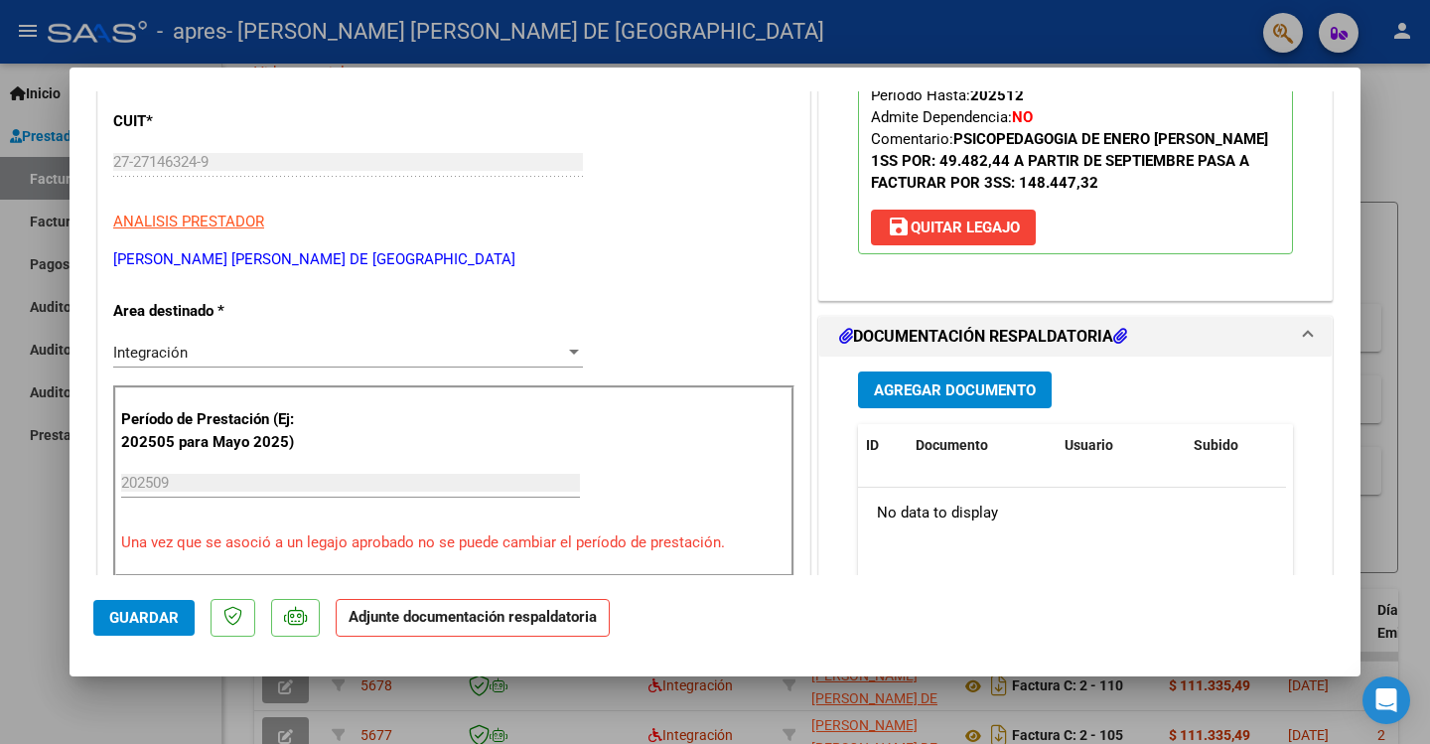
click at [892, 386] on span "Agregar Documento" at bounding box center [955, 390] width 162 height 18
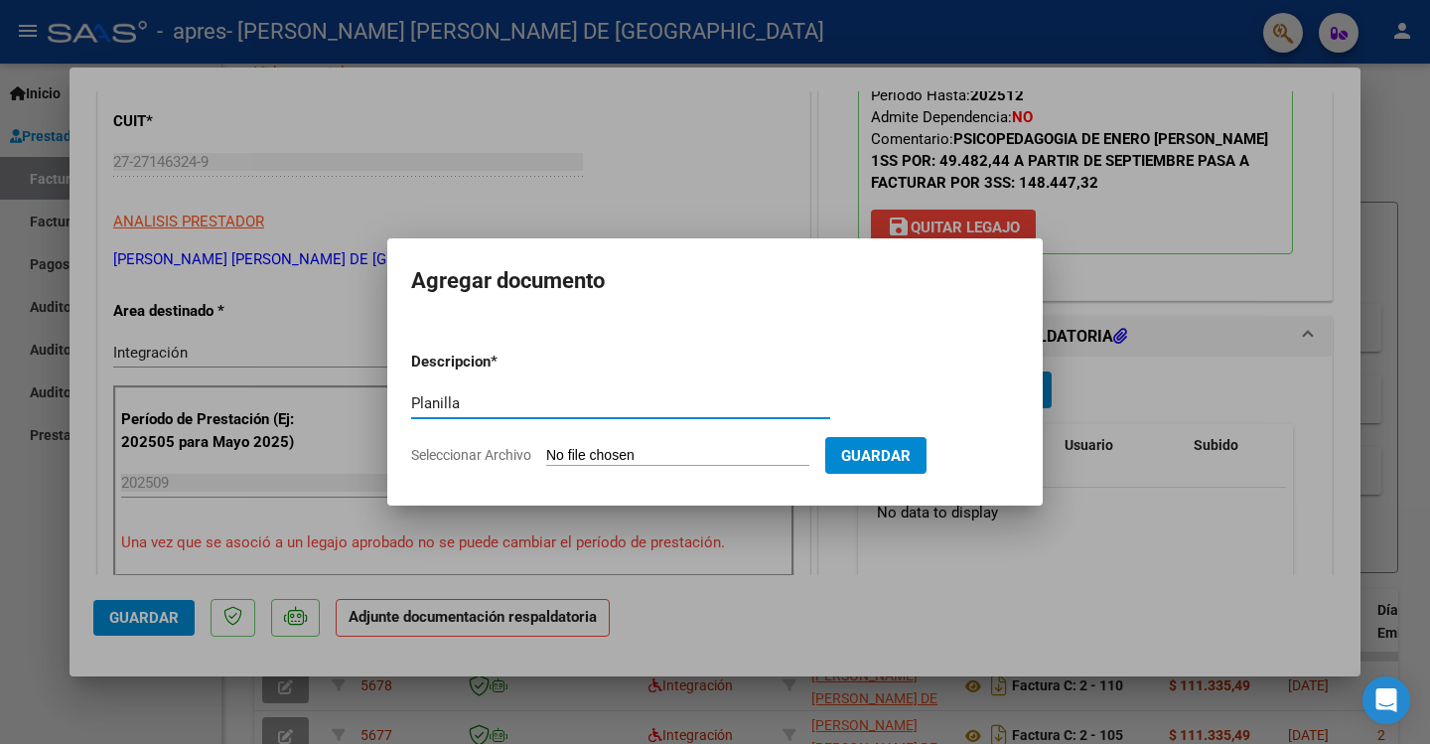
type input "Planilla"
click at [618, 452] on input "Seleccionar Archivo" at bounding box center [677, 456] width 263 height 19
type input "C:\fakepath\[PERSON_NAME].jpg"
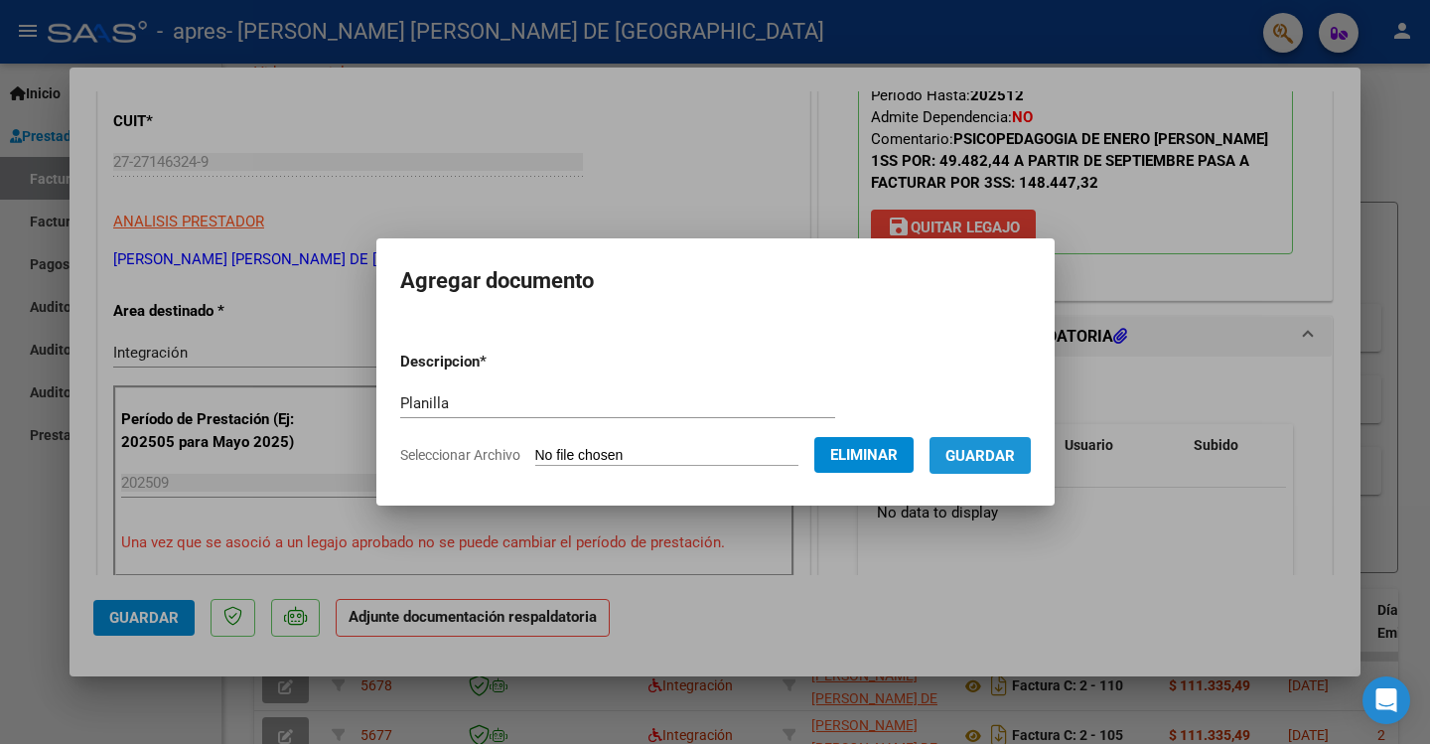
click at [1009, 457] on span "Guardar" at bounding box center [979, 456] width 69 height 18
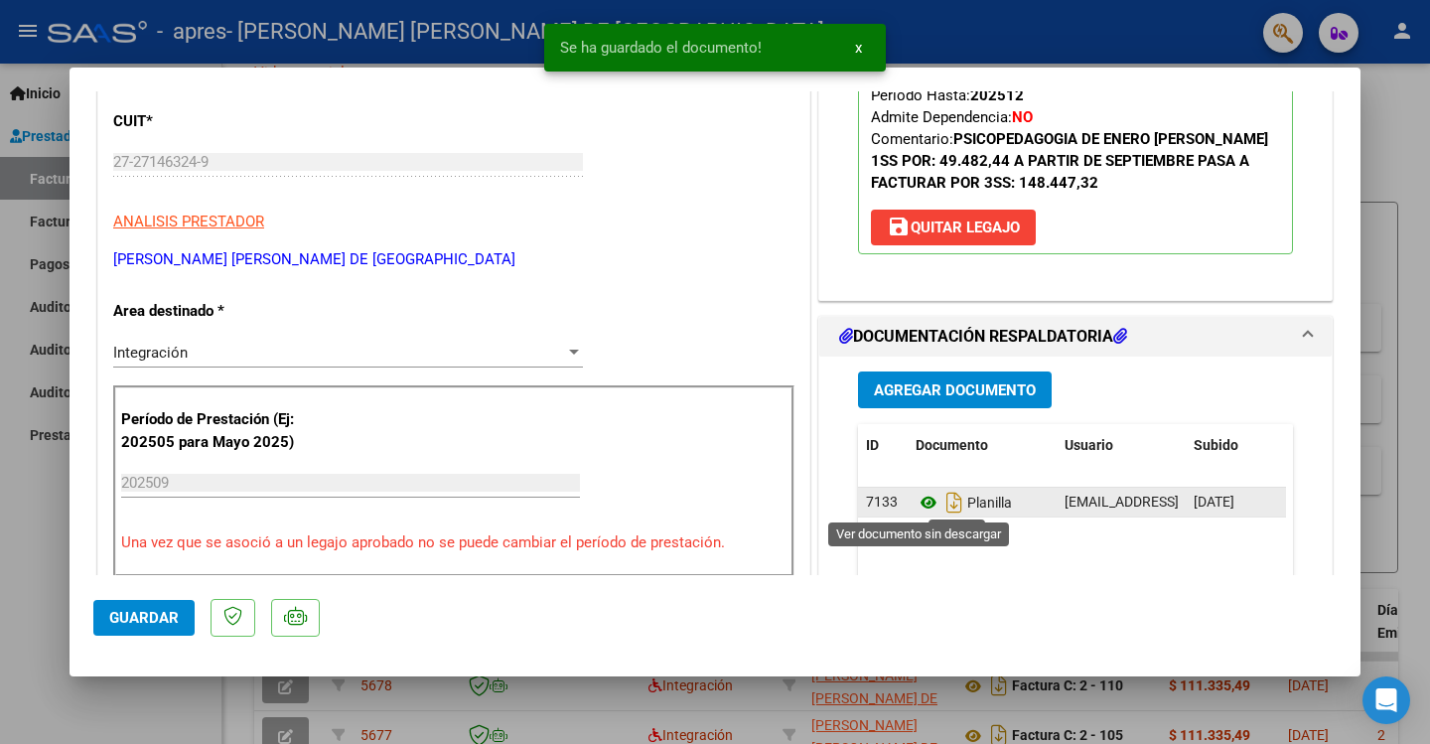
click at [916, 501] on icon at bounding box center [928, 502] width 26 height 24
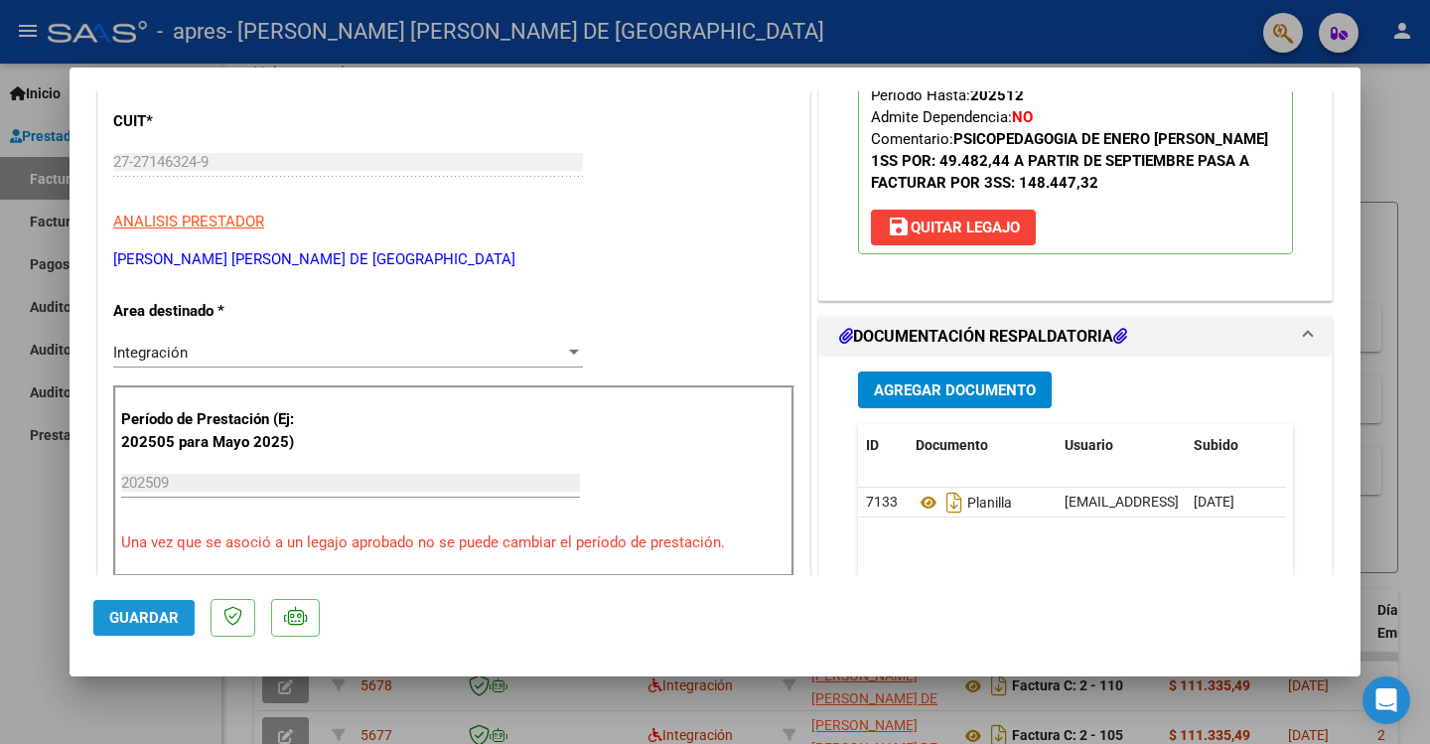
click at [128, 619] on span "Guardar" at bounding box center [143, 618] width 69 height 18
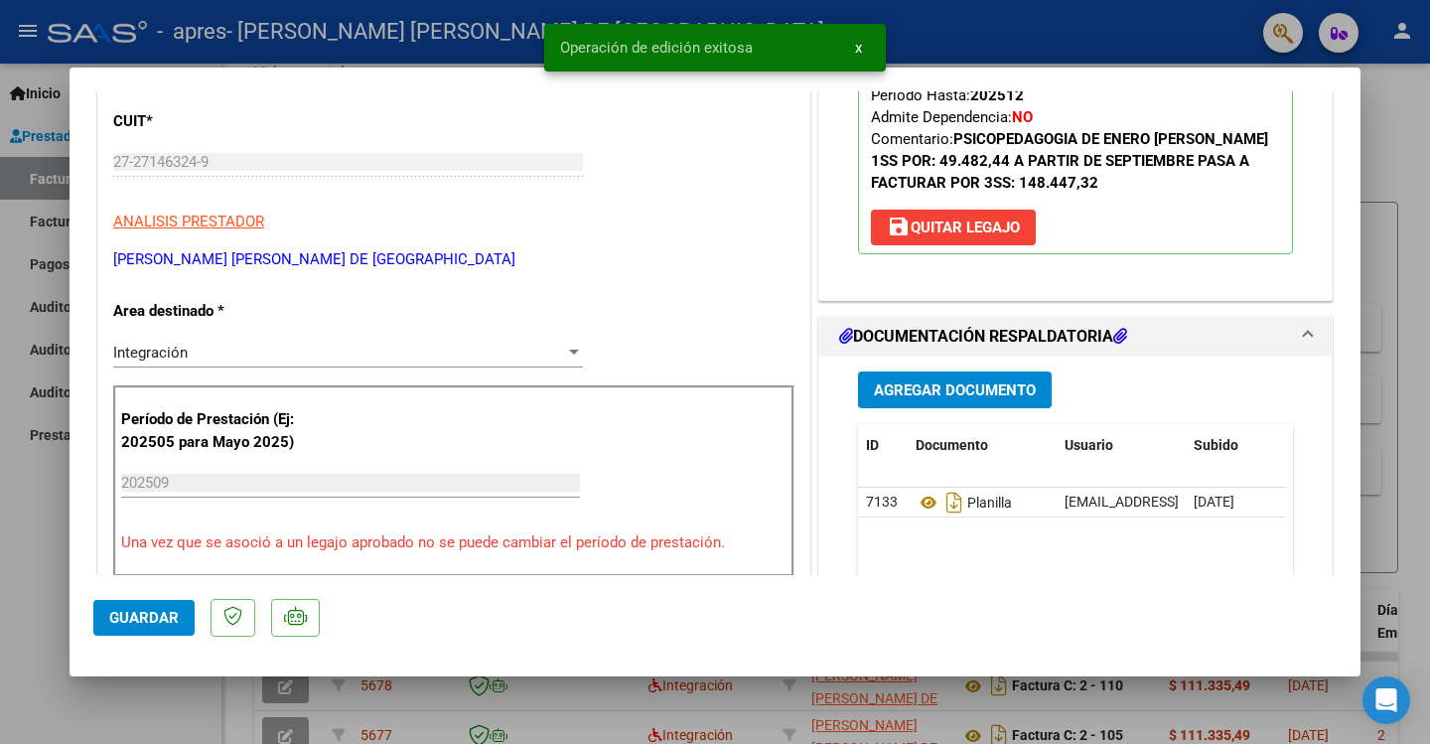
click at [1397, 113] on div at bounding box center [715, 372] width 1430 height 744
type input "$ 0,00"
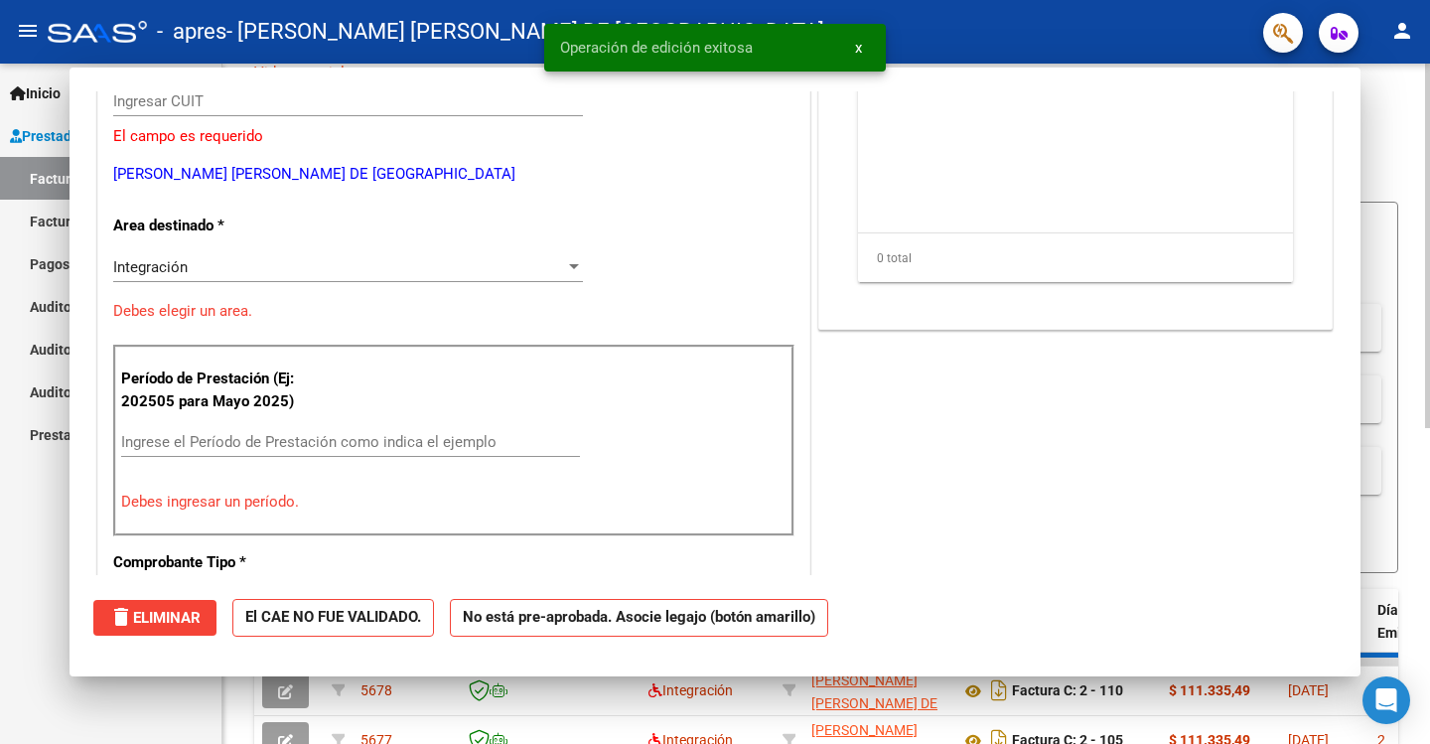
scroll to position [237, 0]
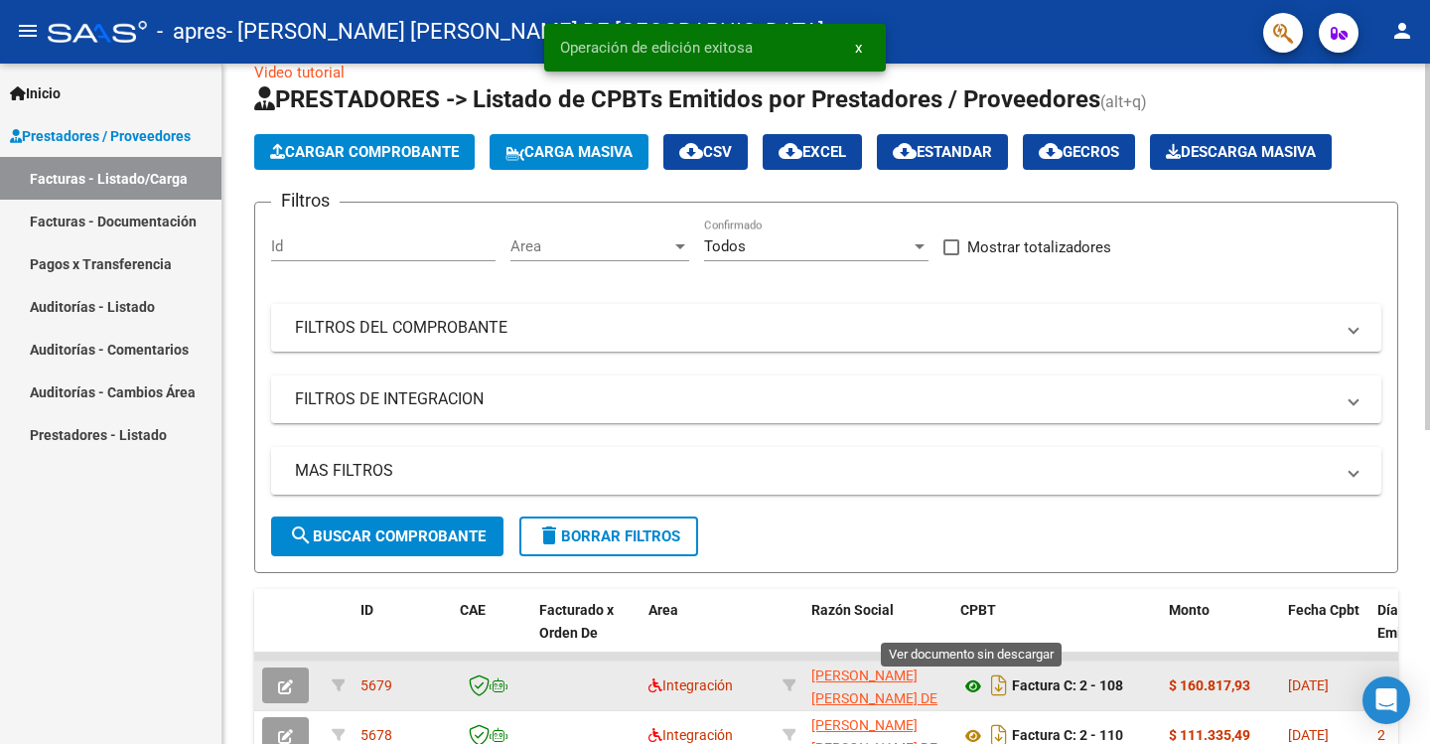
click at [972, 691] on icon at bounding box center [973, 686] width 26 height 24
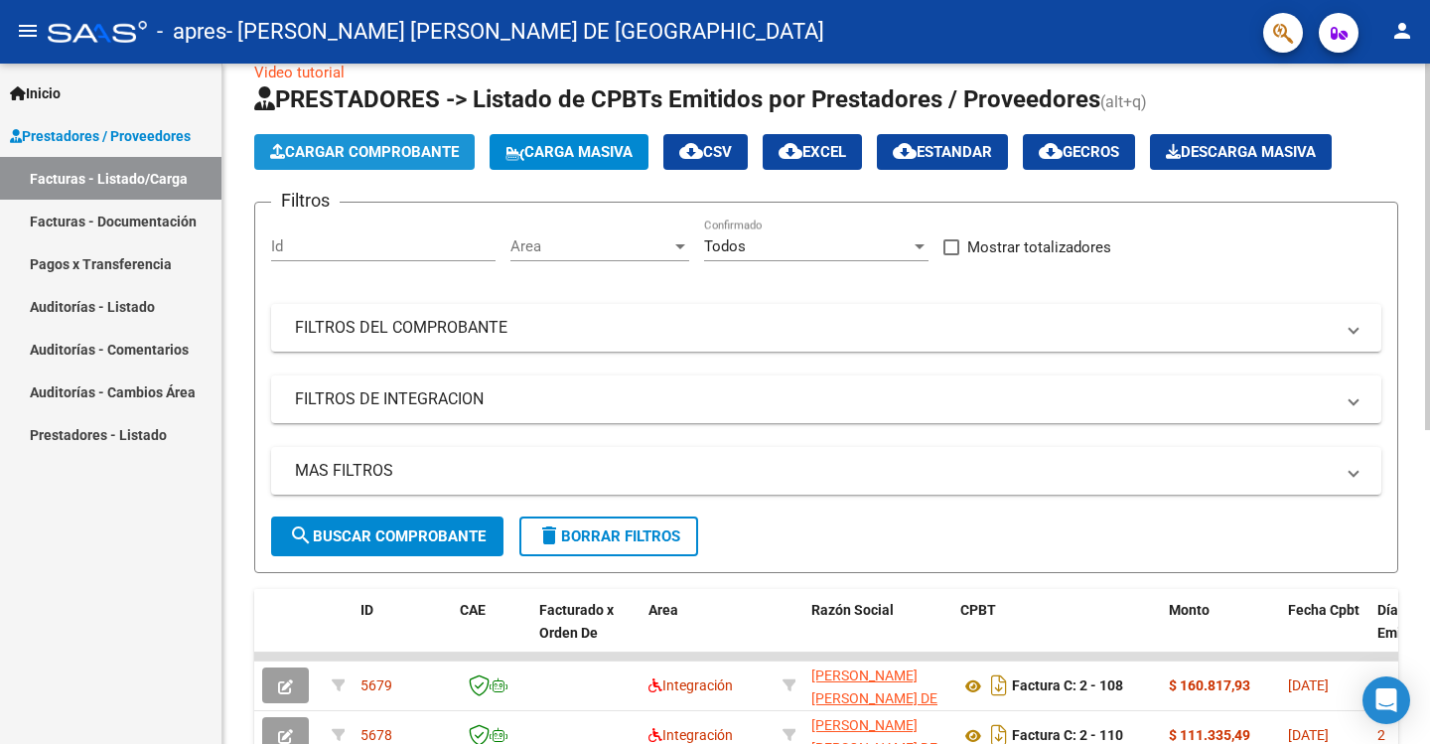
click at [383, 142] on button "Cargar Comprobante" at bounding box center [364, 152] width 220 height 36
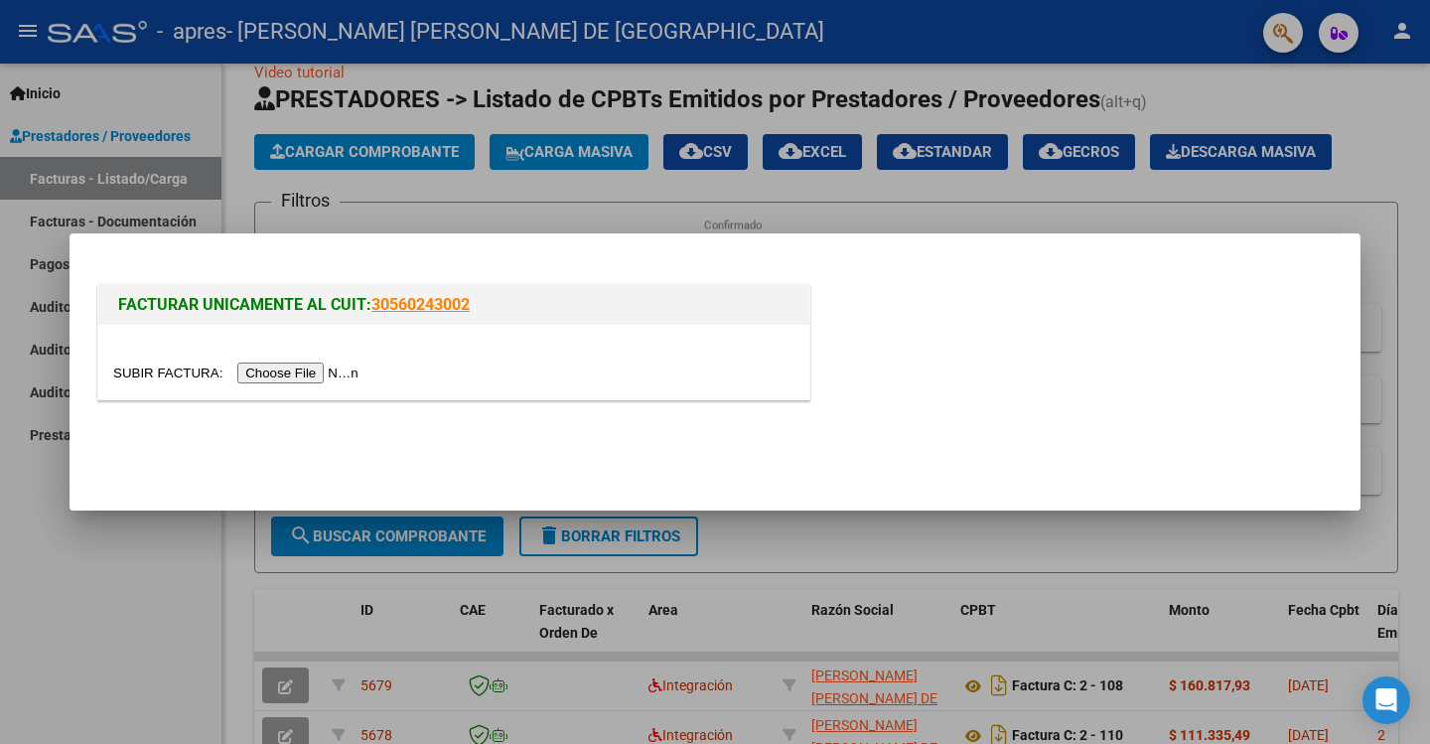
click at [288, 370] on input "file" at bounding box center [238, 372] width 251 height 21
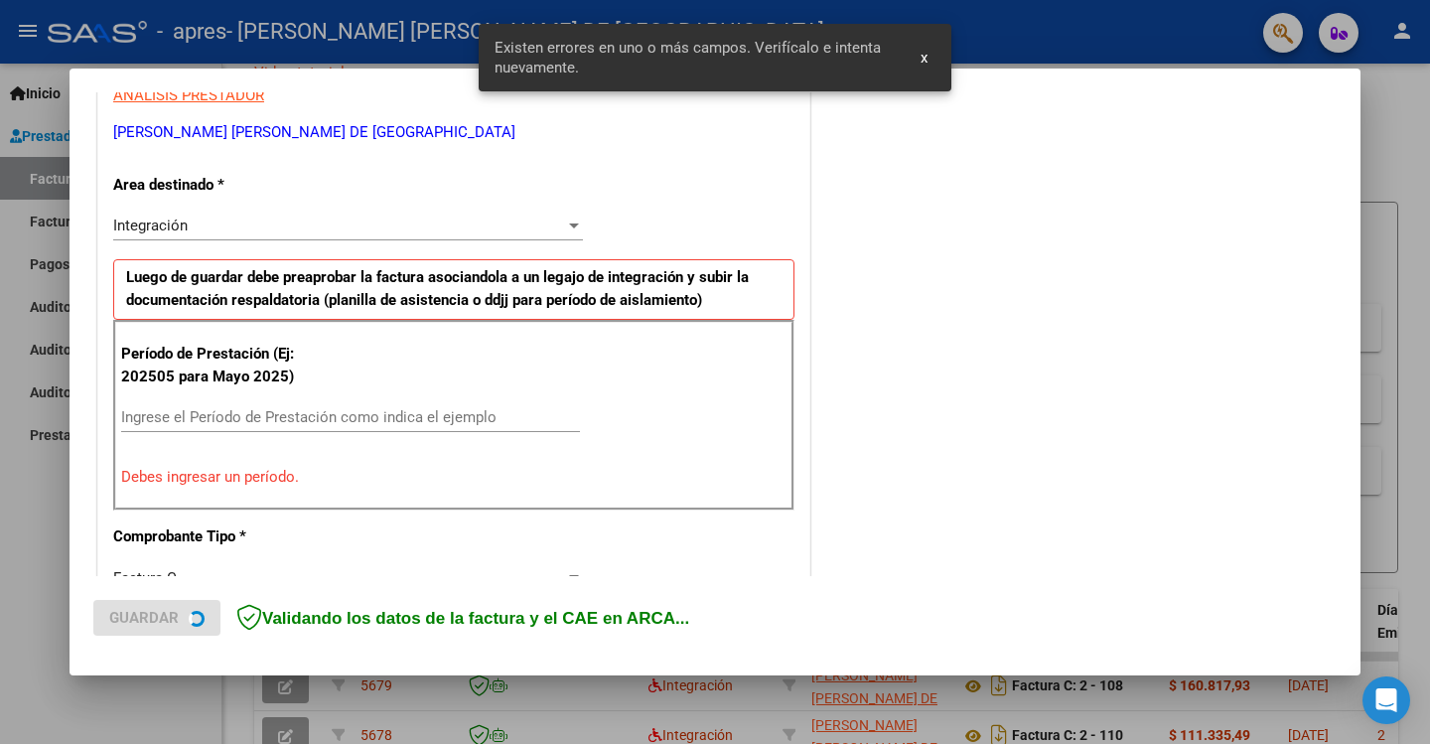
scroll to position [412, 0]
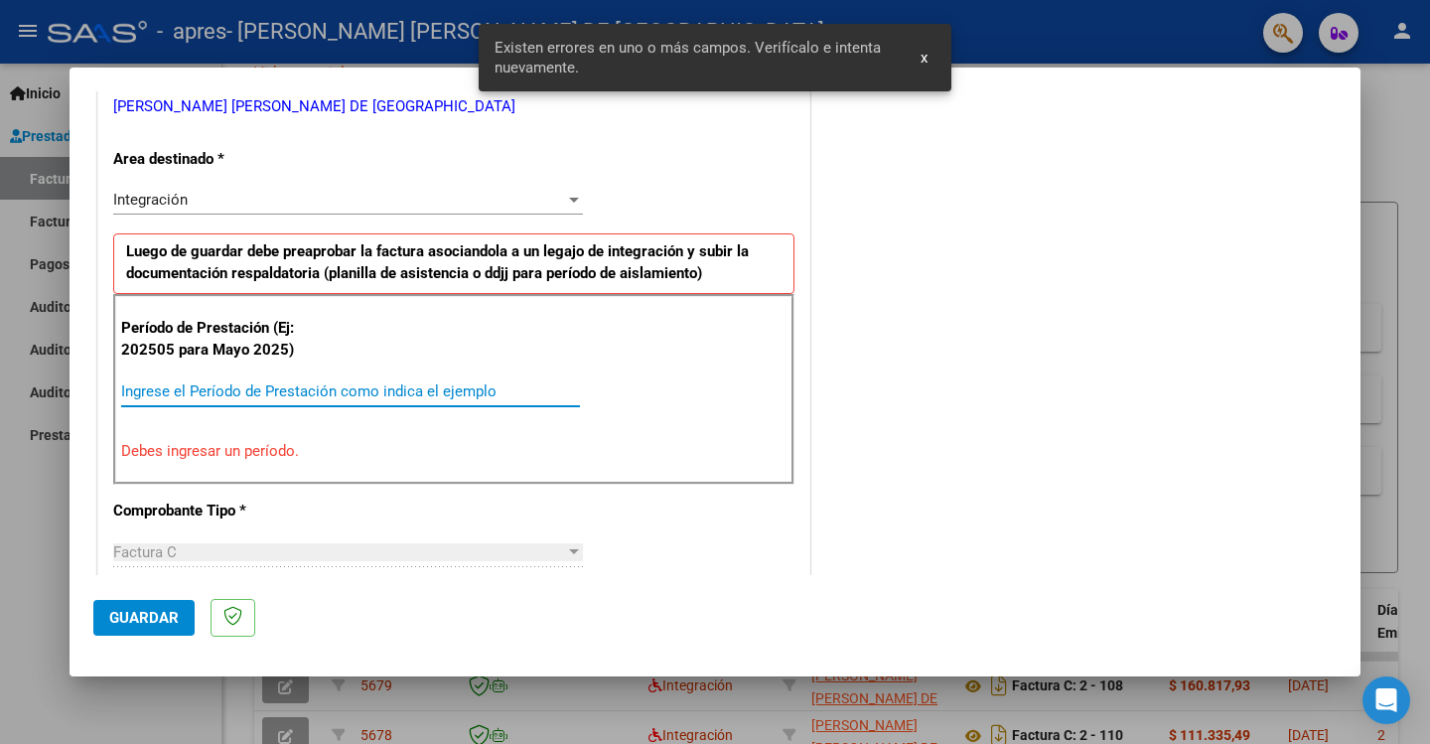
click at [242, 391] on input "Ingrese el Período de Prestación como indica el ejemplo" at bounding box center [350, 391] width 459 height 18
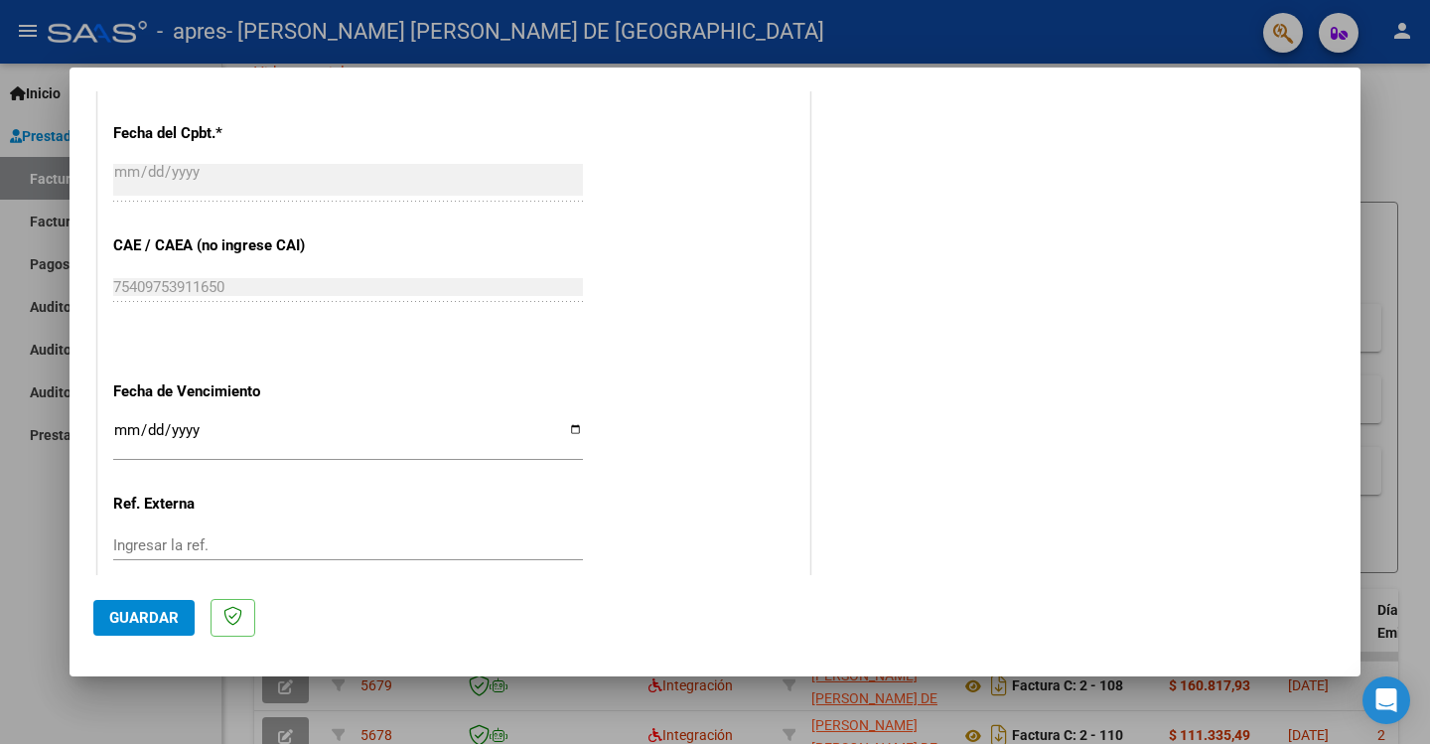
scroll to position [1264, 0]
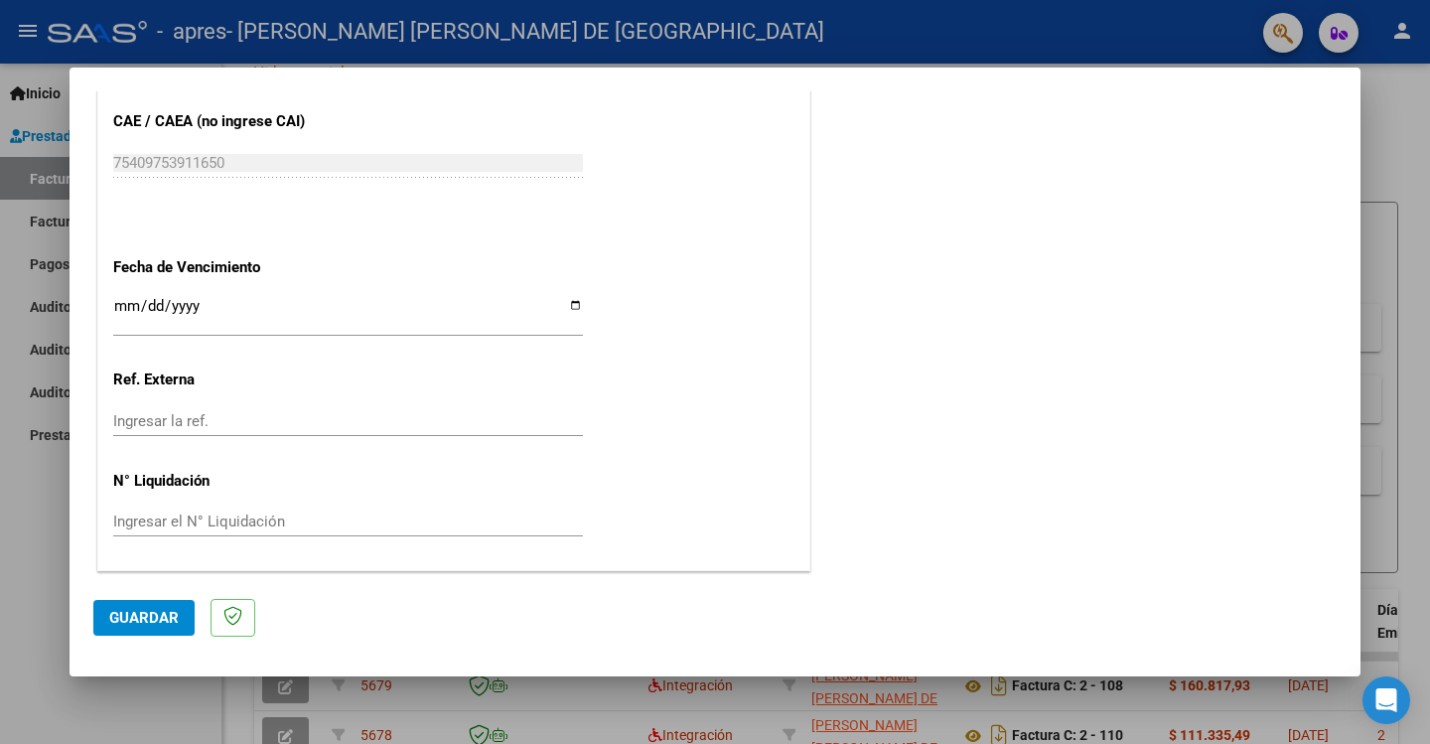
type input "202509"
click at [563, 307] on input "Ingresar la fecha" at bounding box center [348, 314] width 470 height 32
type input "[DATE]"
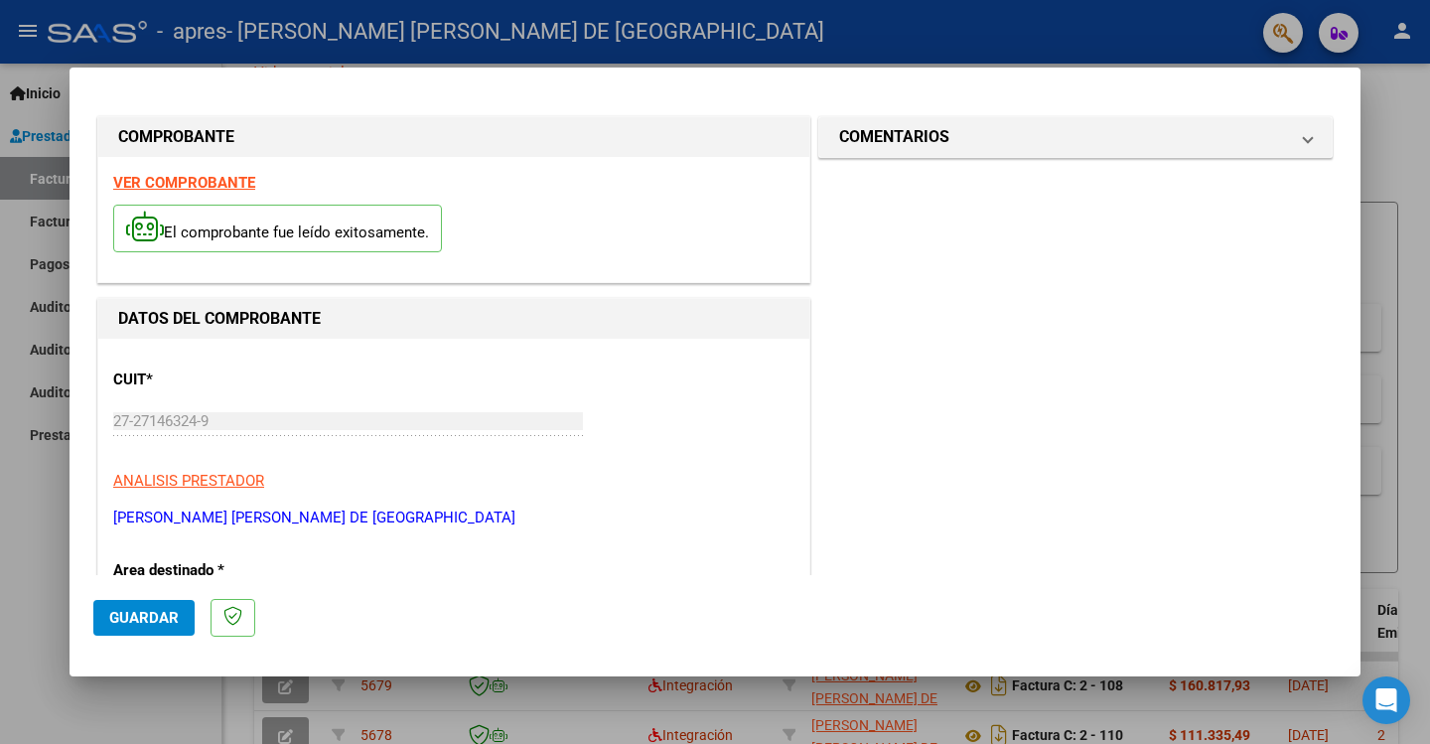
scroll to position [0, 0]
click at [1304, 140] on span at bounding box center [1308, 138] width 8 height 24
click at [121, 620] on span "Guardar" at bounding box center [143, 618] width 69 height 18
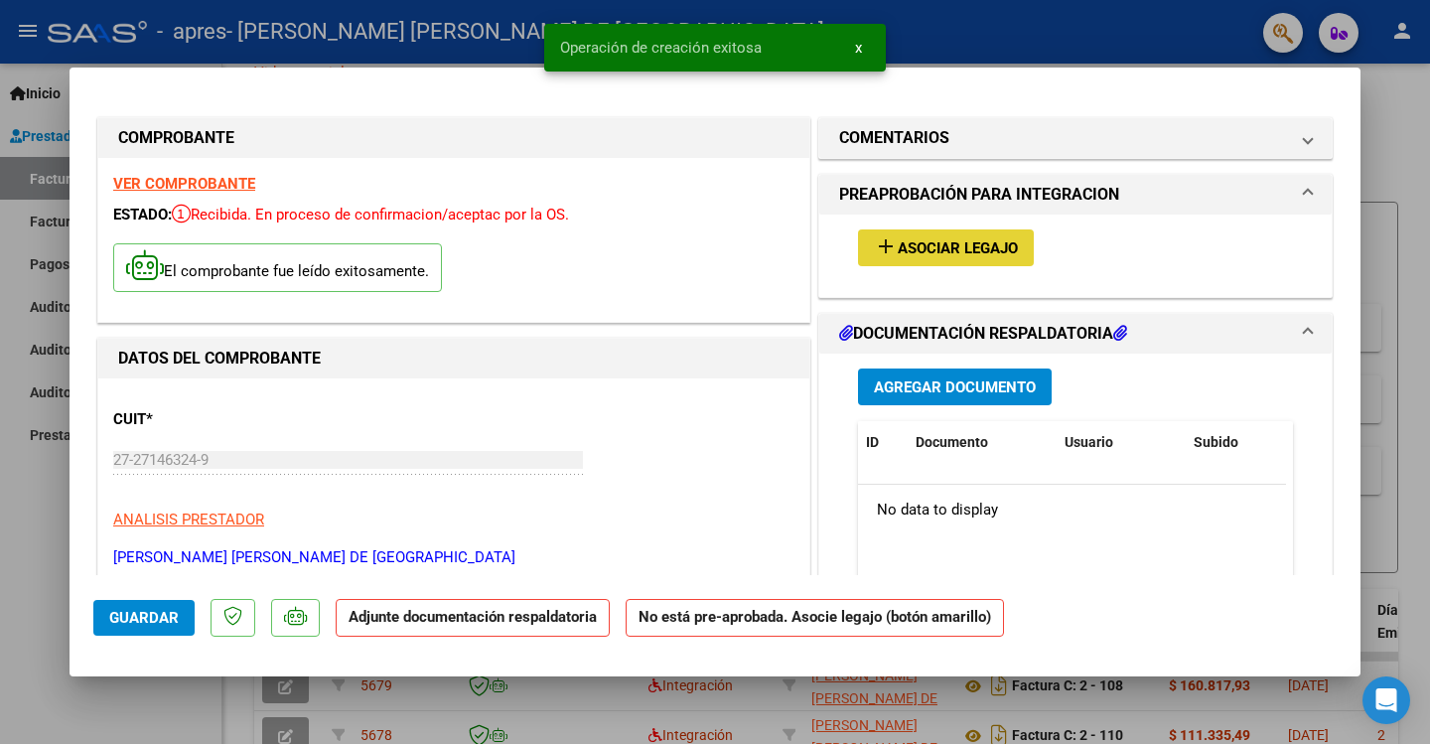
click at [979, 245] on span "Asociar Legajo" at bounding box center [958, 248] width 120 height 18
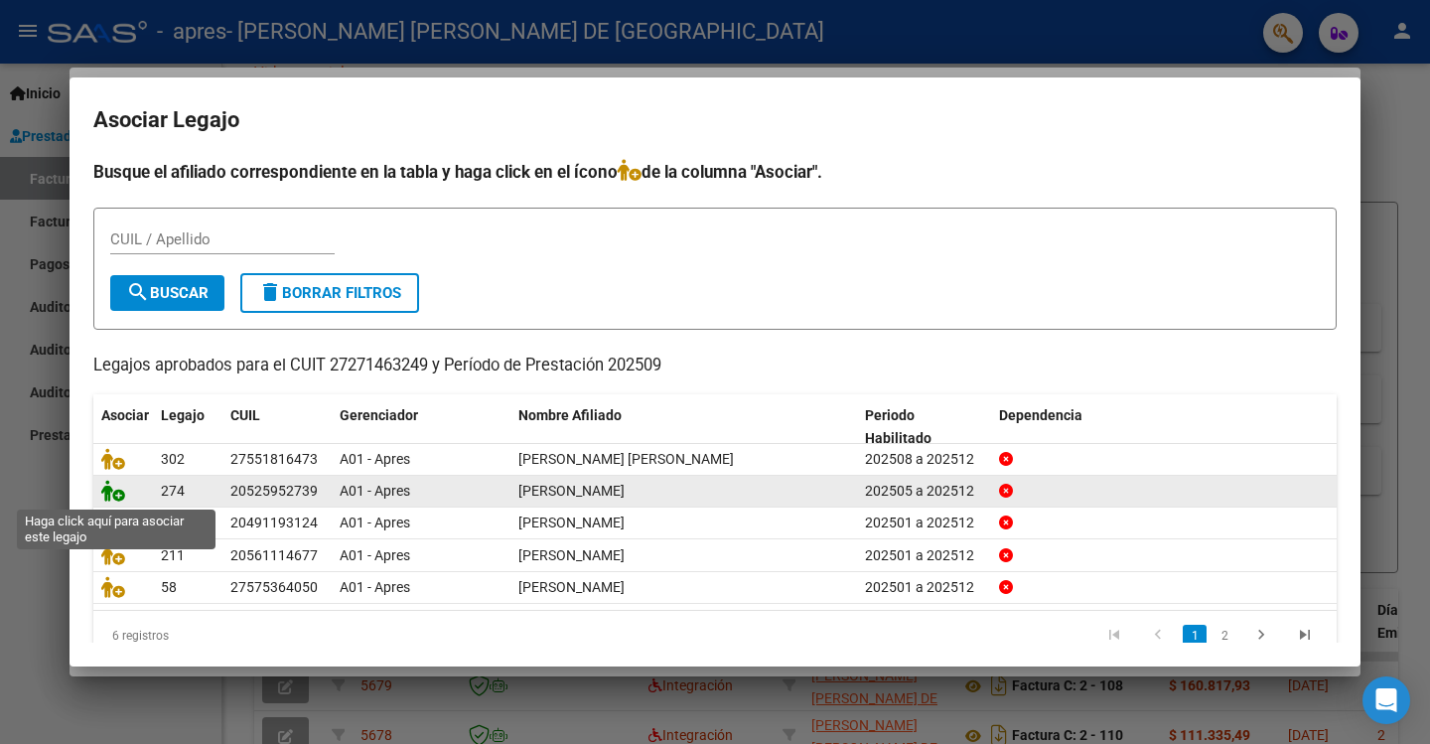
click at [114, 490] on icon at bounding box center [113, 491] width 24 height 22
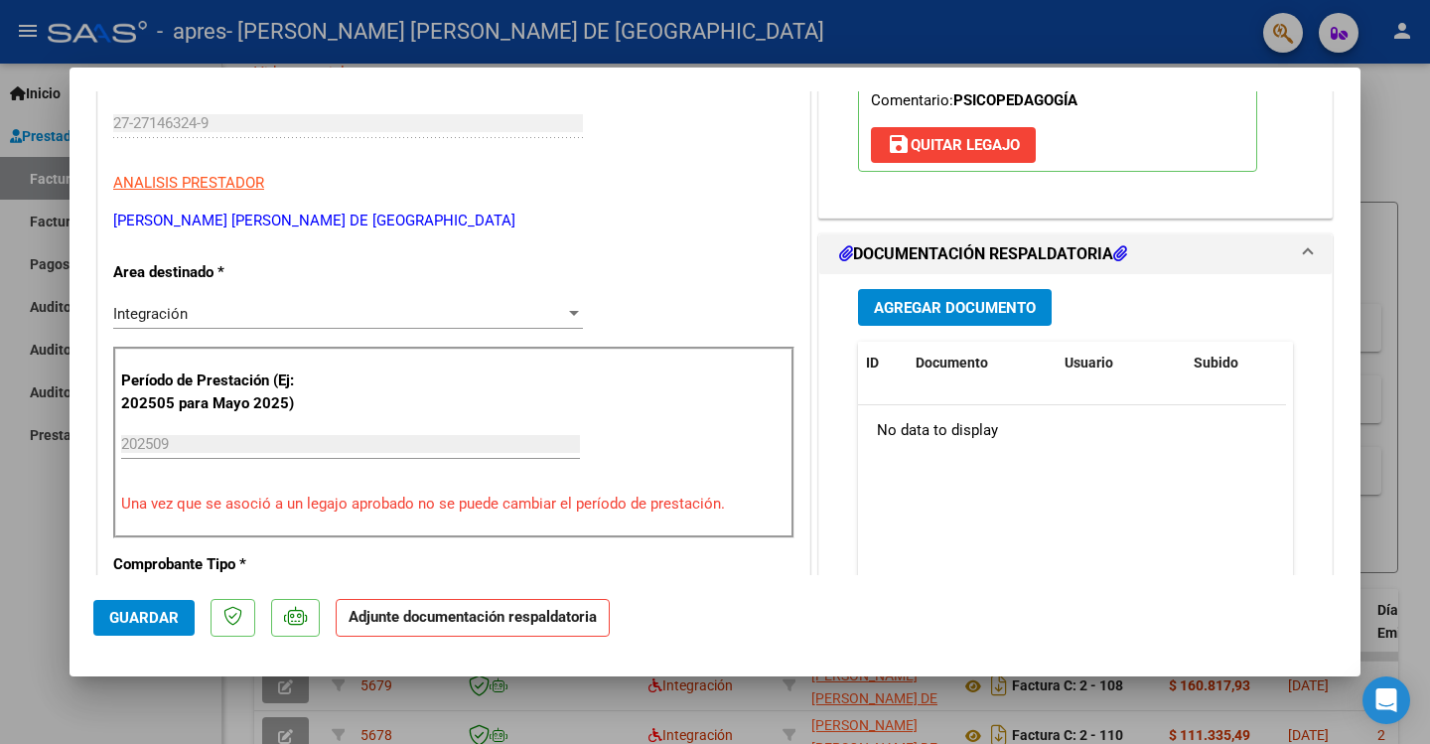
scroll to position [397, 0]
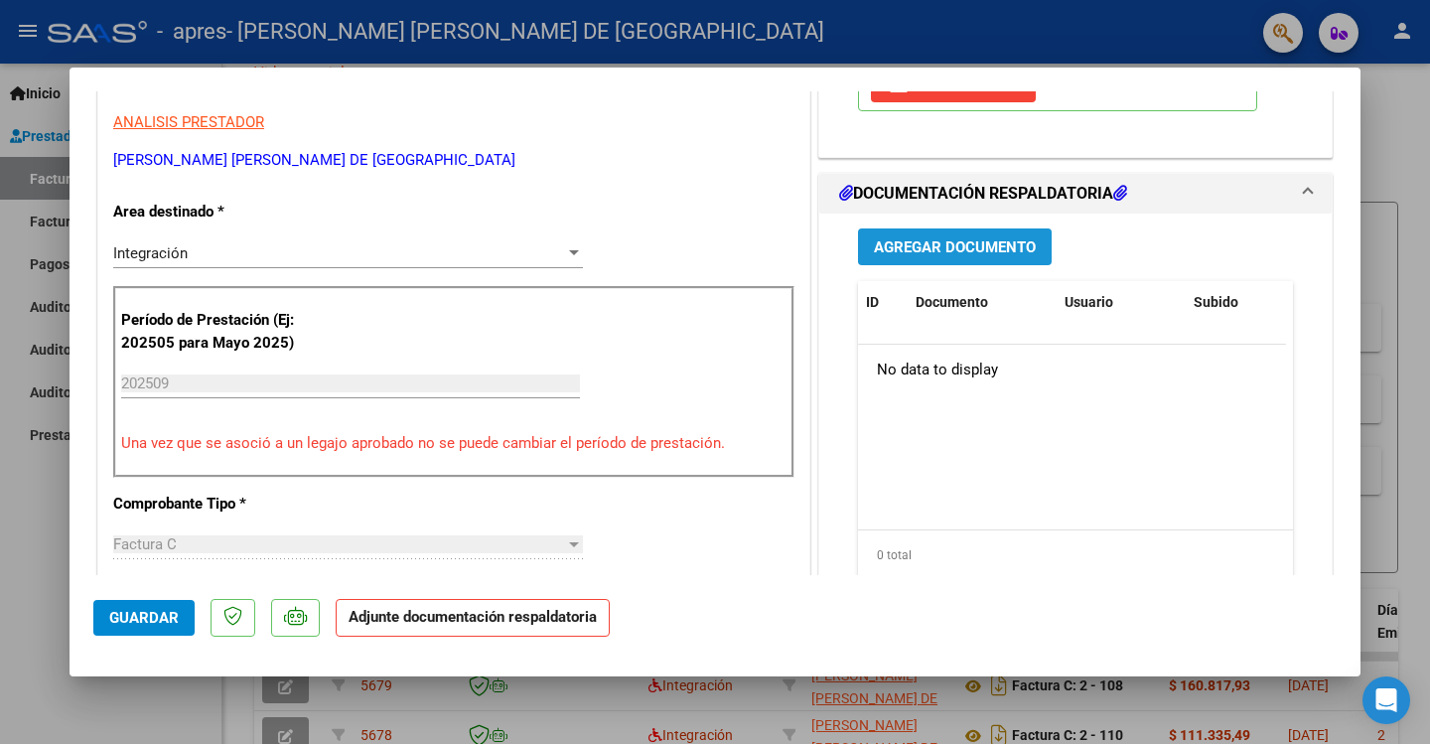
click at [962, 246] on span "Agregar Documento" at bounding box center [955, 247] width 162 height 18
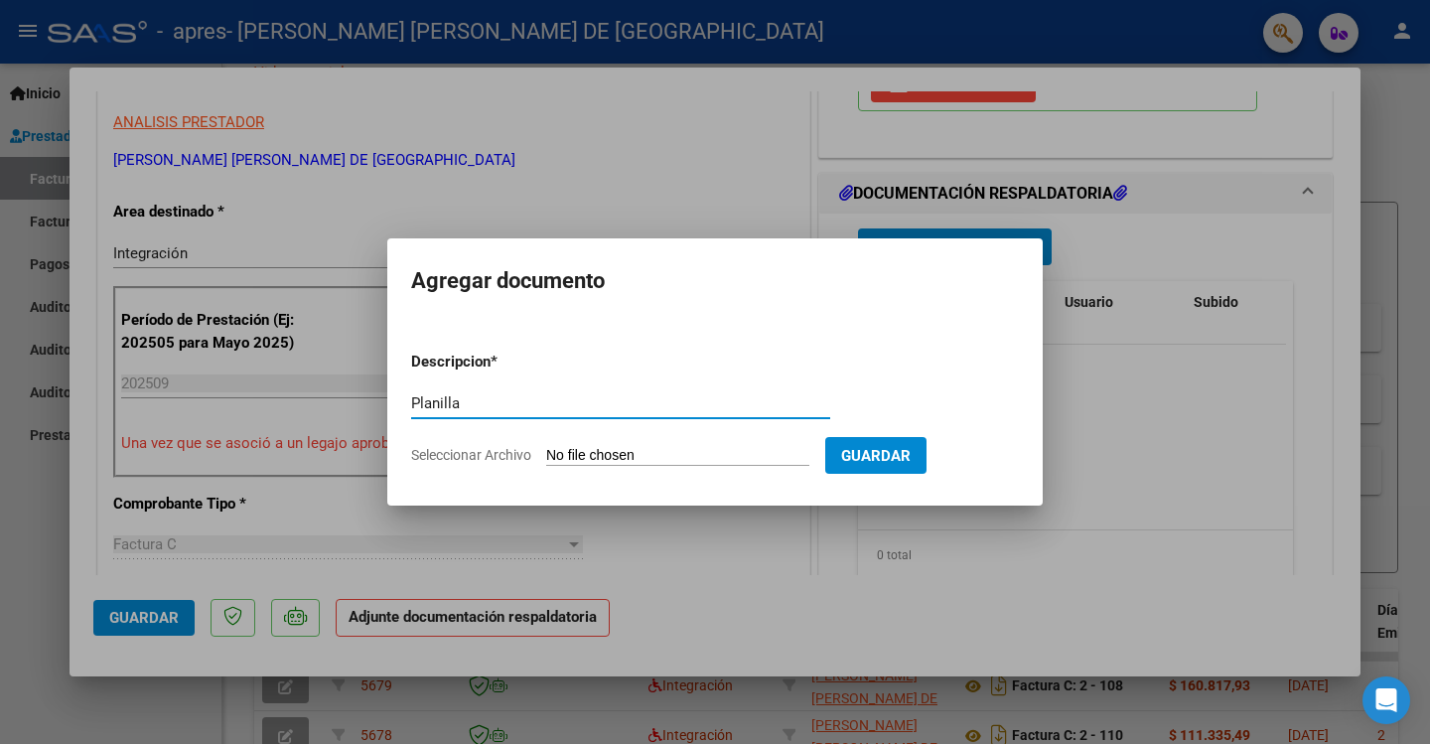
type input "Planilla"
click at [569, 453] on input "Seleccionar Archivo" at bounding box center [677, 456] width 263 height 19
type input "C:\fakepath\Paz.jpg"
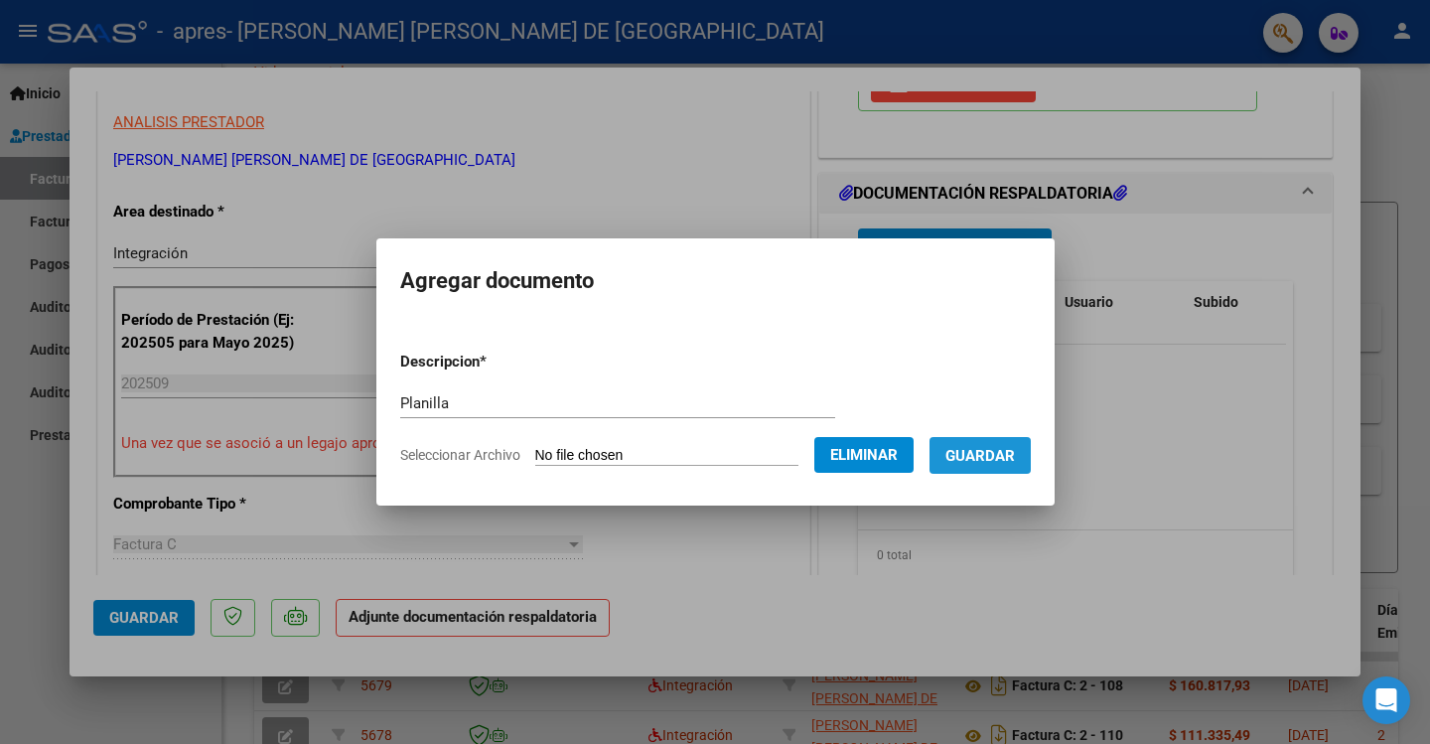
click at [993, 459] on span "Guardar" at bounding box center [979, 456] width 69 height 18
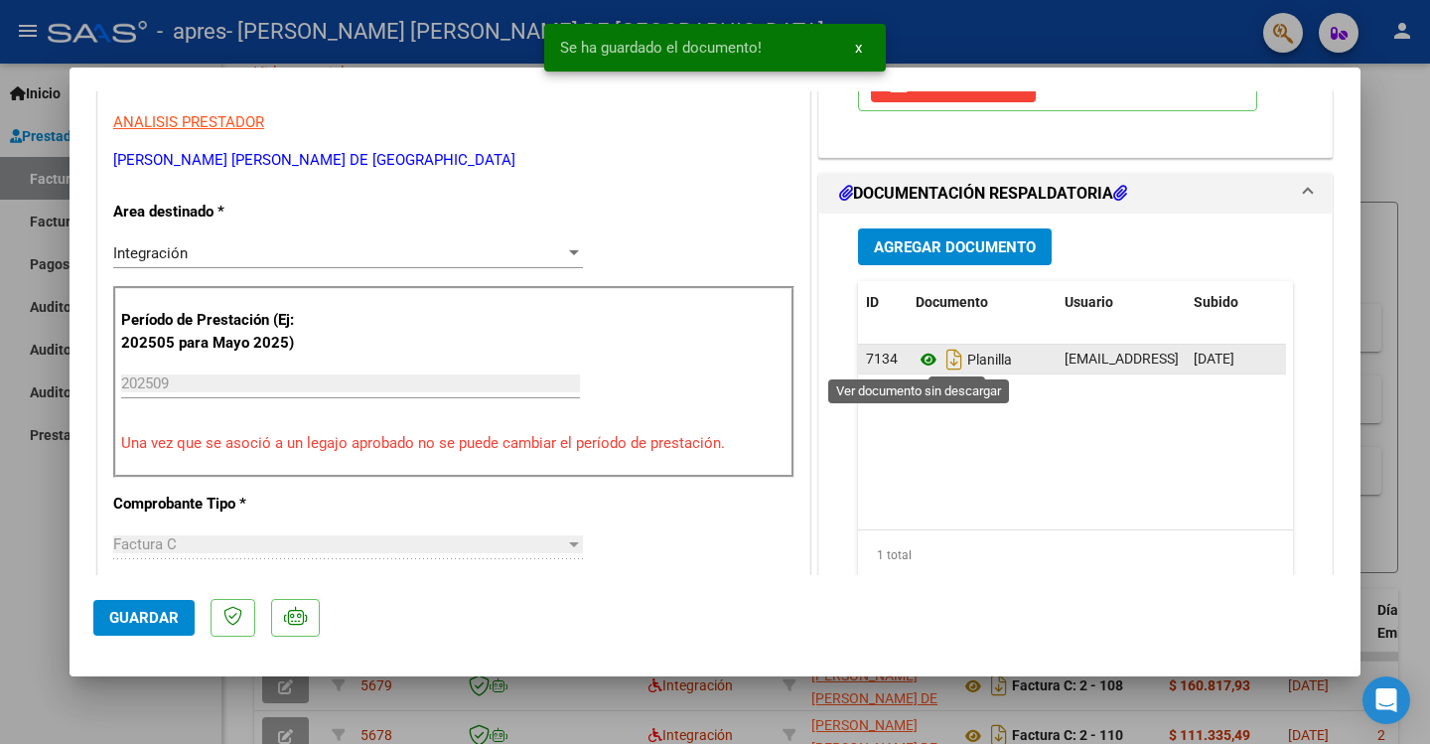
click at [919, 355] on icon at bounding box center [928, 359] width 26 height 24
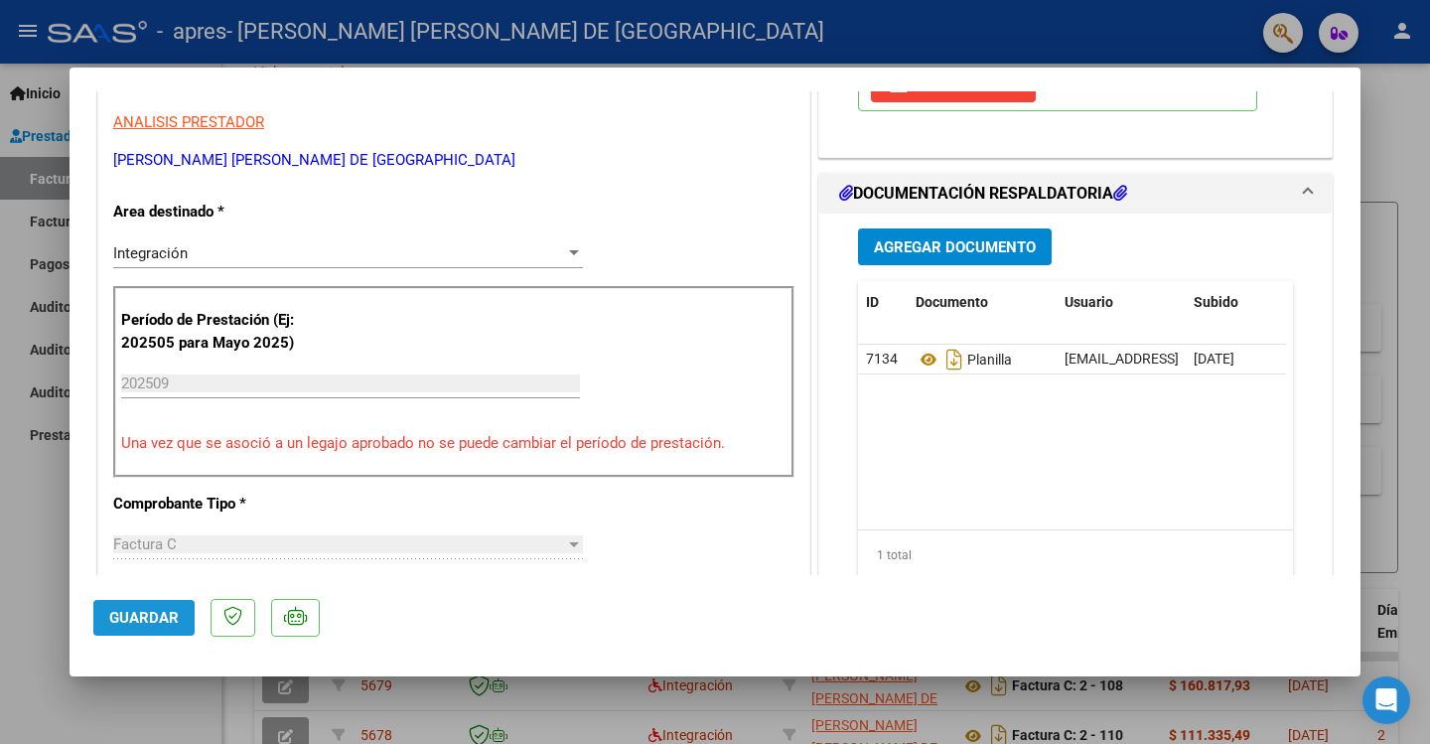
click at [138, 612] on span "Guardar" at bounding box center [143, 618] width 69 height 18
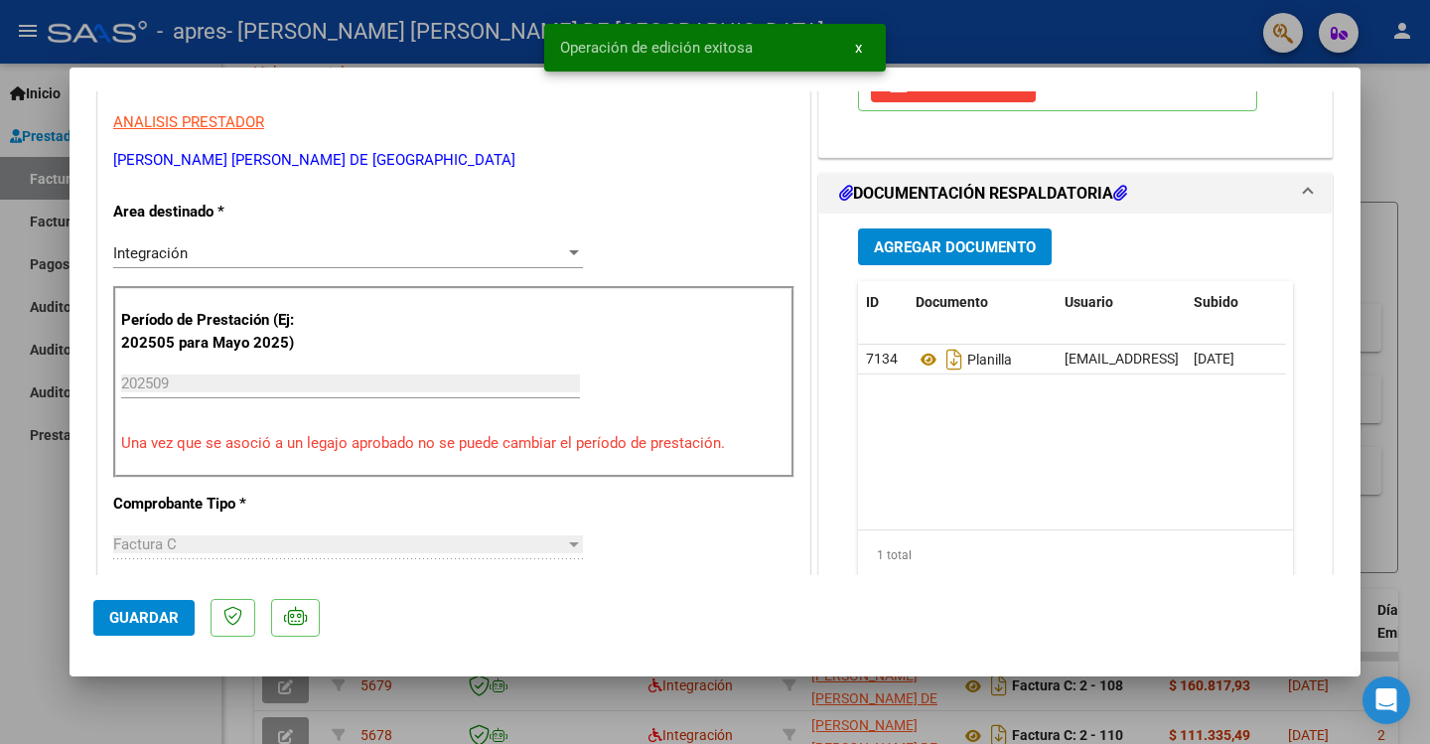
click at [1401, 103] on div at bounding box center [715, 372] width 1430 height 744
type input "$ 0,00"
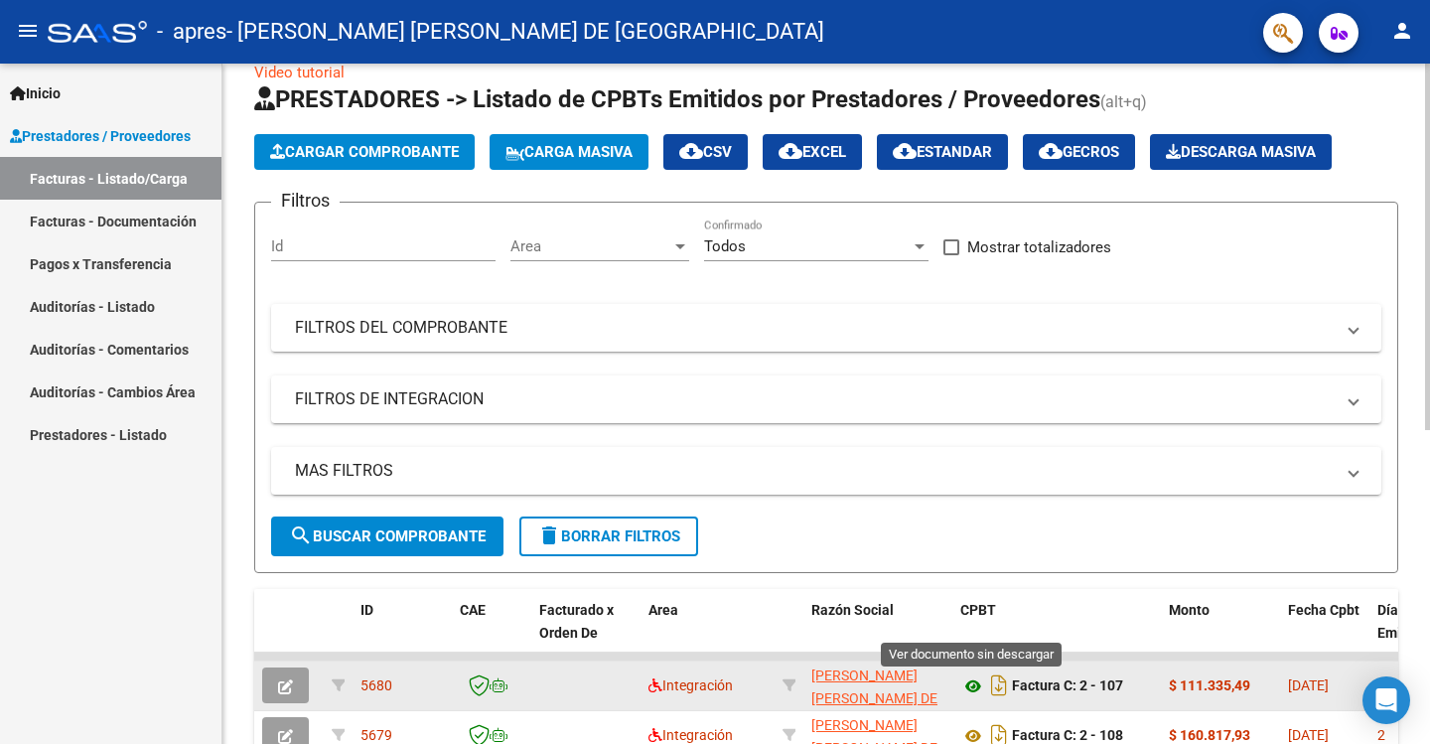
click at [969, 683] on icon at bounding box center [973, 686] width 26 height 24
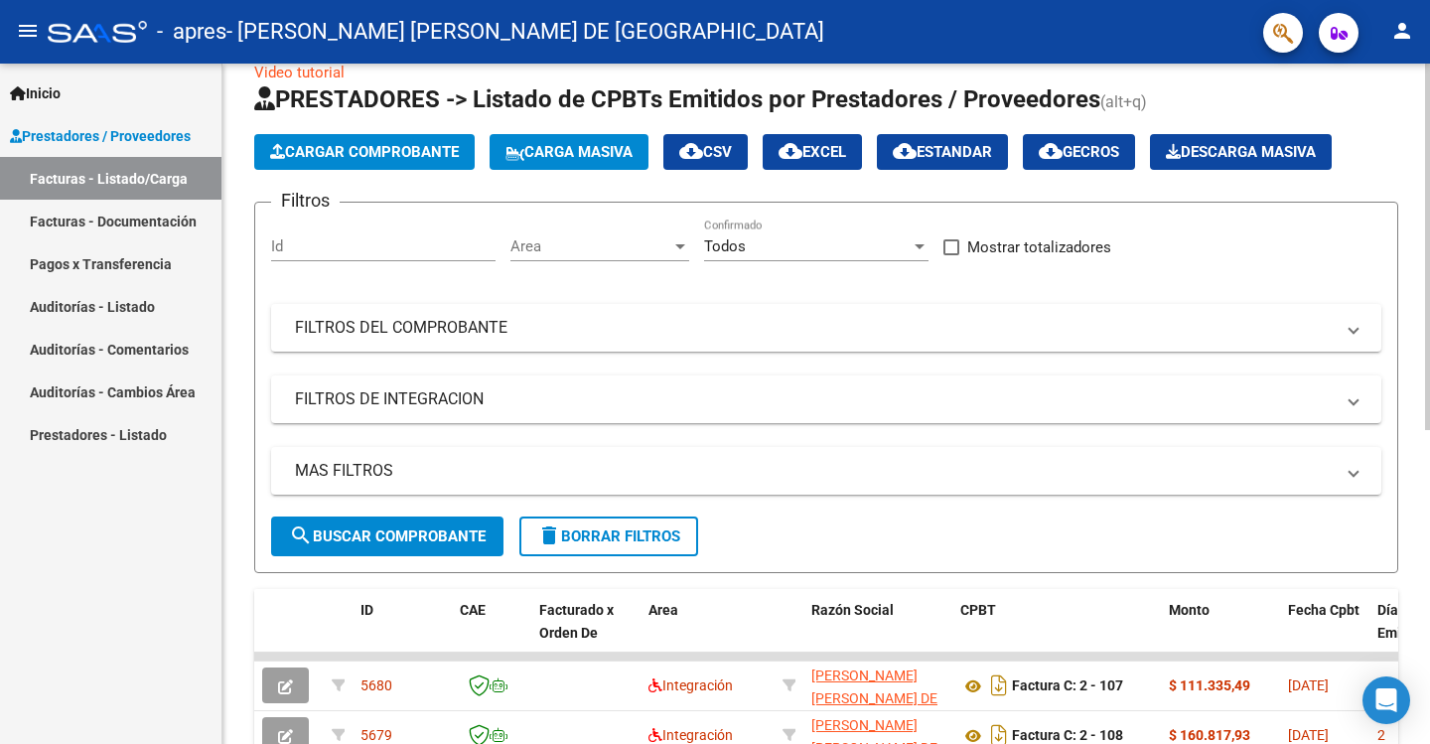
click at [374, 144] on span "Cargar Comprobante" at bounding box center [364, 152] width 189 height 18
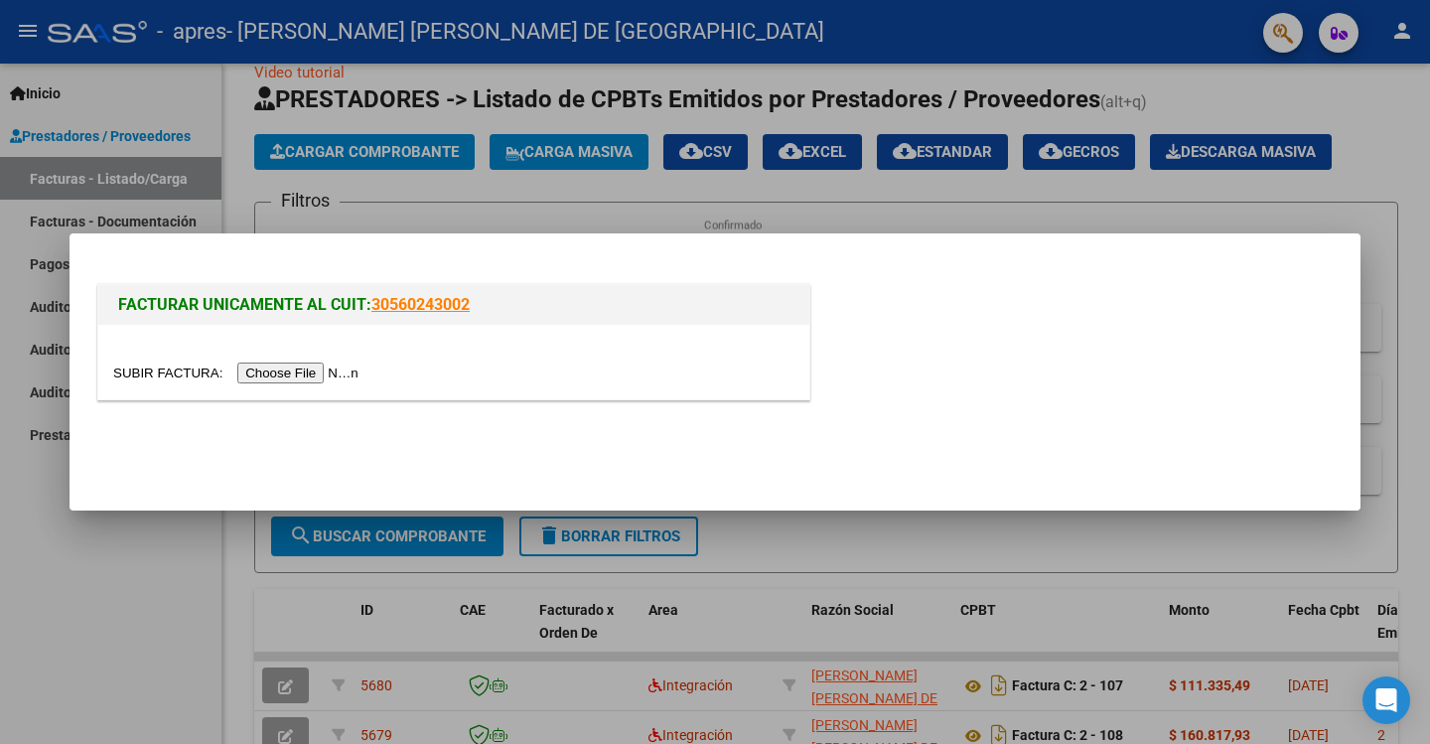
click at [310, 371] on input "file" at bounding box center [238, 372] width 251 height 21
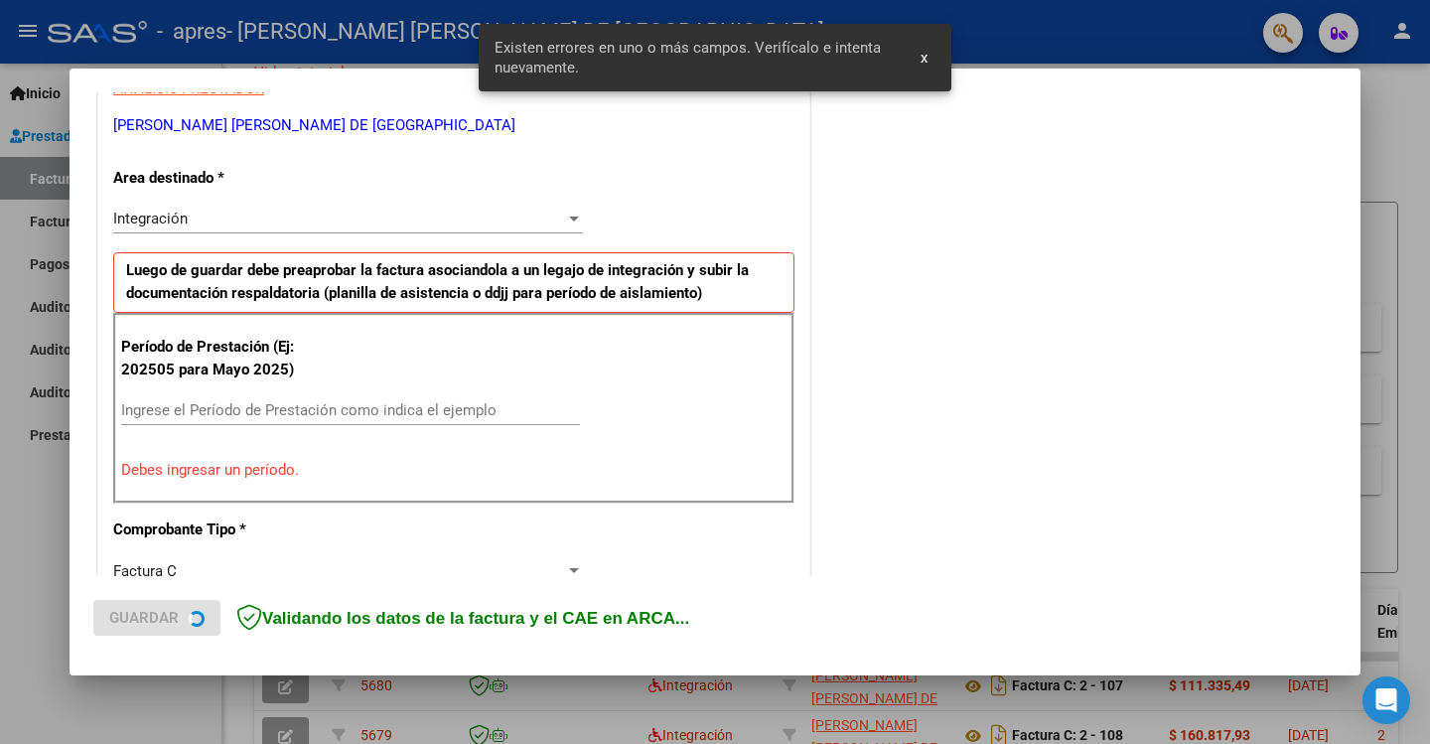
scroll to position [412, 0]
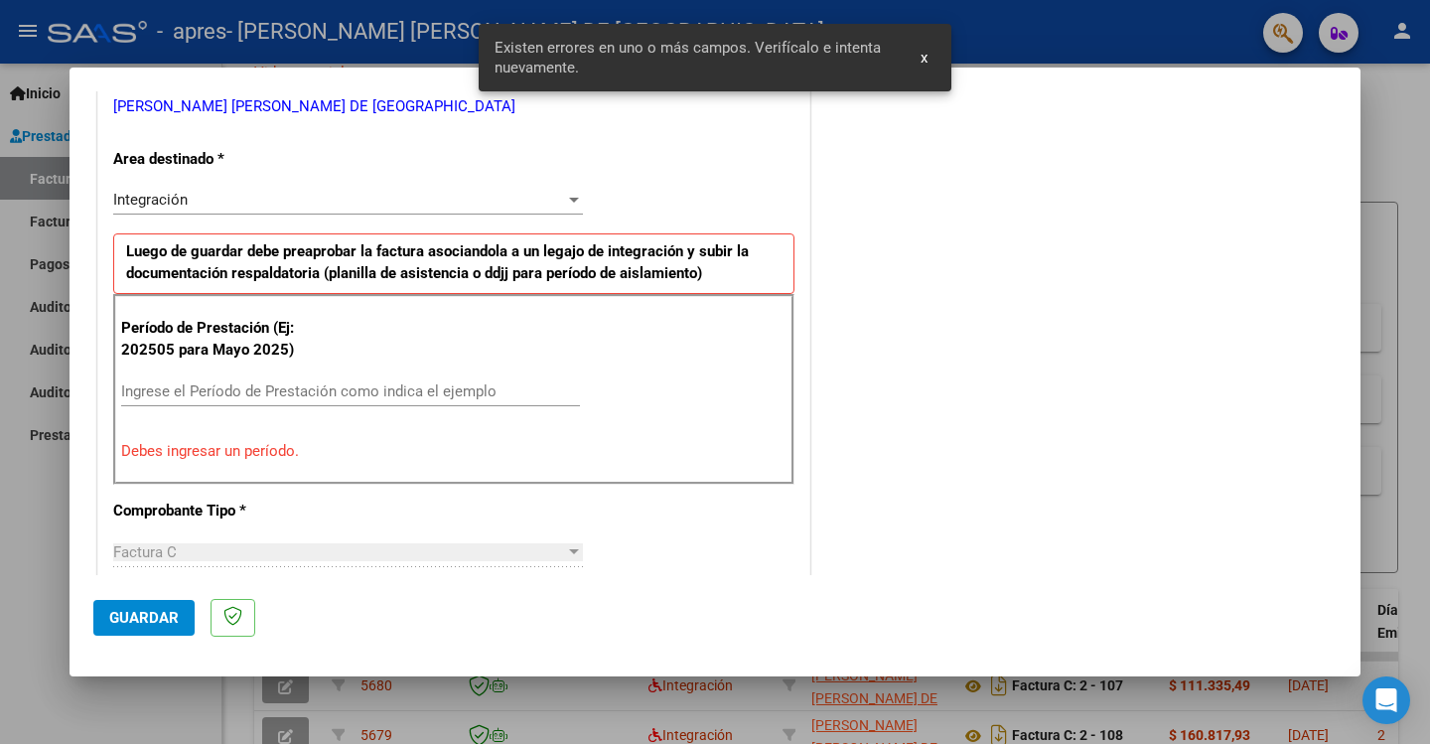
click at [172, 391] on input "Ingrese el Período de Prestación como indica el ejemplo" at bounding box center [350, 391] width 459 height 18
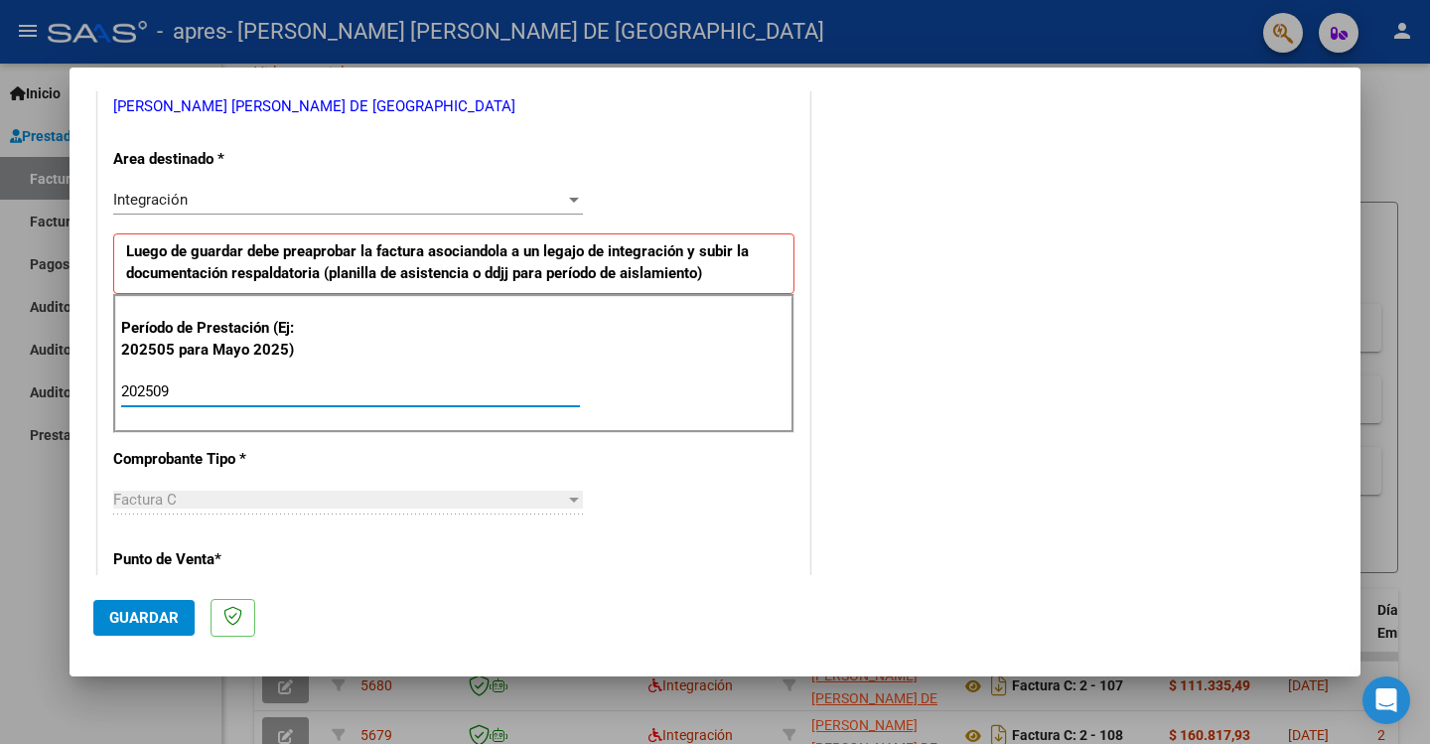
type input "202509"
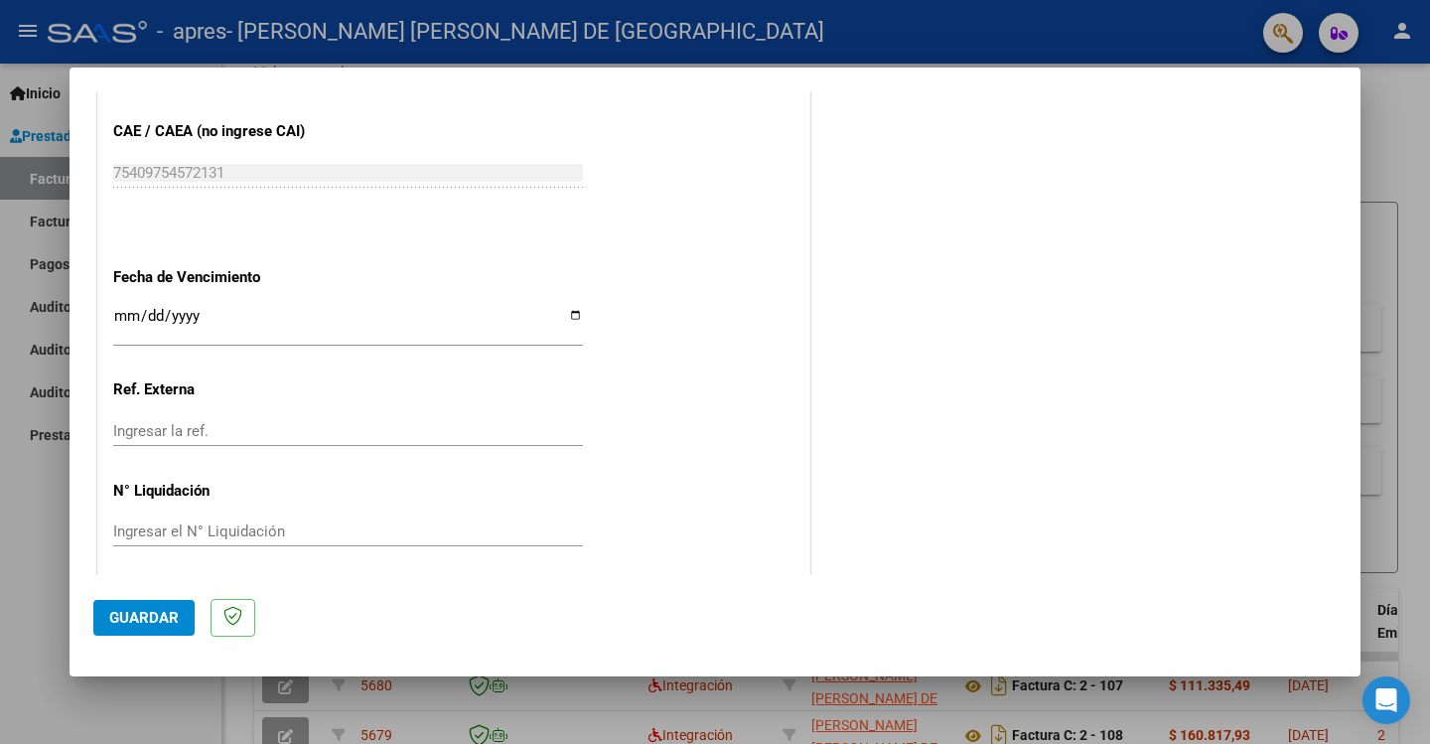
scroll to position [1264, 0]
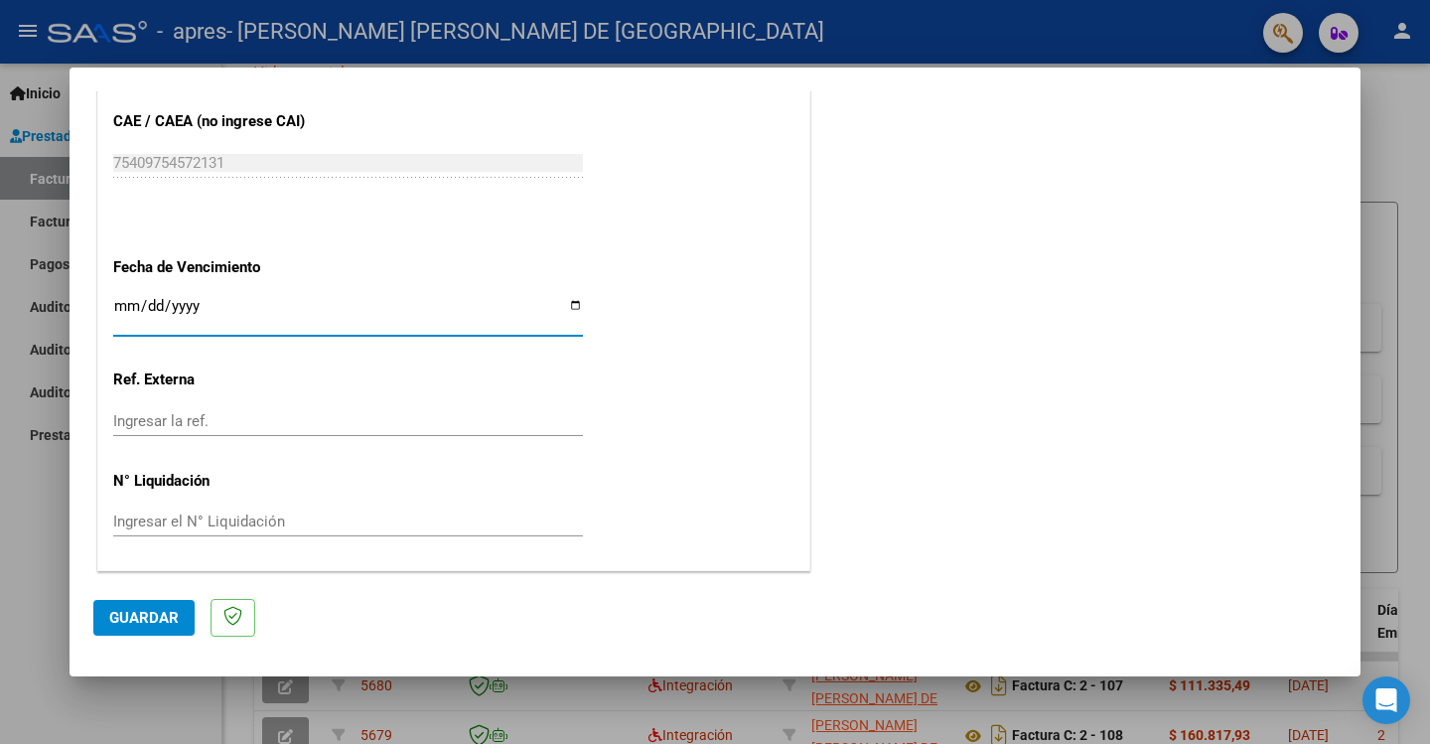
click at [569, 301] on input "Ingresar la fecha" at bounding box center [348, 314] width 470 height 32
type input "[DATE]"
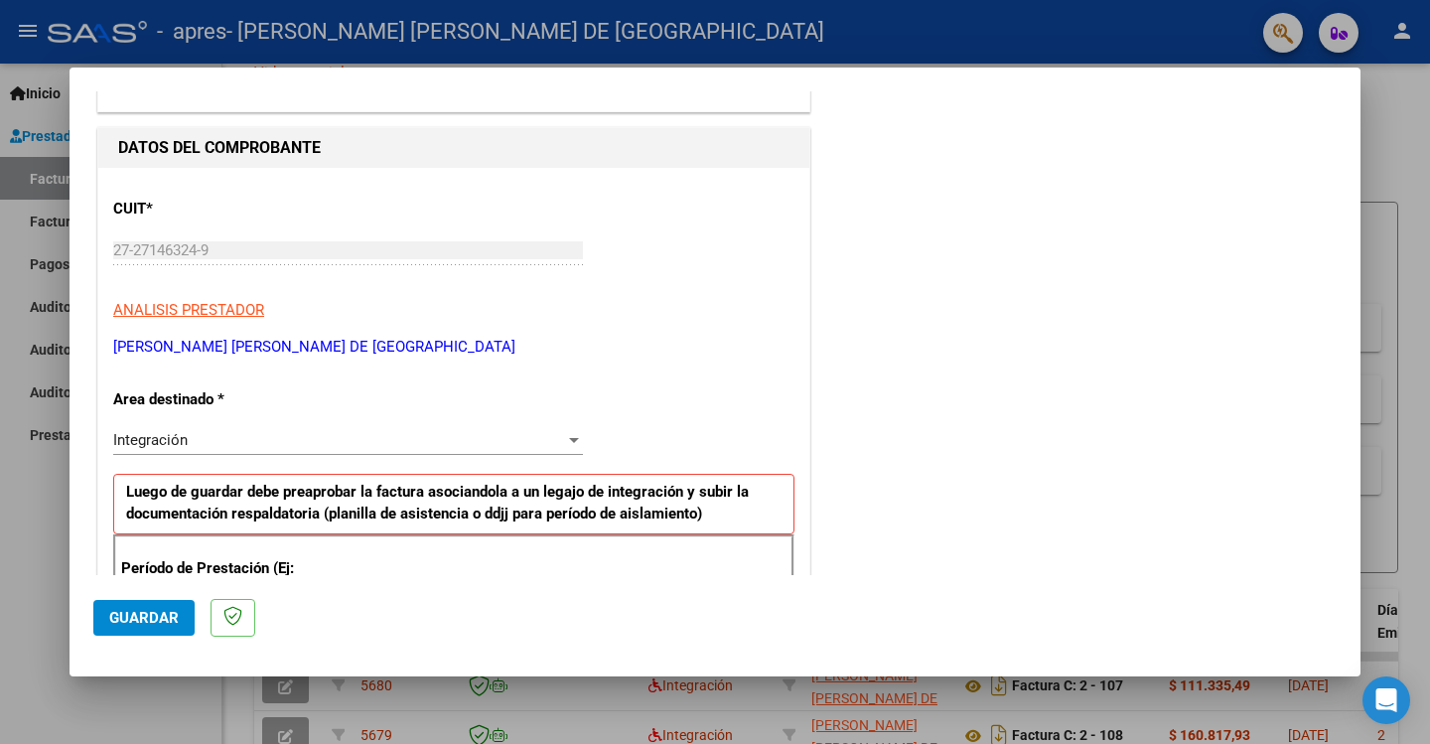
scroll to position [0, 0]
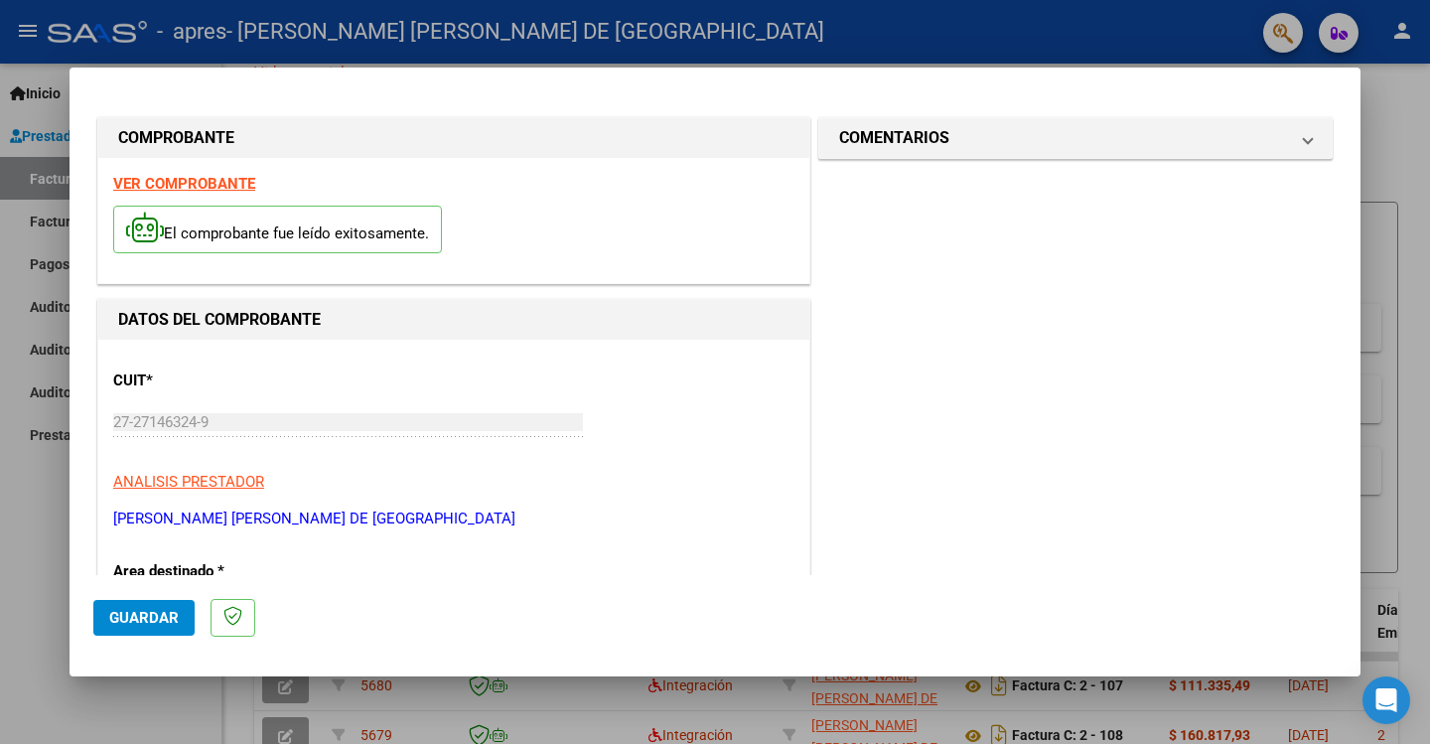
click at [236, 180] on strong "VER COMPROBANTE" at bounding box center [184, 184] width 142 height 18
click at [127, 617] on span "Guardar" at bounding box center [143, 618] width 69 height 18
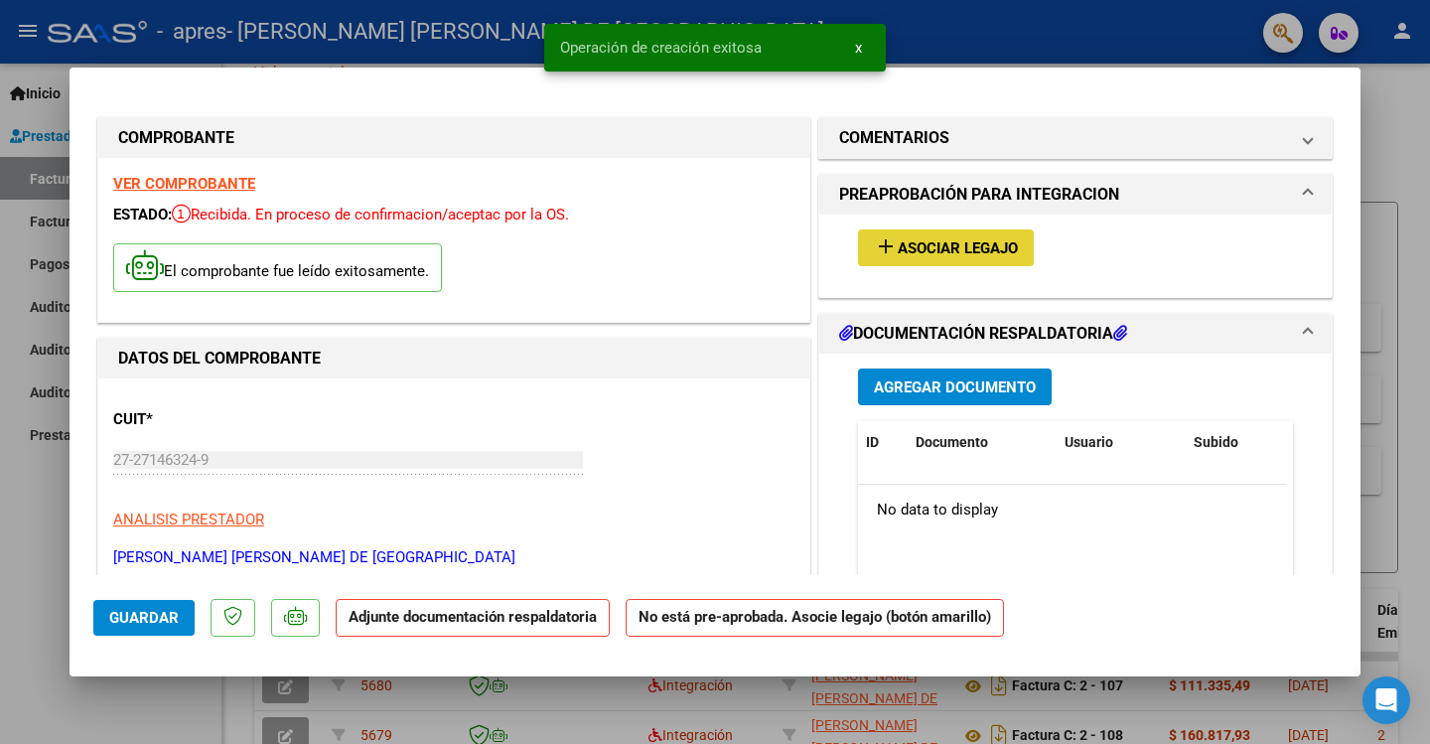
click at [969, 241] on span "Asociar Legajo" at bounding box center [958, 248] width 120 height 18
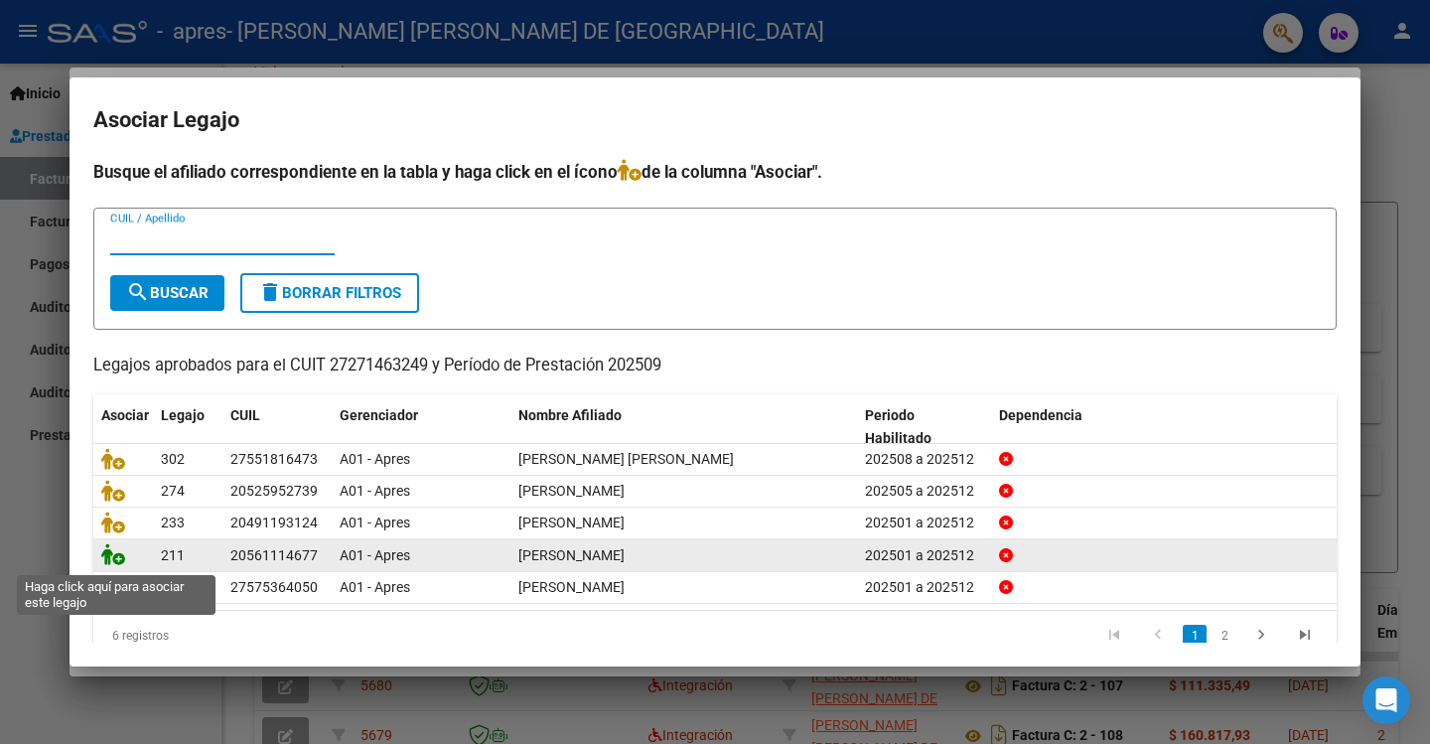
click at [119, 558] on icon at bounding box center [113, 554] width 24 height 22
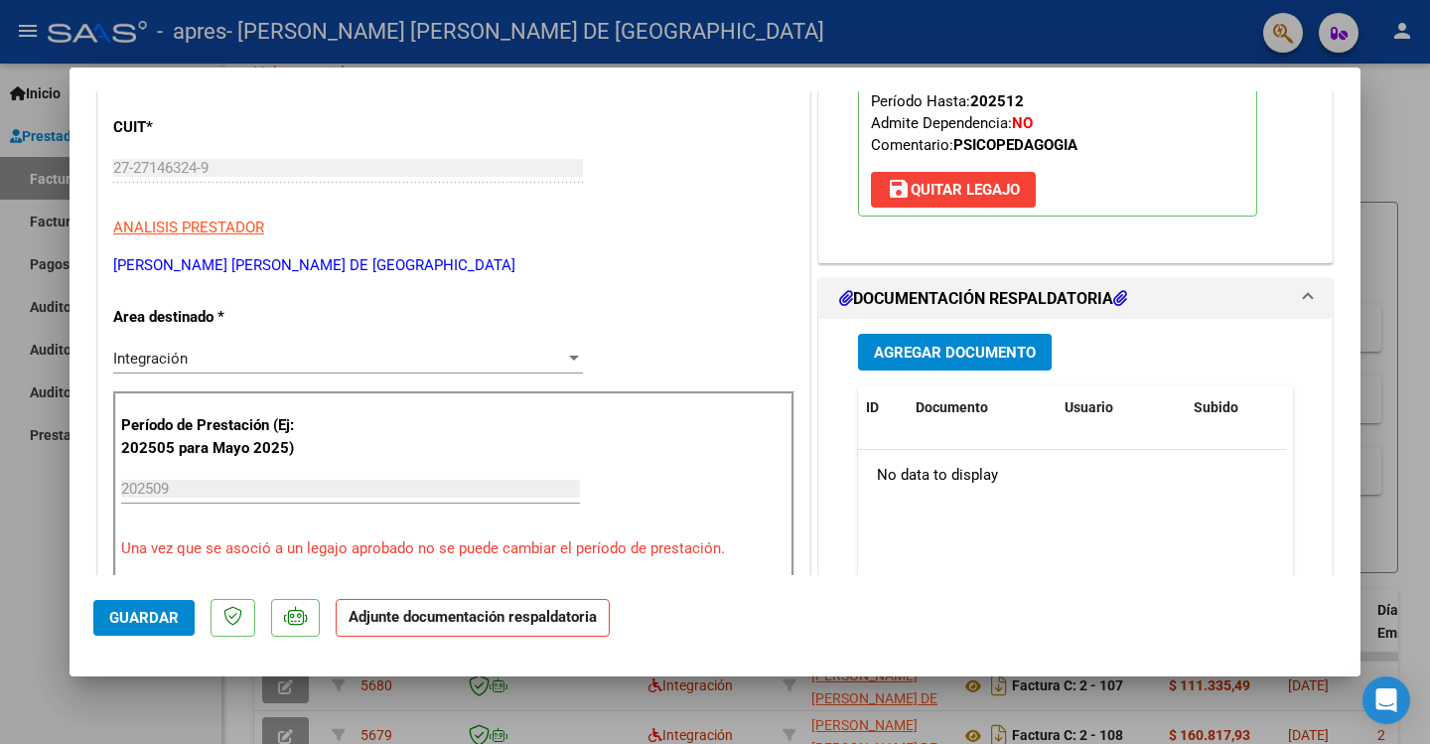
scroll to position [298, 0]
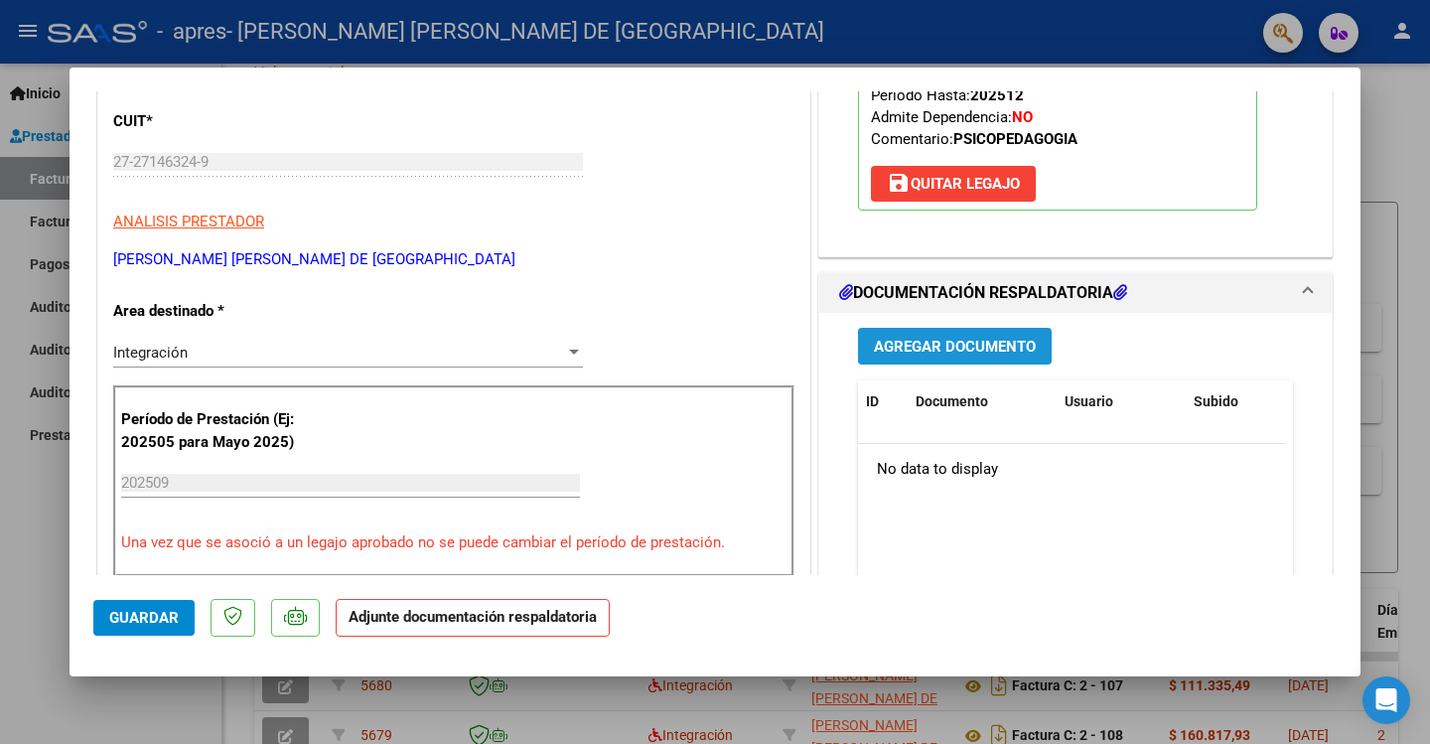
click at [935, 343] on span "Agregar Documento" at bounding box center [955, 347] width 162 height 18
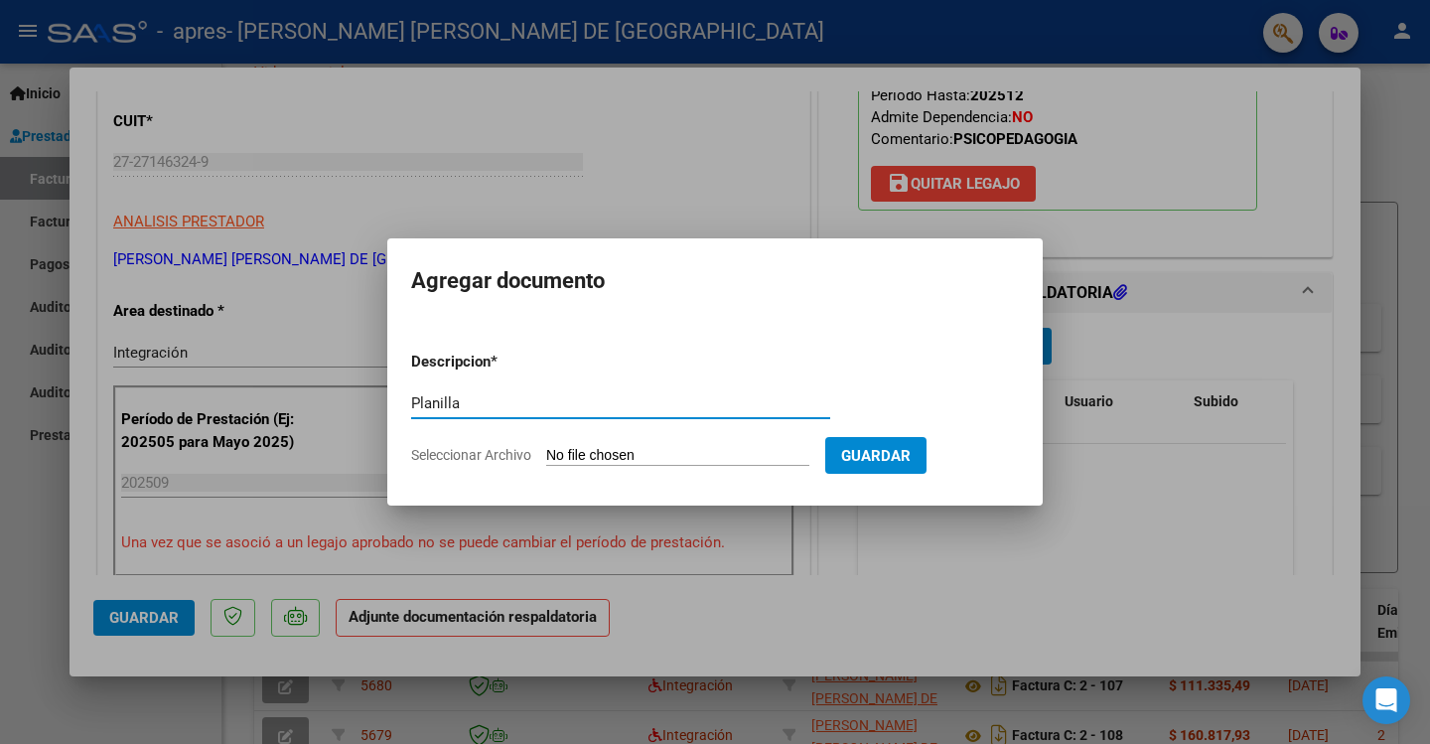
type input "Planilla"
click at [638, 453] on input "Seleccionar Archivo" at bounding box center [677, 456] width 263 height 19
type input "C:\fakepath\[PERSON_NAME].jpg"
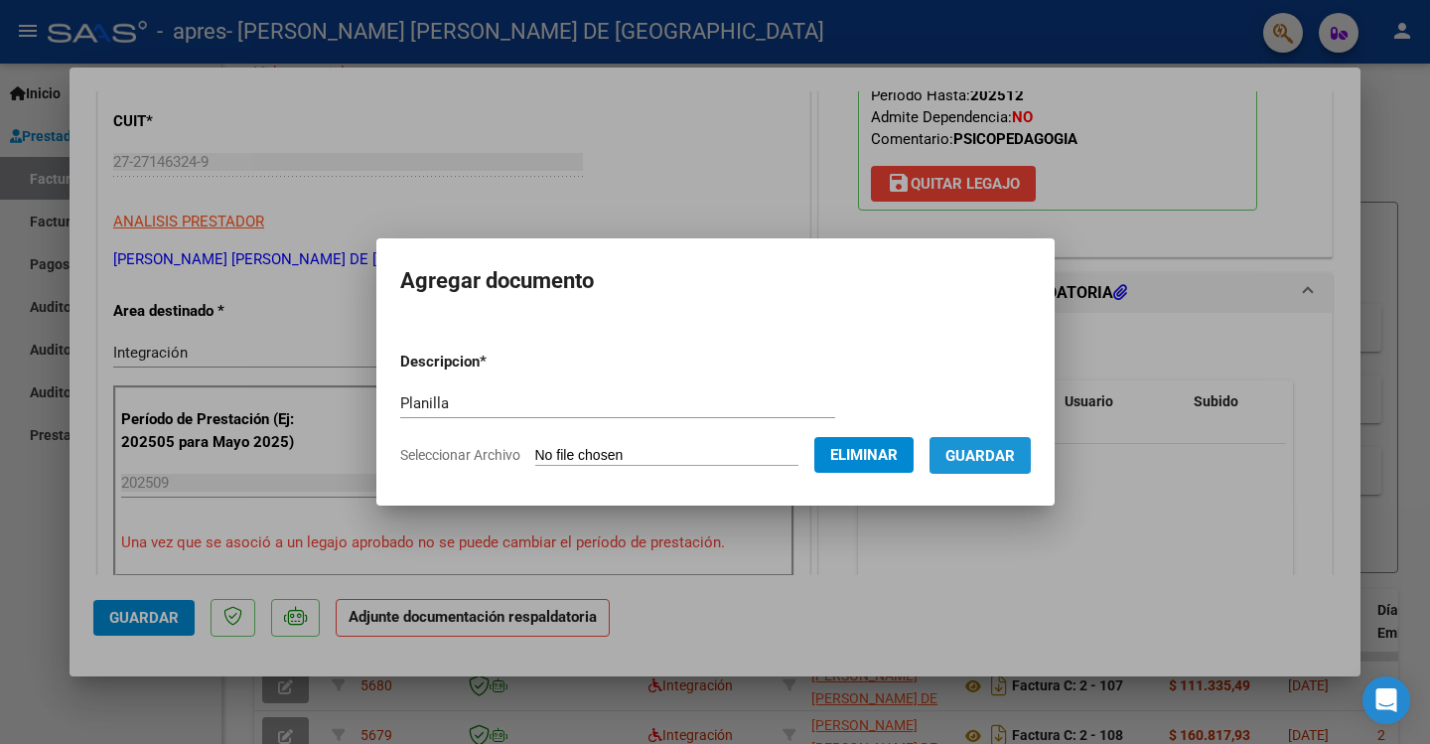
click at [1003, 458] on span "Guardar" at bounding box center [979, 456] width 69 height 18
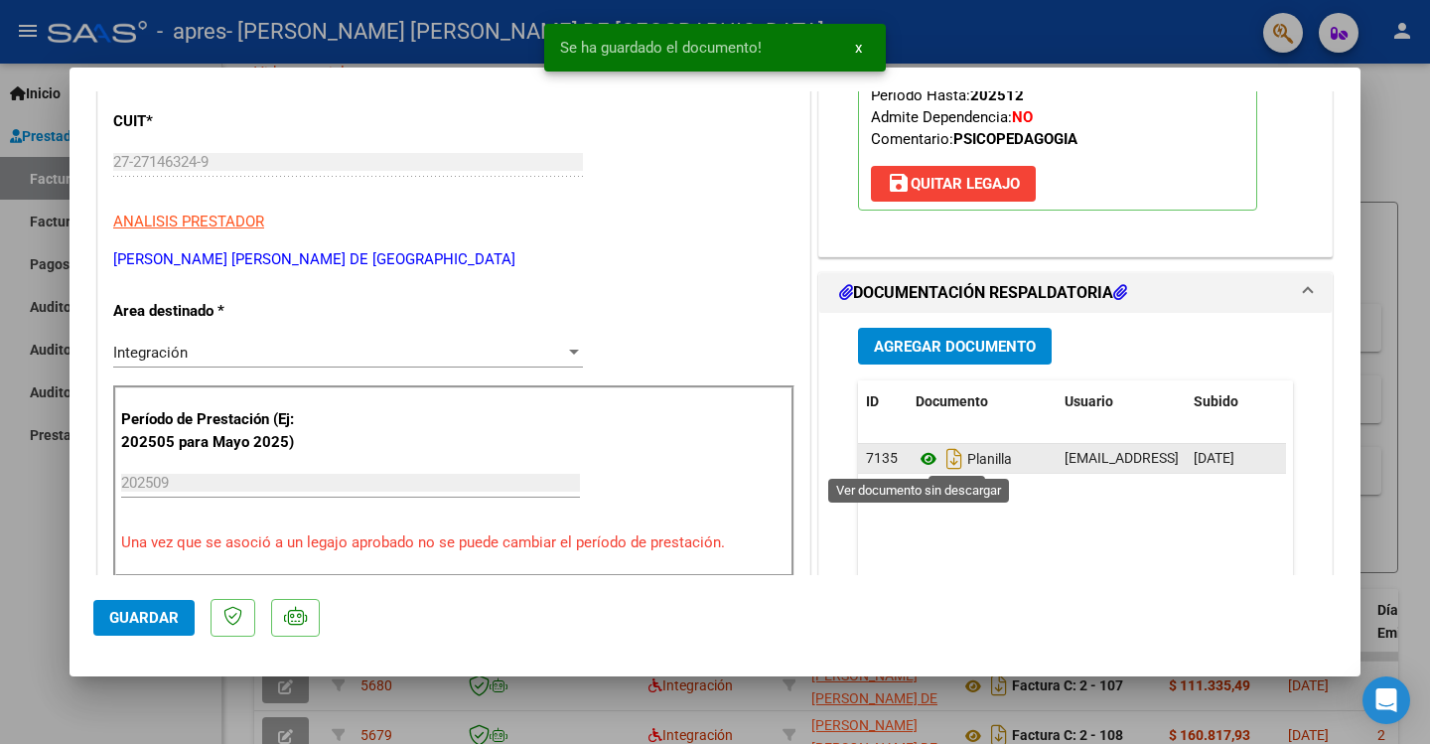
click at [920, 453] on icon at bounding box center [928, 459] width 26 height 24
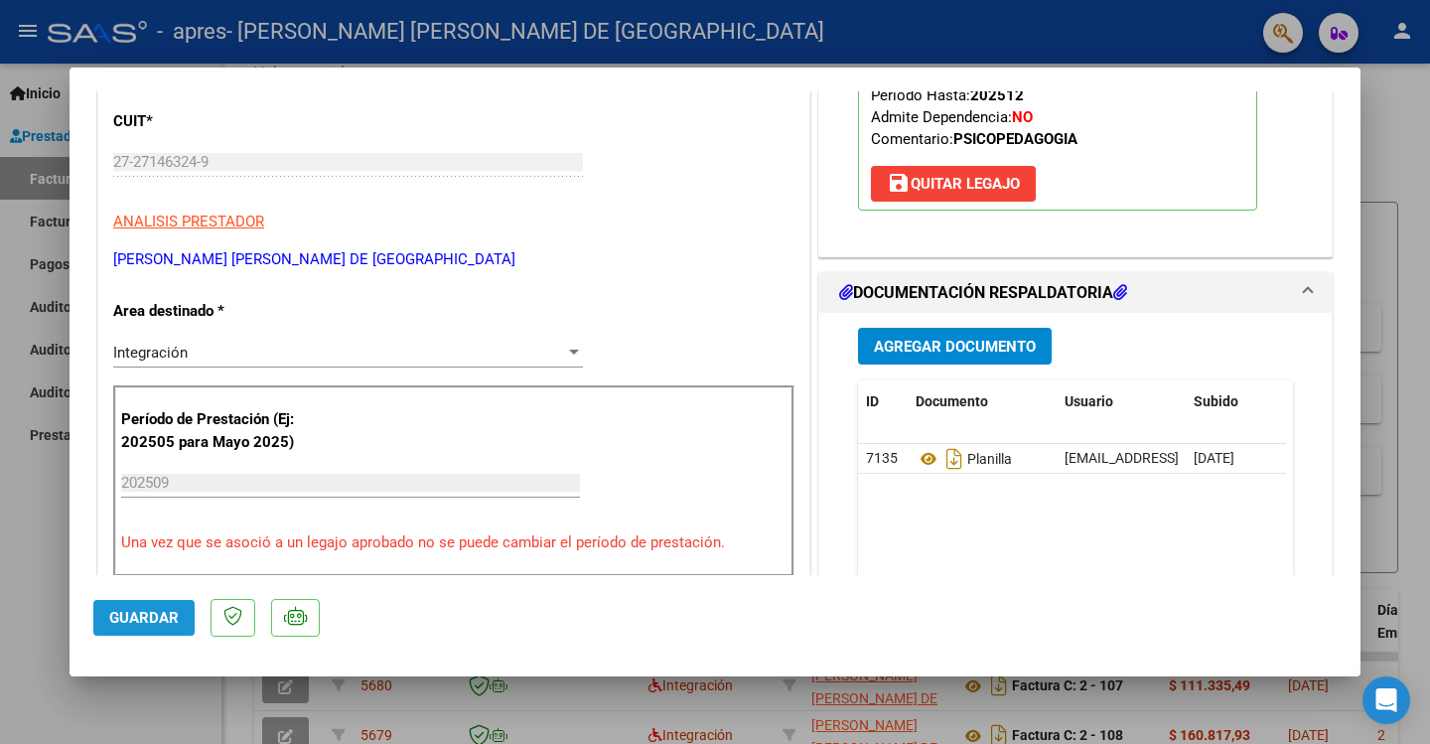
click at [134, 612] on span "Guardar" at bounding box center [143, 618] width 69 height 18
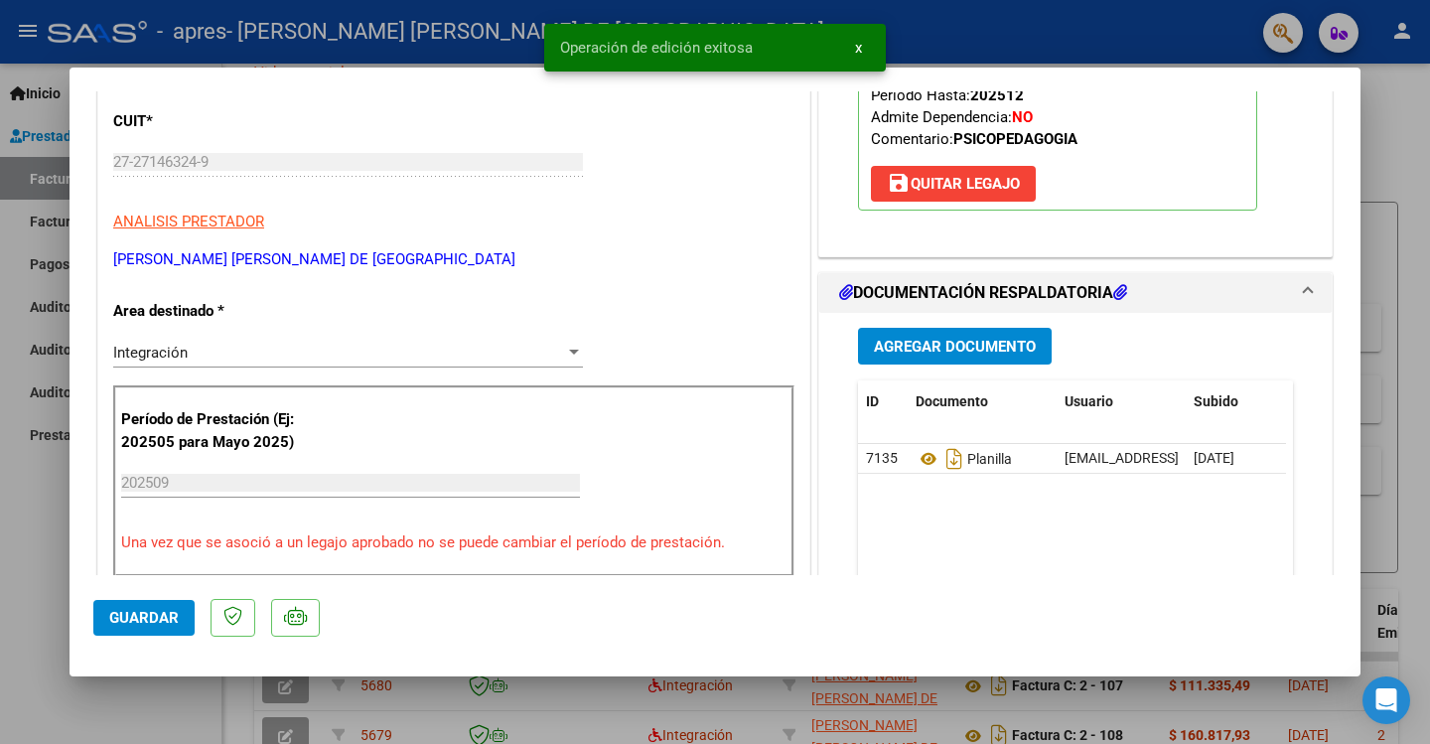
click at [1388, 149] on div at bounding box center [715, 372] width 1430 height 744
type input "$ 0,00"
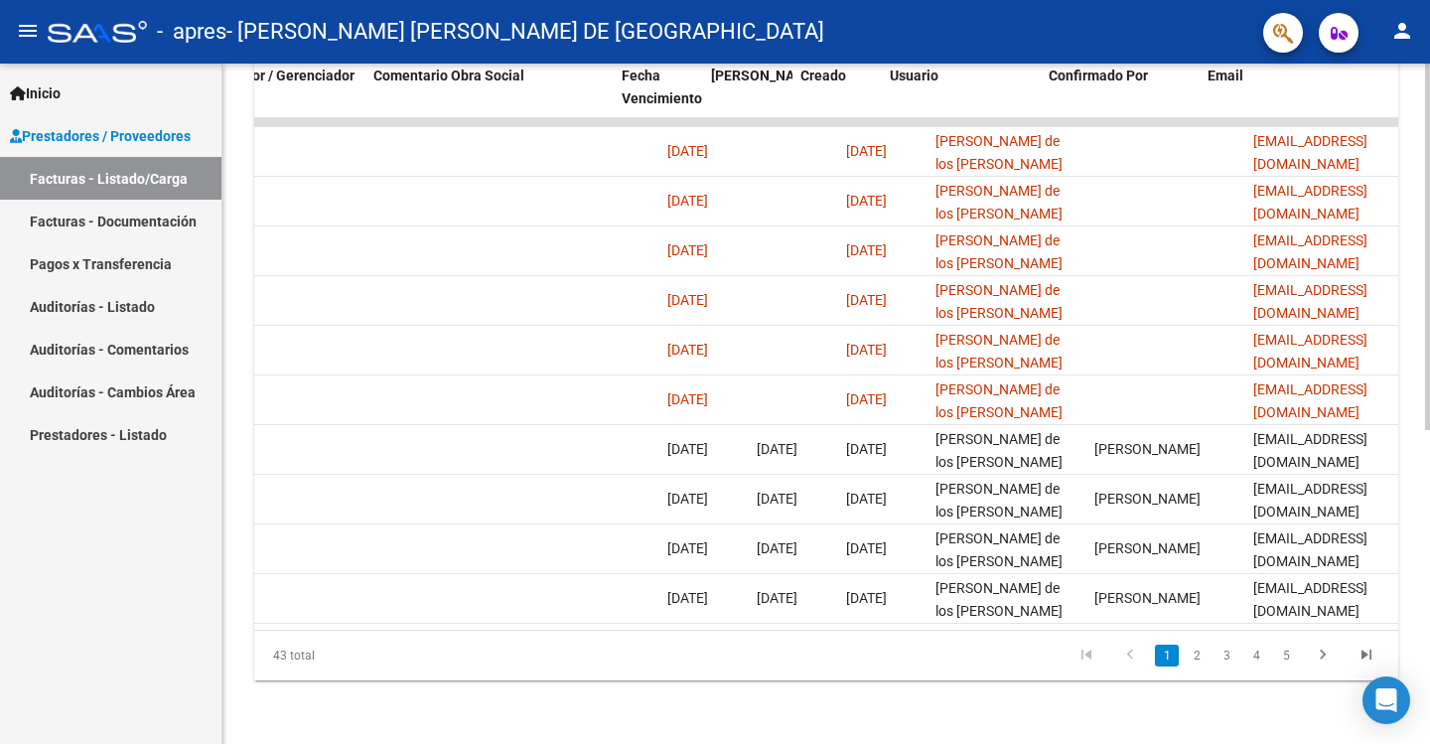
scroll to position [0, 3042]
